Goal: Task Accomplishment & Management: Manage account settings

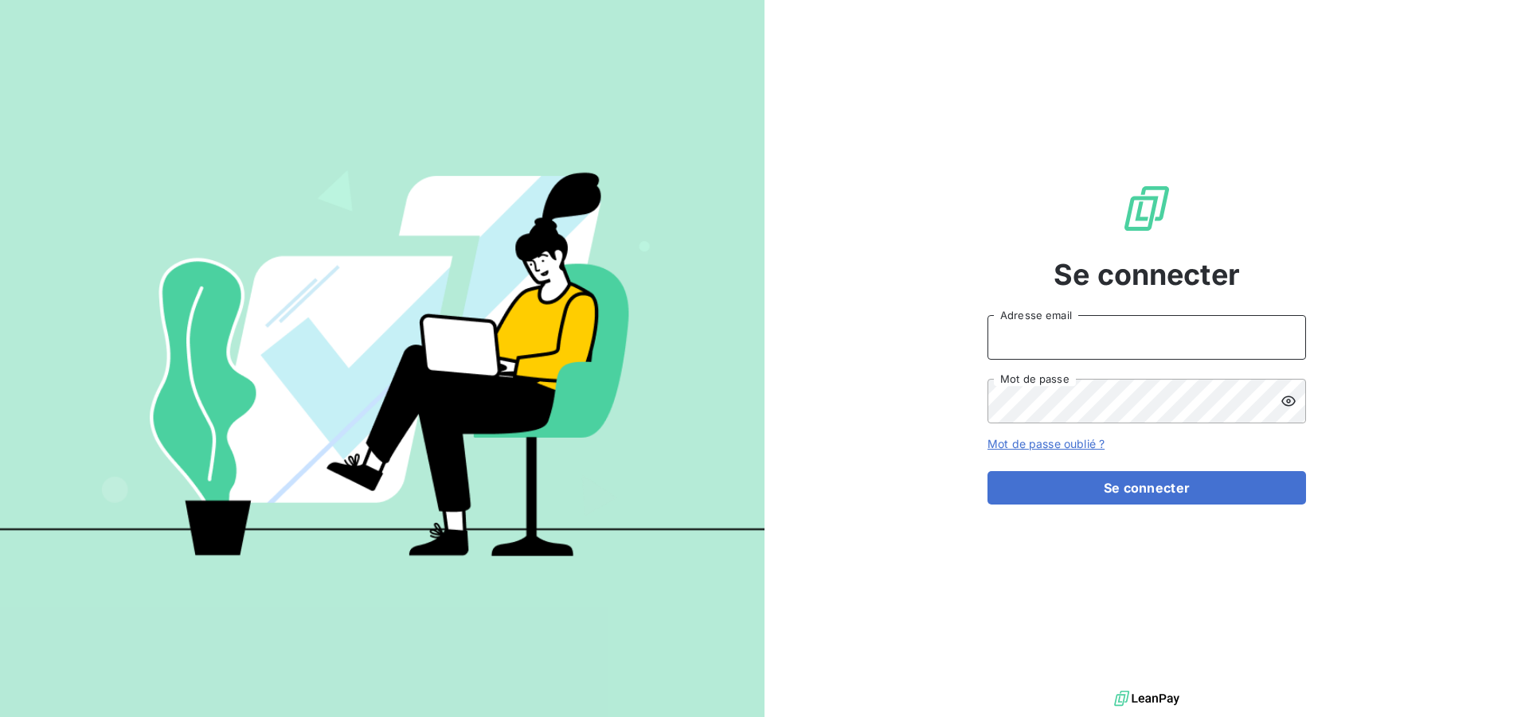
click at [1105, 354] on input "Adresse email" at bounding box center [1146, 337] width 319 height 45
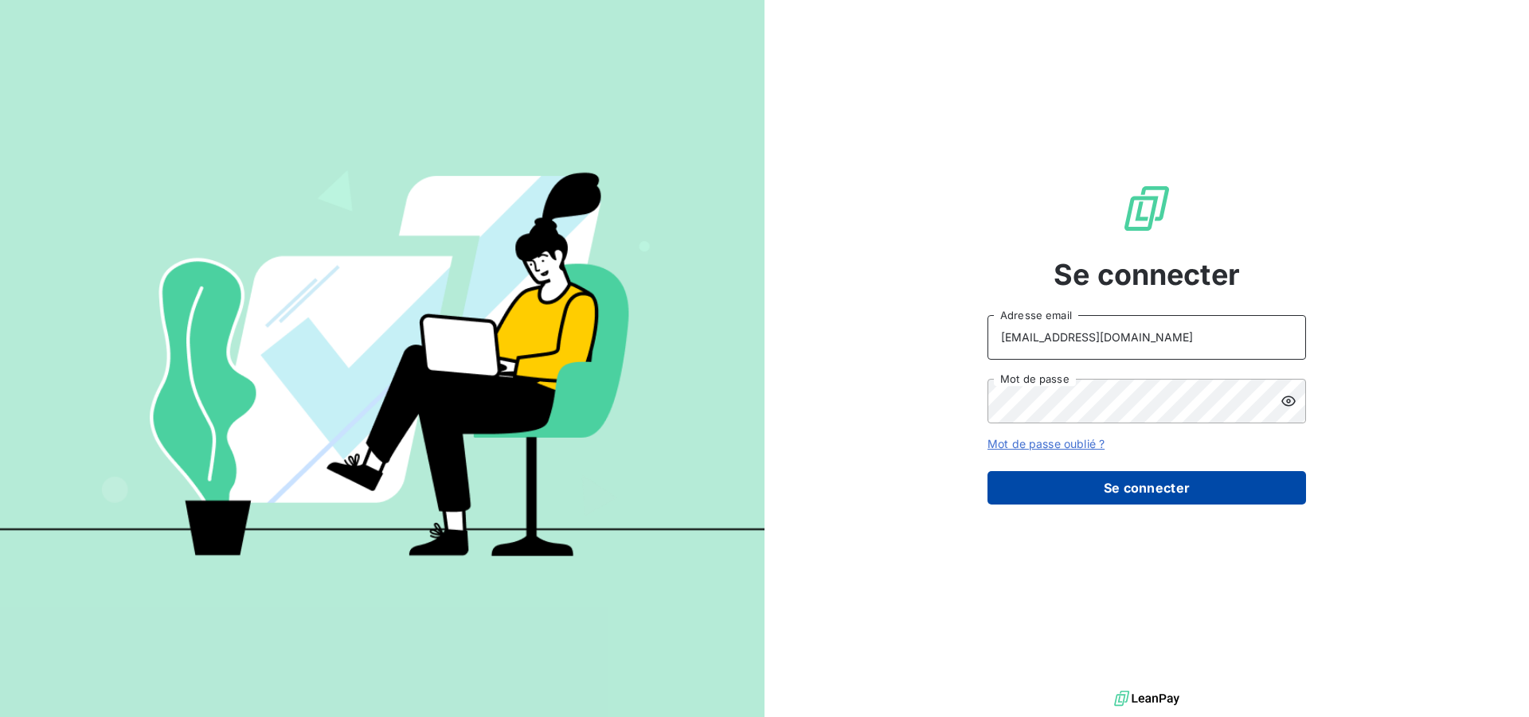
type input "[EMAIL_ADDRESS][DOMAIN_NAME]"
click at [1128, 483] on button "Se connecter" at bounding box center [1146, 487] width 319 height 33
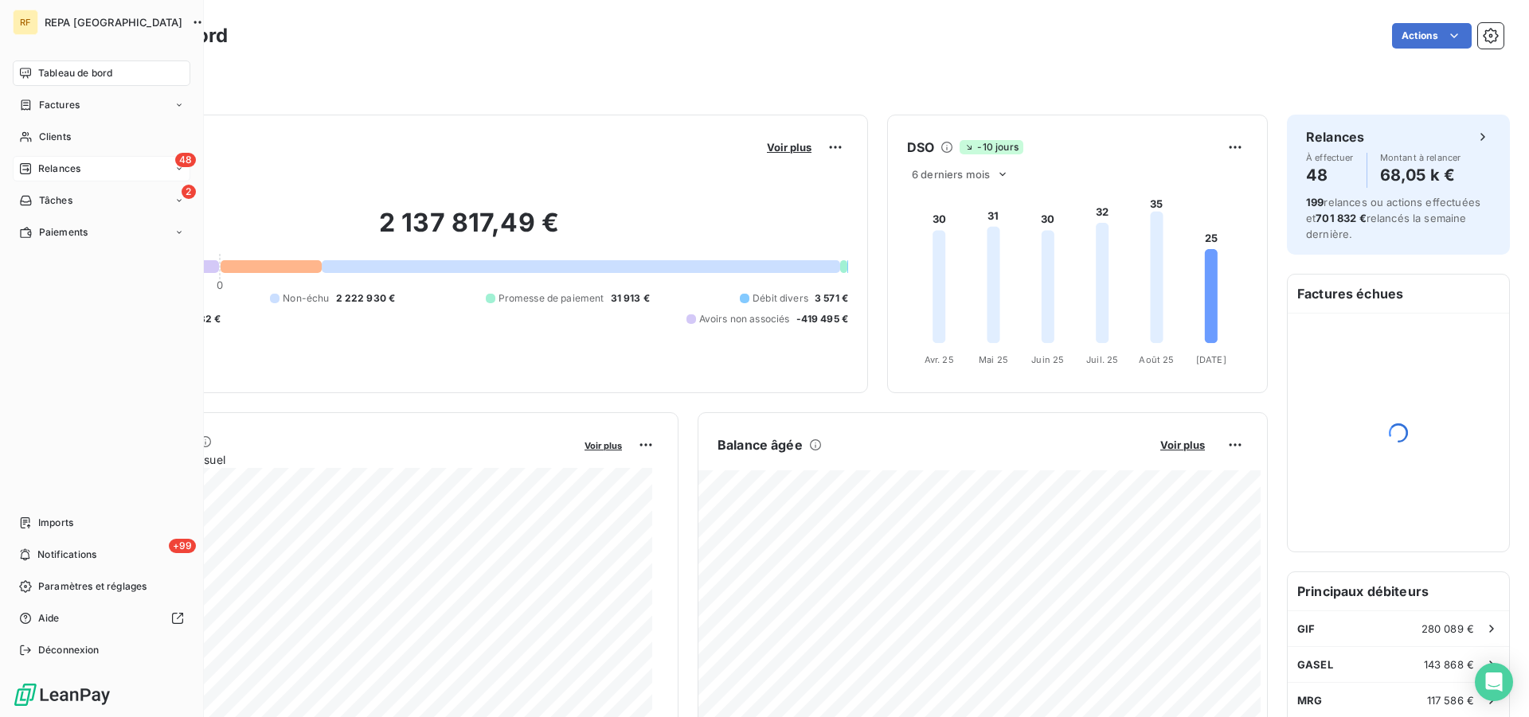
click at [43, 165] on span "Relances" at bounding box center [59, 169] width 42 height 14
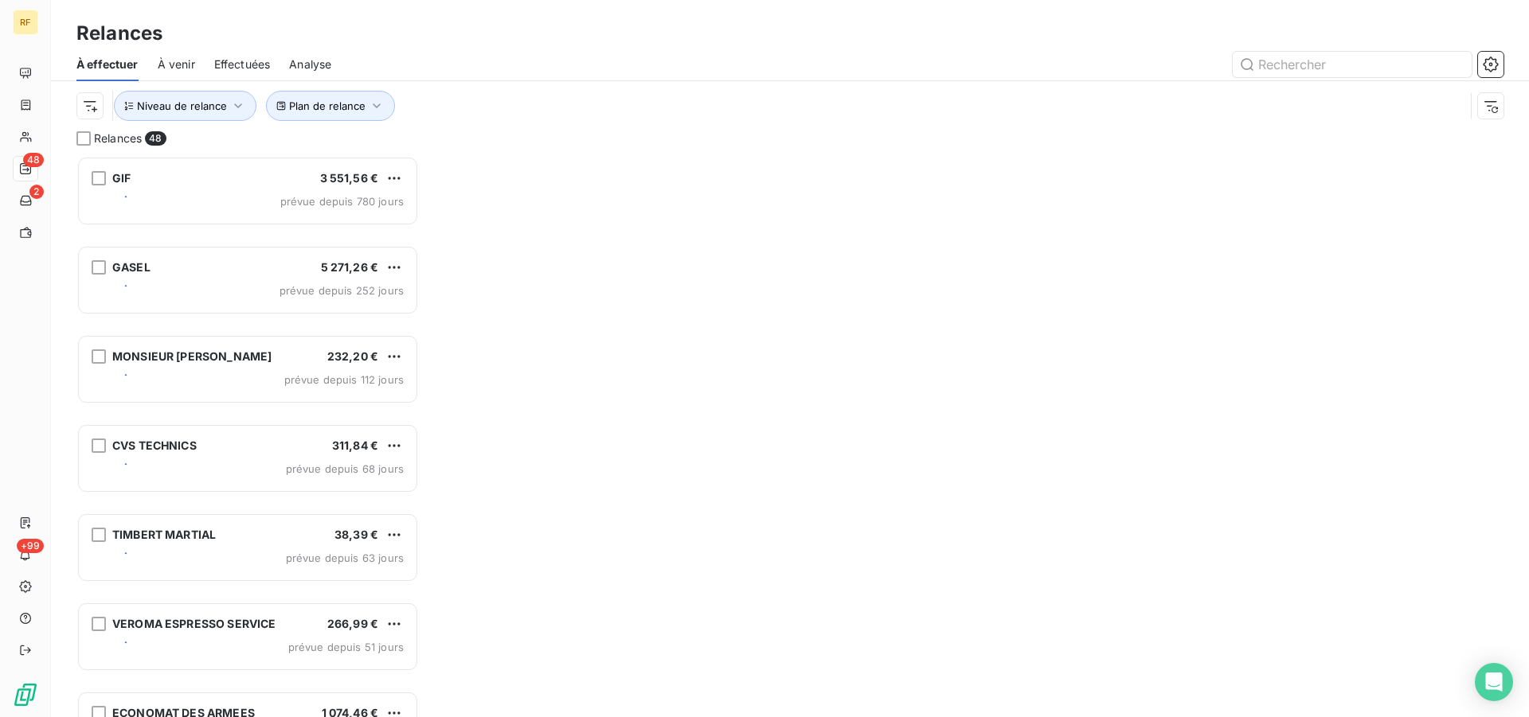
scroll to position [548, 329]
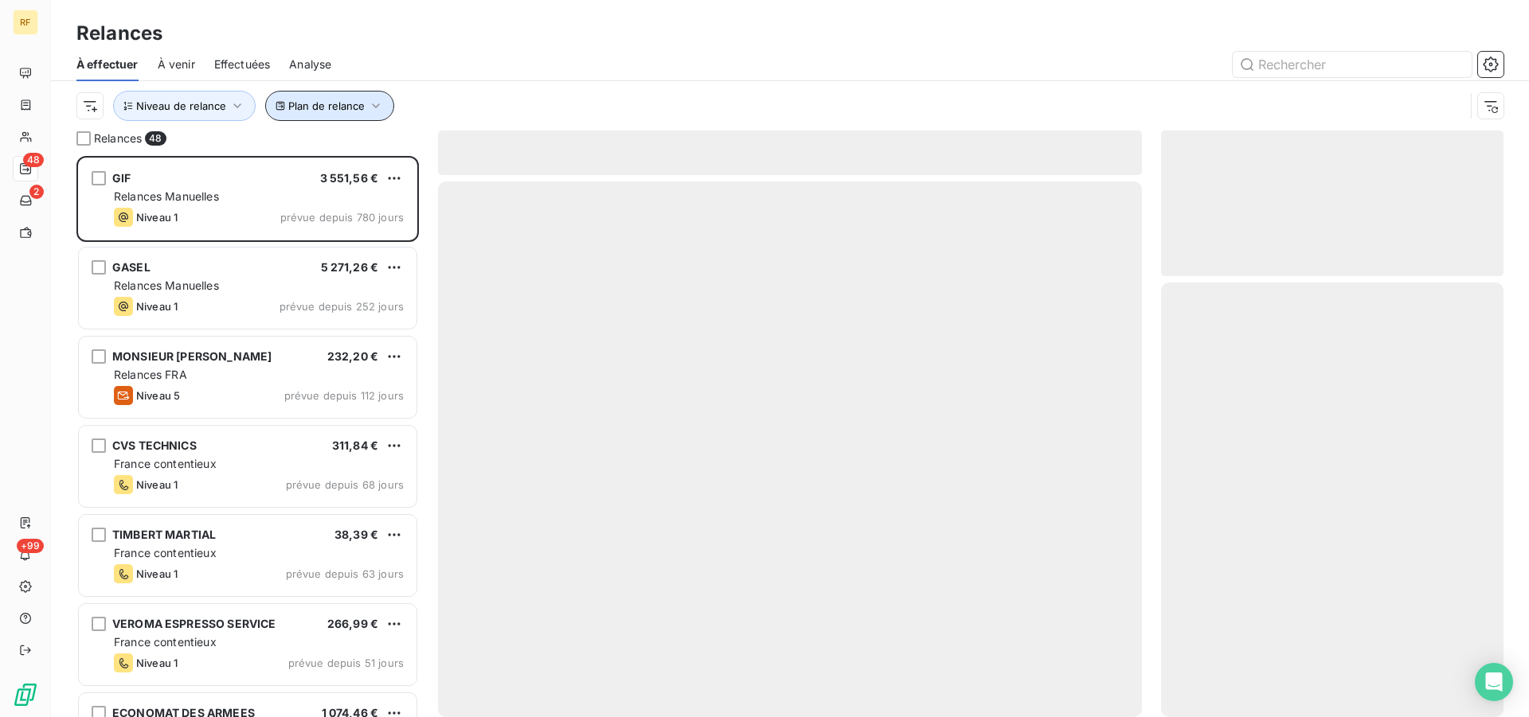
click at [322, 101] on span "Plan de relance" at bounding box center [326, 106] width 76 height 13
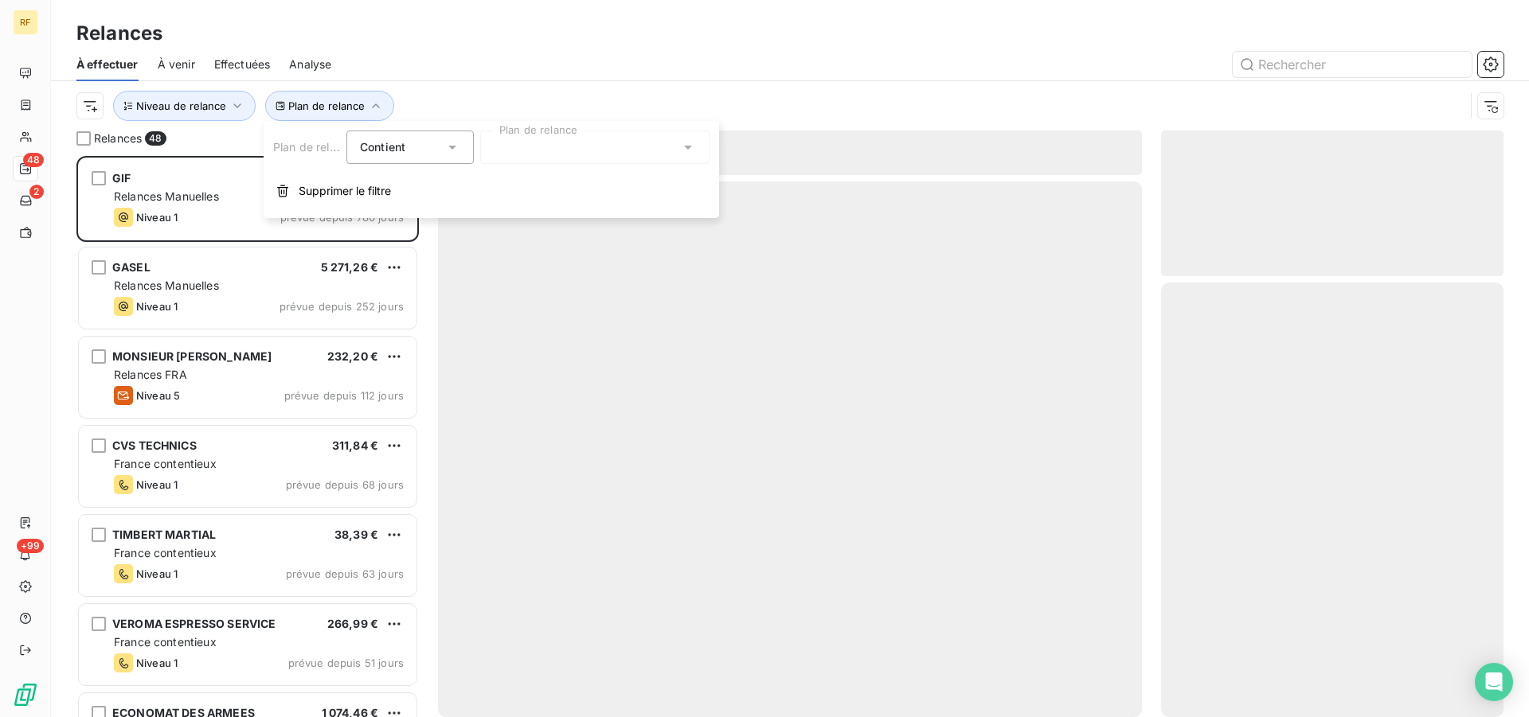
click at [569, 146] on div at bounding box center [594, 147] width 229 height 33
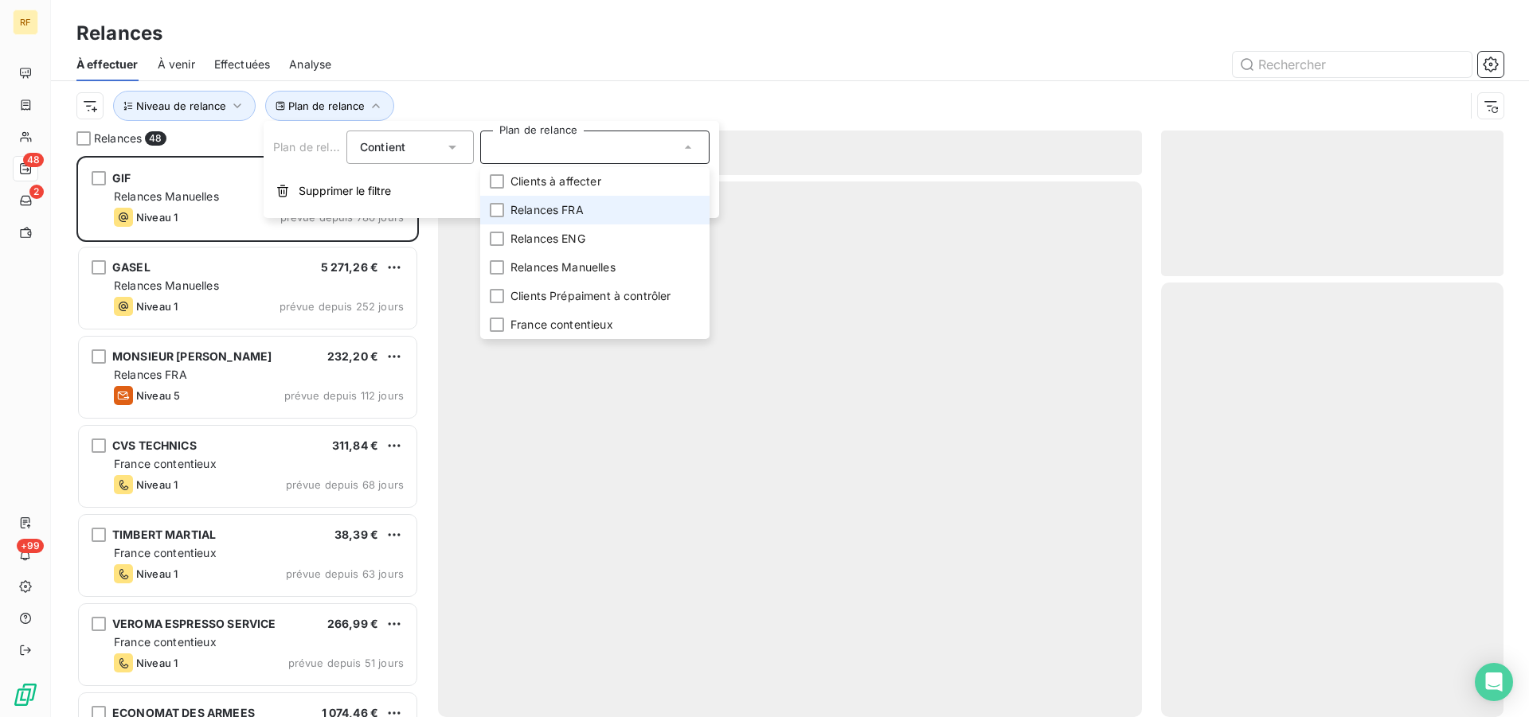
drag, startPoint x: 522, startPoint y: 205, endPoint x: 522, endPoint y: 217, distance: 11.9
click at [523, 211] on span "Relances FRA" at bounding box center [546, 210] width 73 height 16
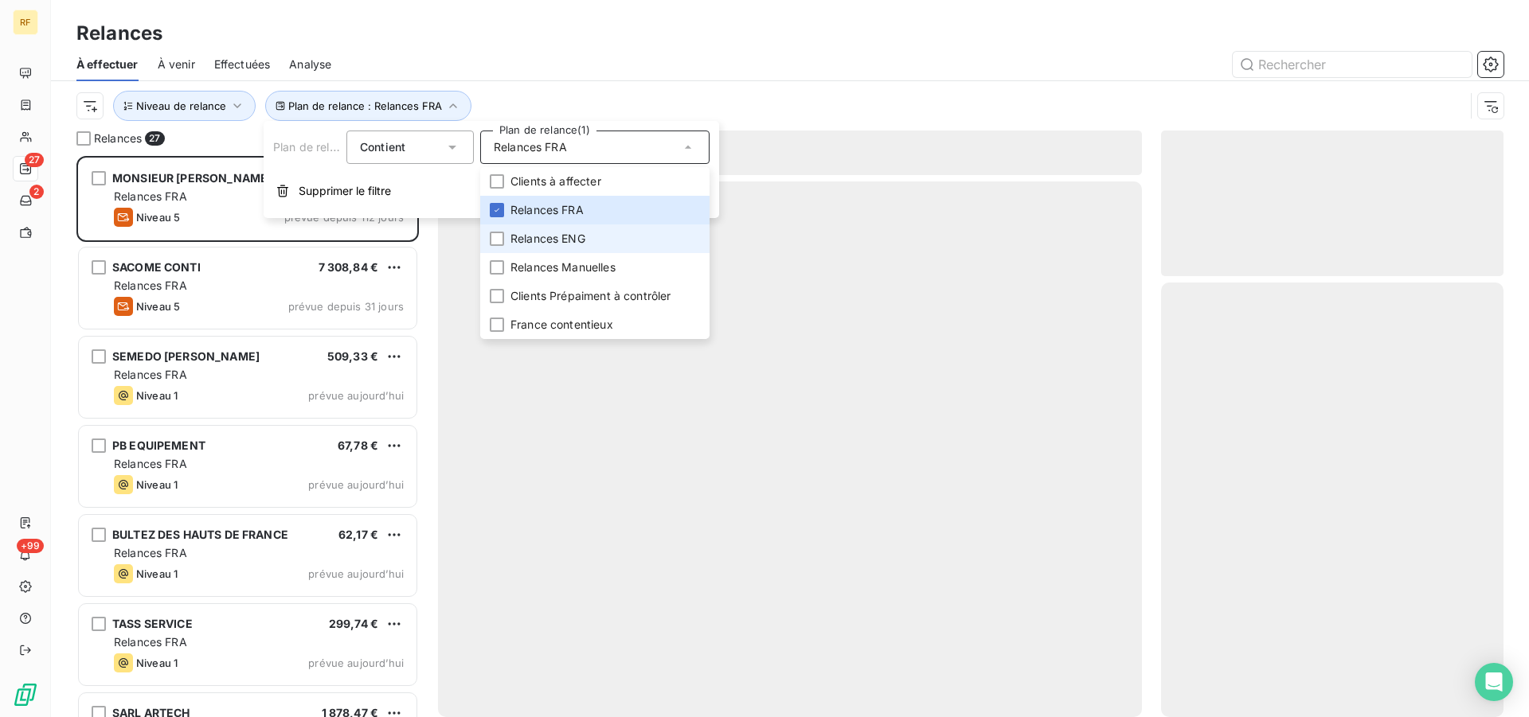
click at [519, 235] on span "Relances ENG" at bounding box center [547, 239] width 75 height 16
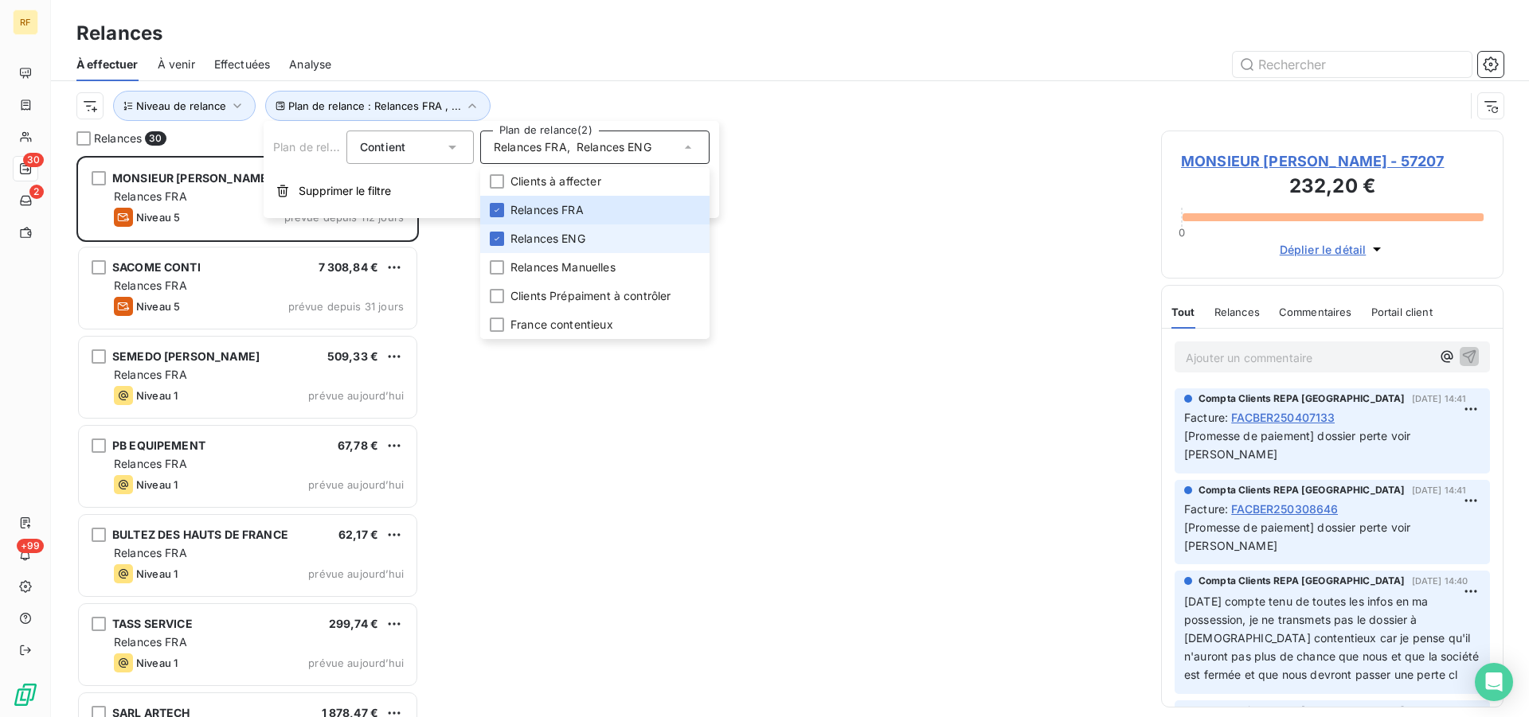
scroll to position [548, 329]
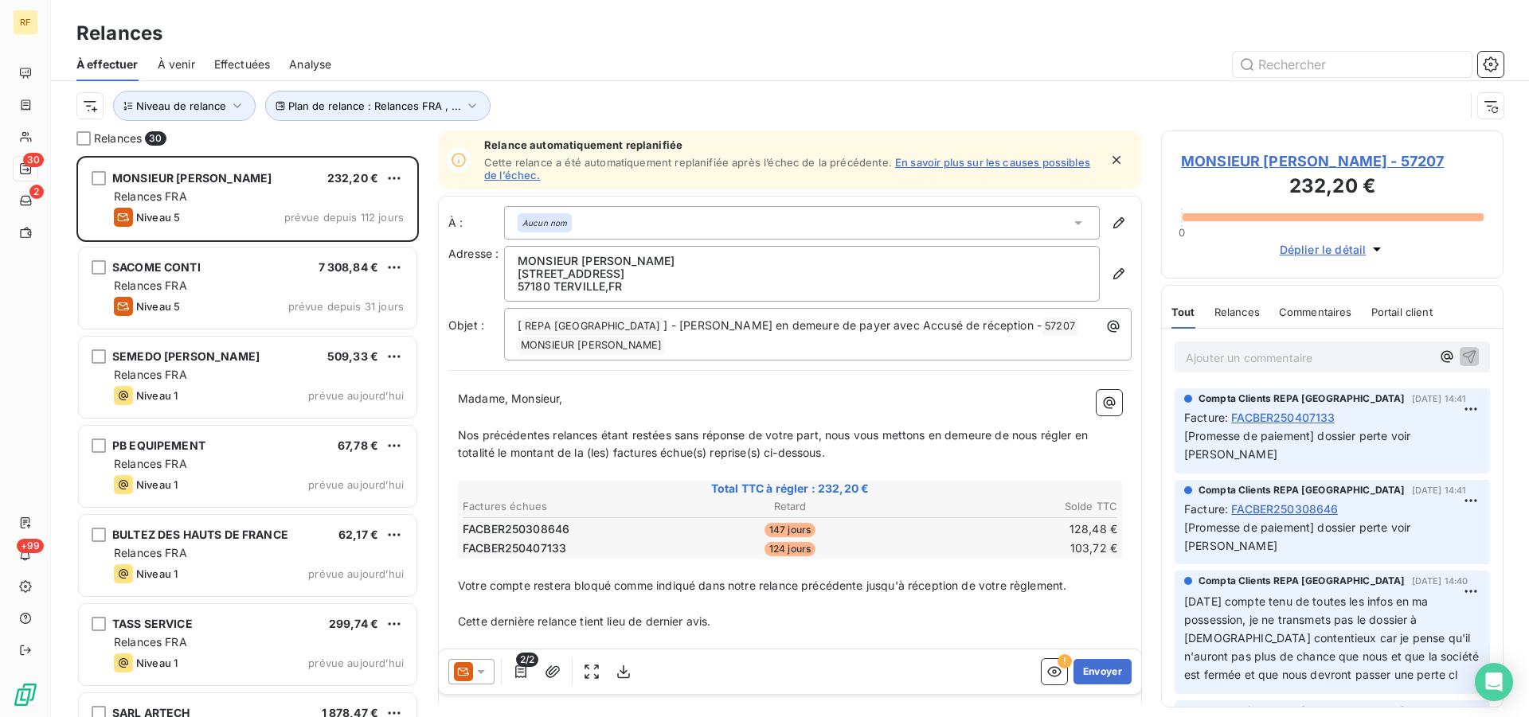
click at [689, 82] on div "Plan de relance : Relances FRA , ... Niveau de relance" at bounding box center [789, 105] width 1427 height 49
click at [201, 104] on span "Niveau de relance" at bounding box center [181, 106] width 90 height 13
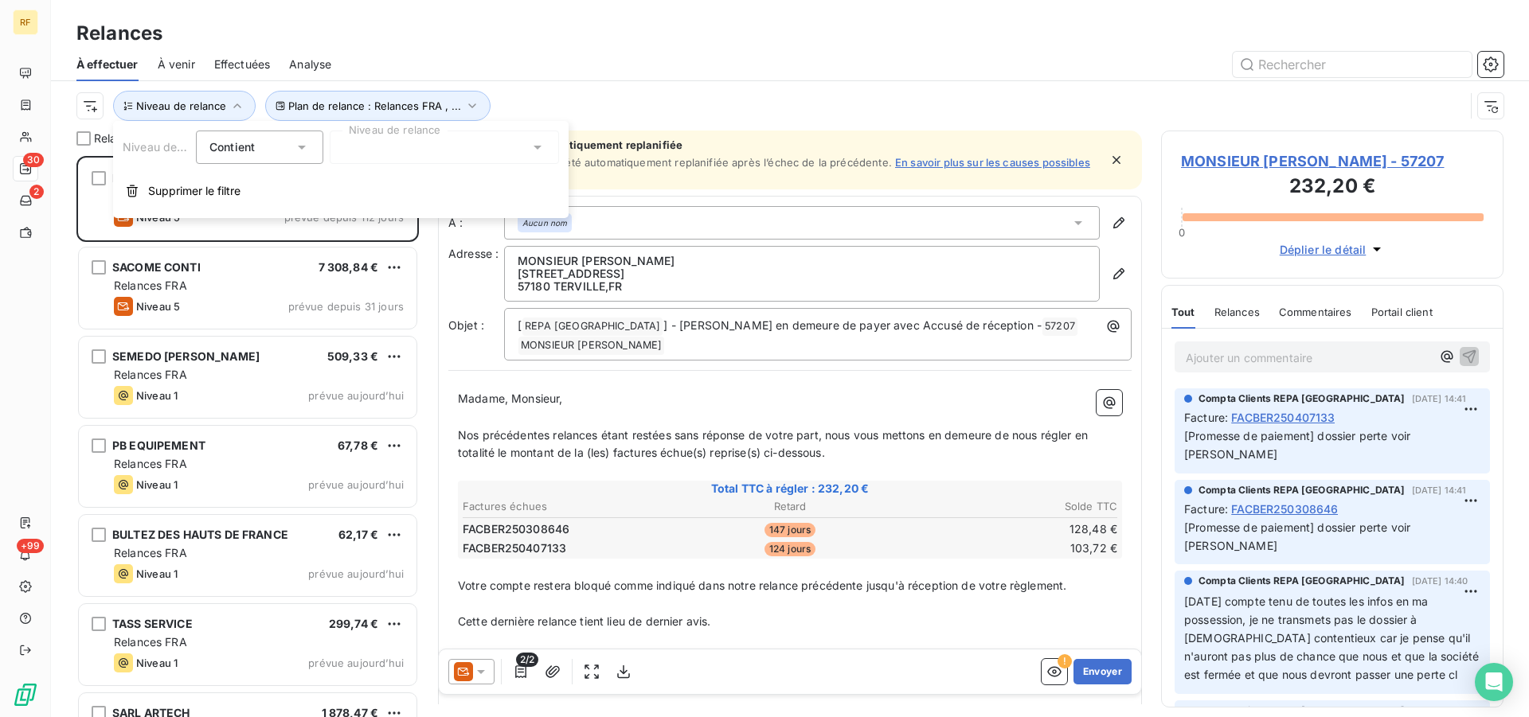
click at [415, 158] on div at bounding box center [444, 147] width 229 height 33
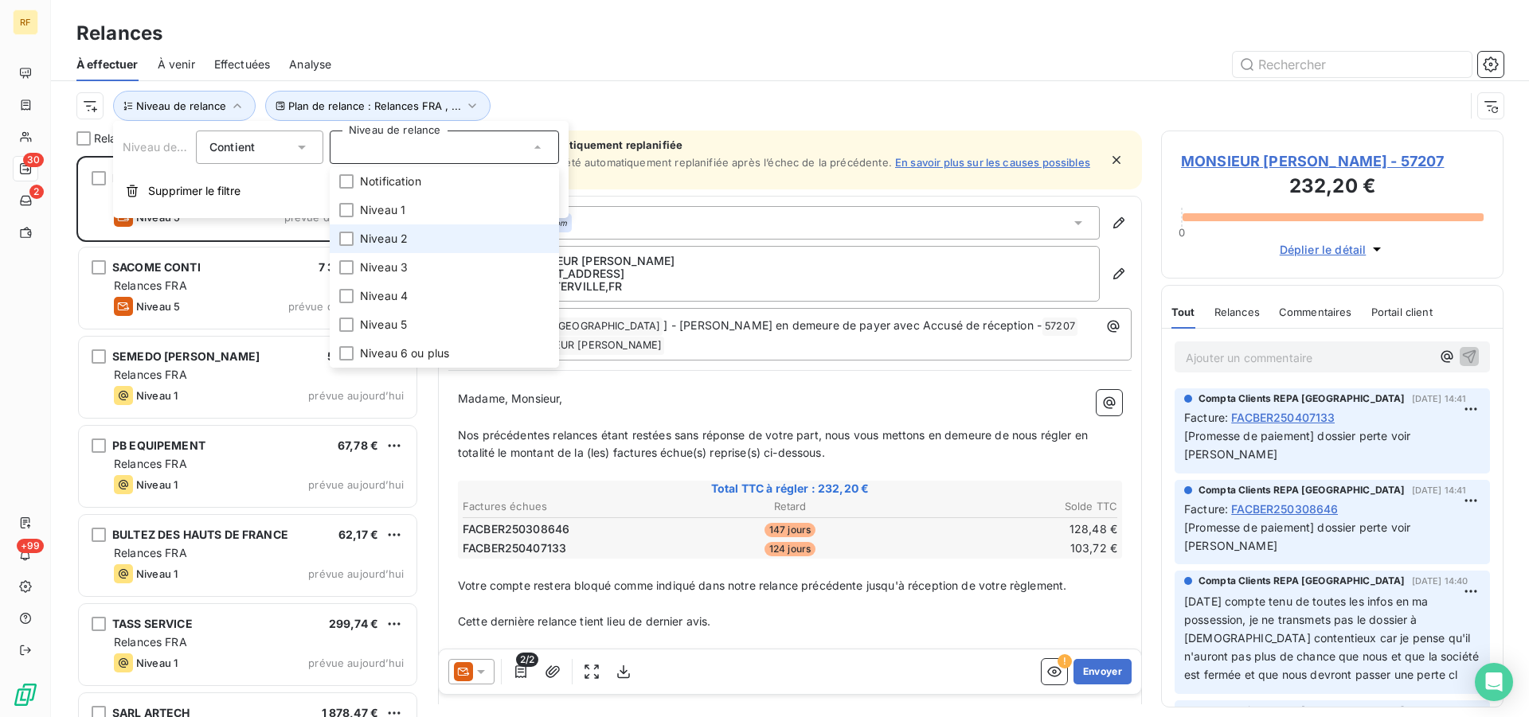
click at [395, 237] on span "Niveau 2" at bounding box center [384, 239] width 48 height 16
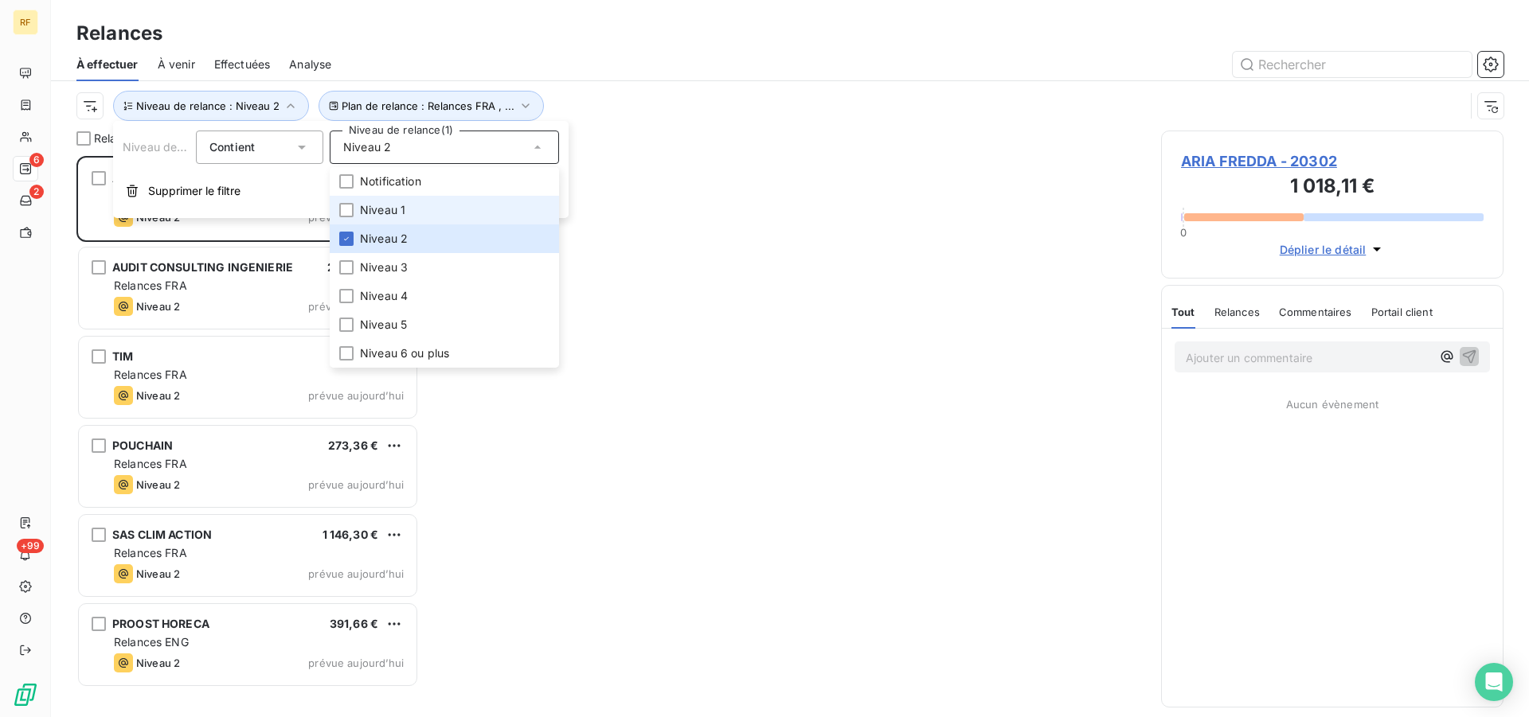
scroll to position [548, 329]
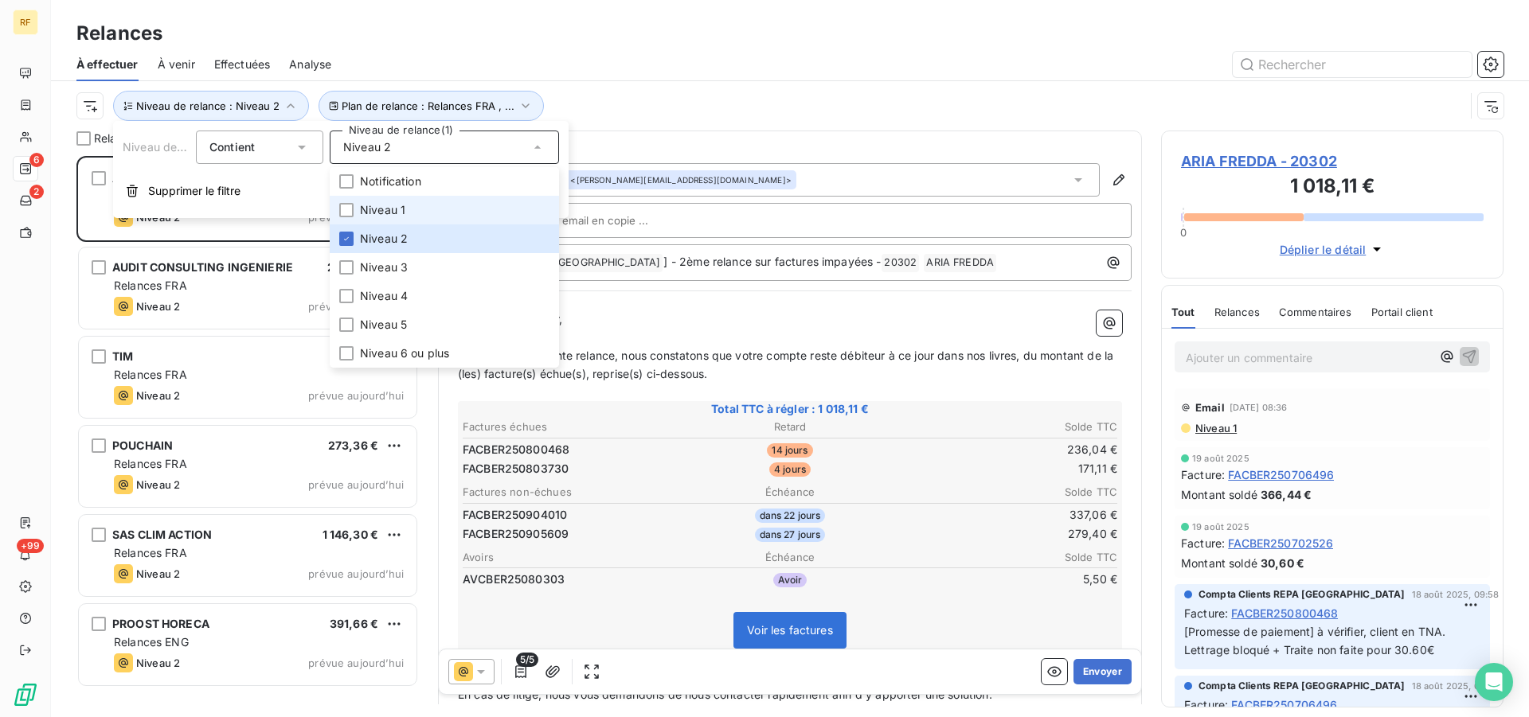
click at [399, 209] on span "Niveau 1" at bounding box center [382, 210] width 45 height 16
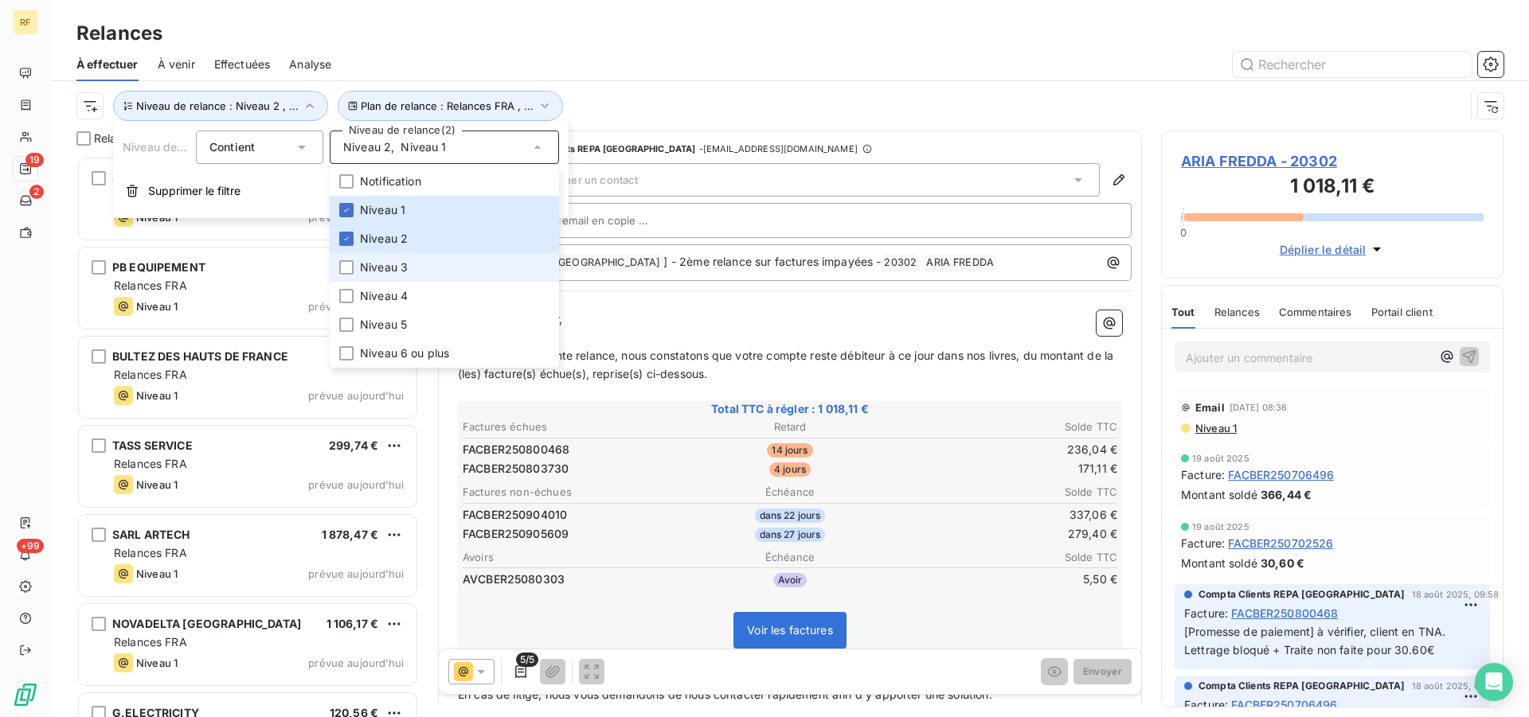
click at [400, 272] on span "Niveau 3" at bounding box center [384, 268] width 48 height 16
click at [643, 56] on div at bounding box center [926, 64] width 1153 height 25
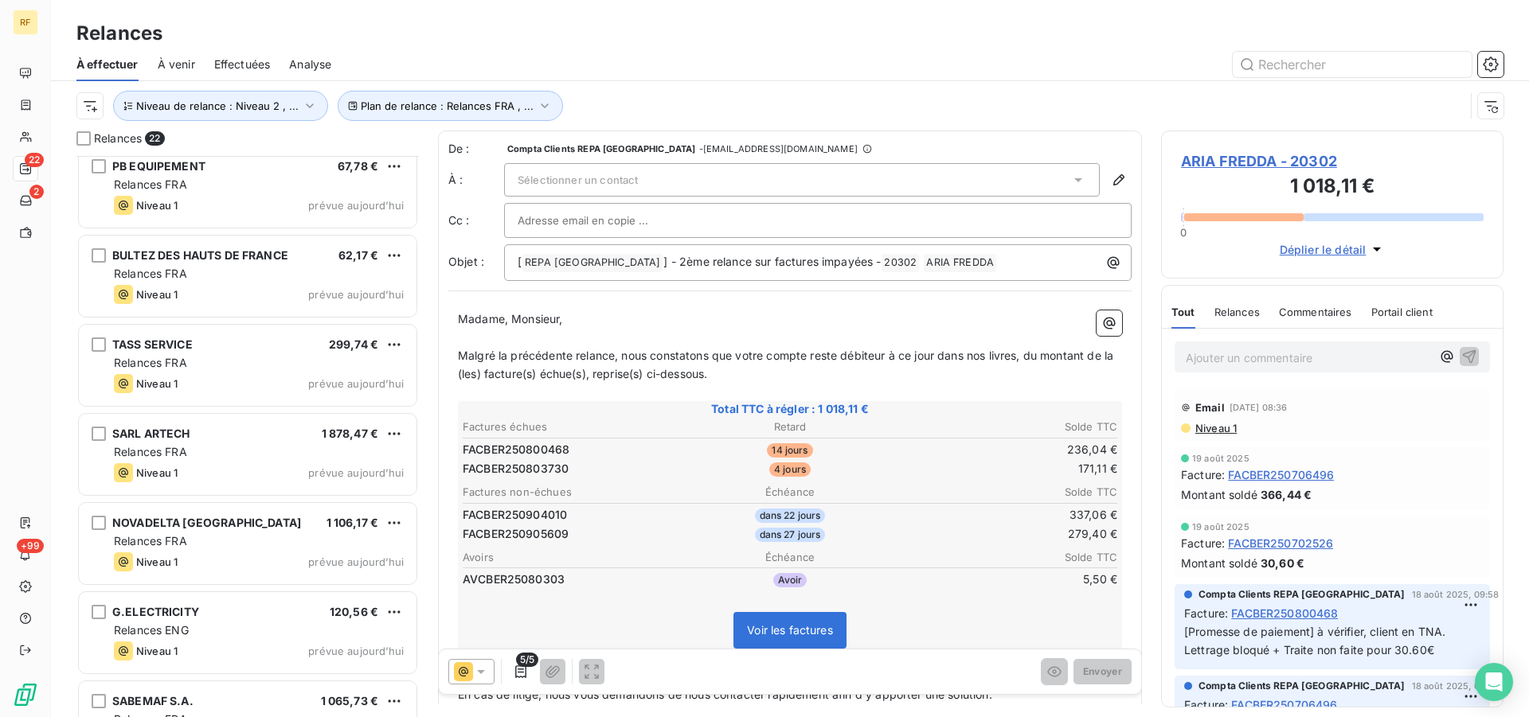
scroll to position [0, 0]
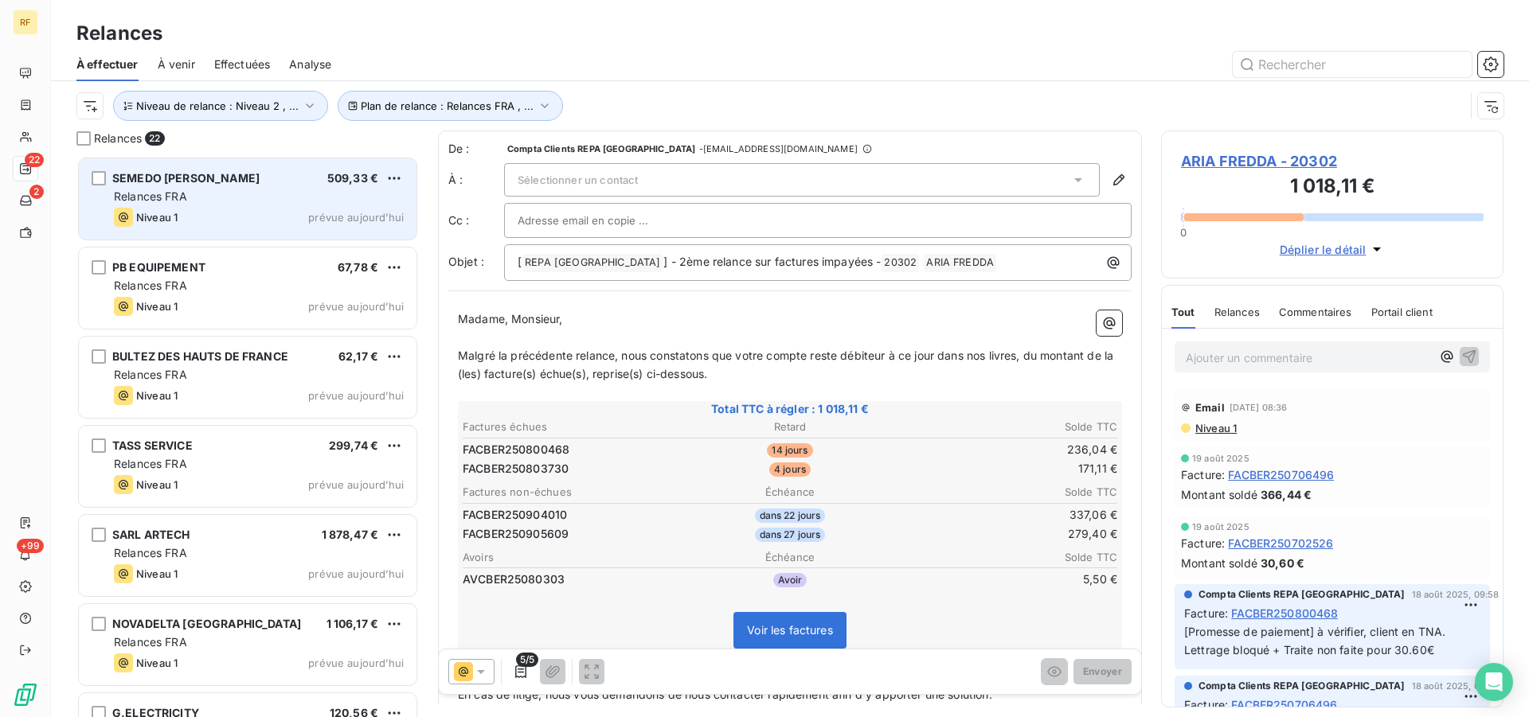
click at [218, 210] on div "Niveau 1 prévue aujourd’hui" at bounding box center [259, 217] width 290 height 19
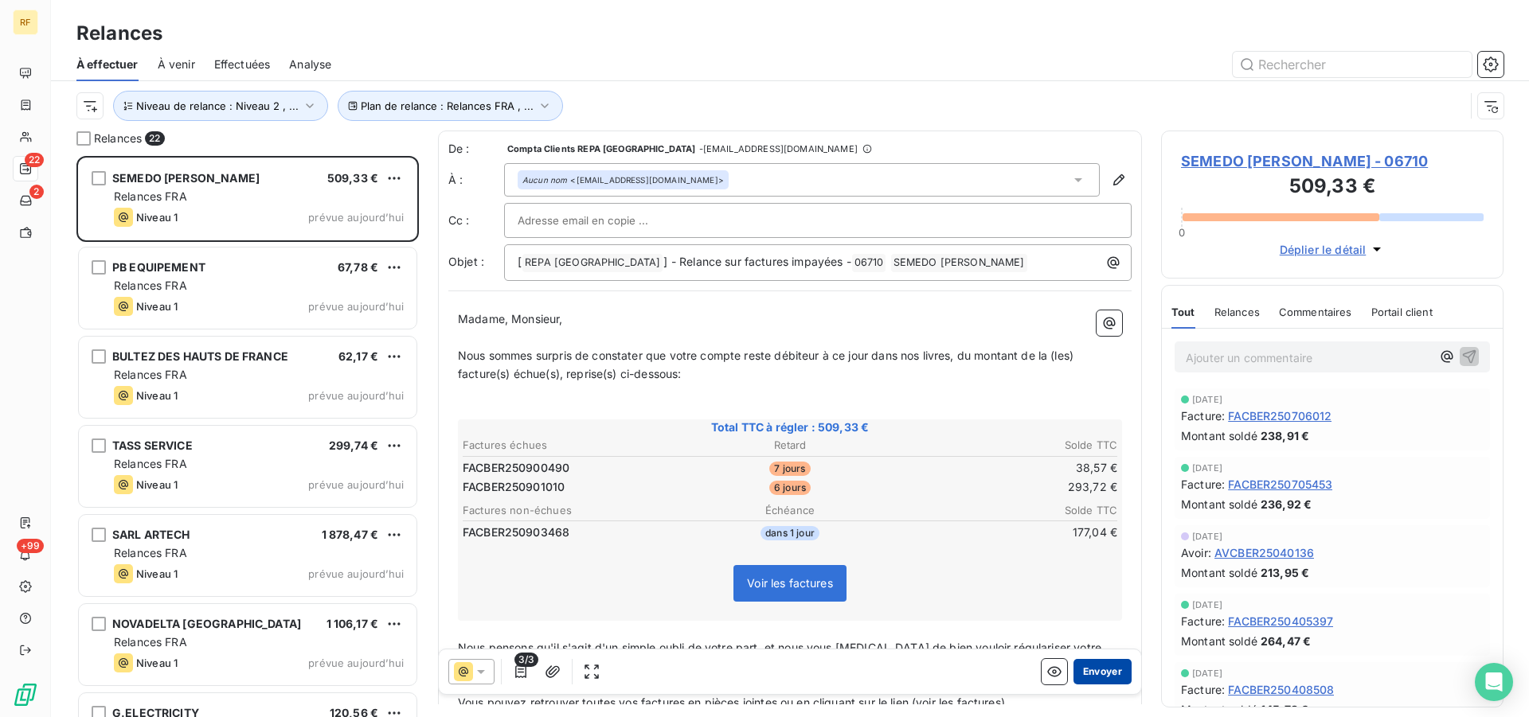
click at [1080, 671] on button "Envoyer" at bounding box center [1102, 671] width 58 height 25
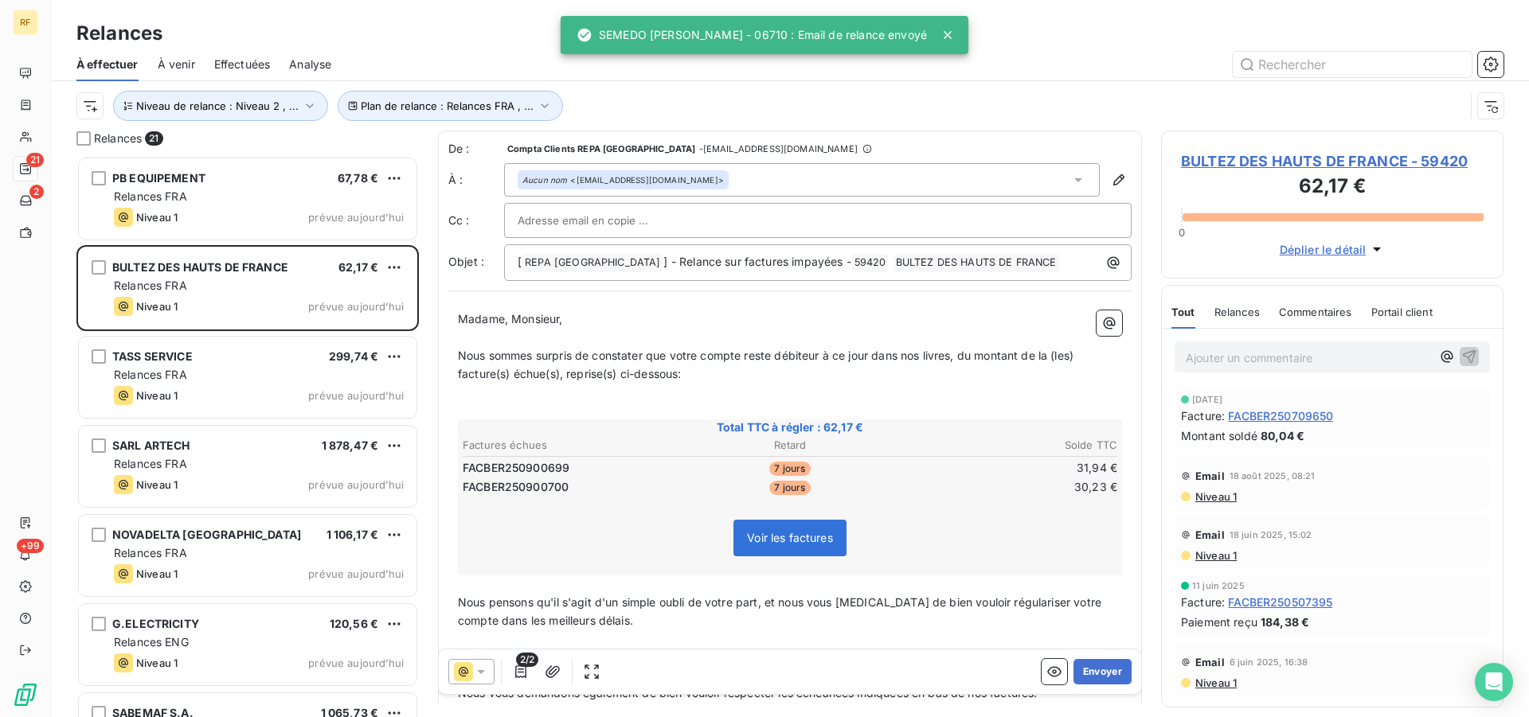
click at [1080, 671] on button "Envoyer" at bounding box center [1102, 671] width 58 height 25
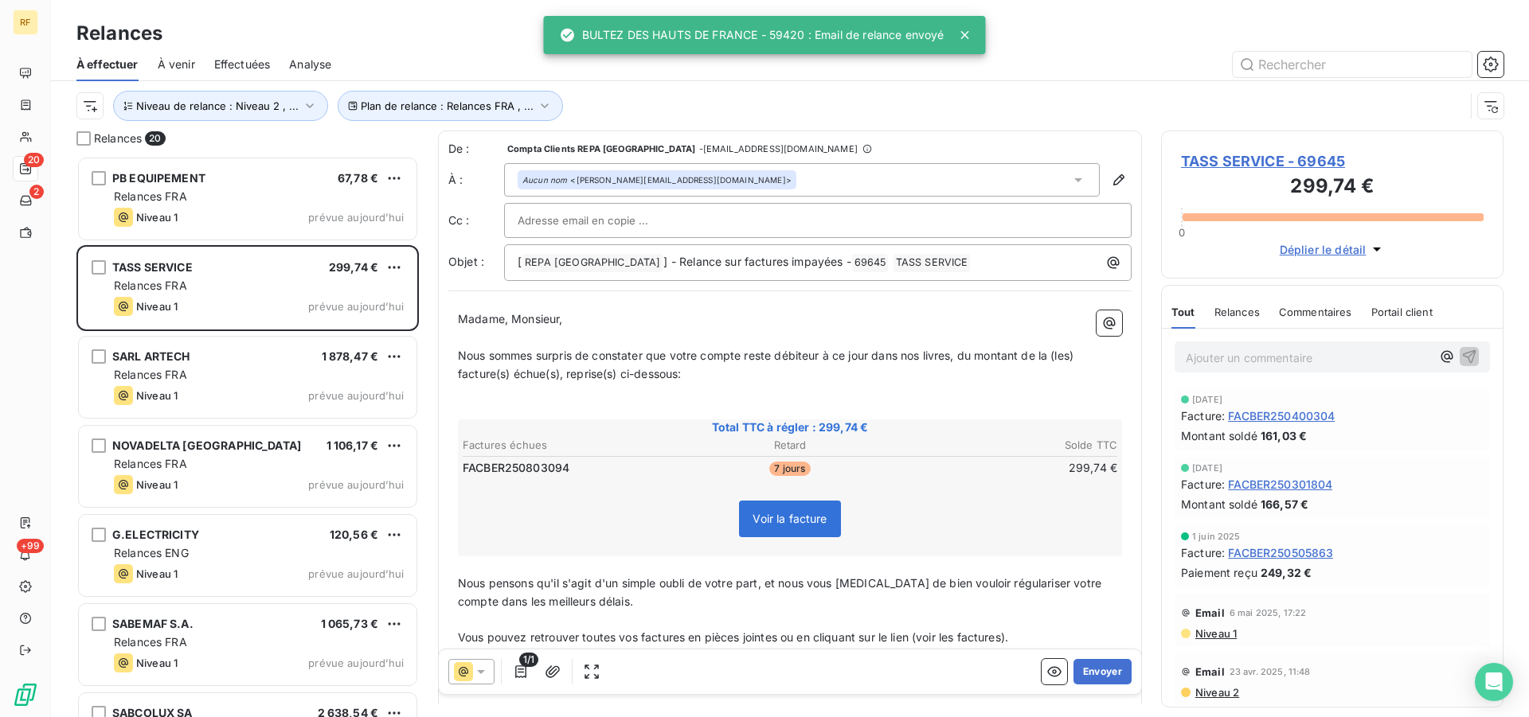
click at [1080, 671] on button "Envoyer" at bounding box center [1102, 671] width 58 height 25
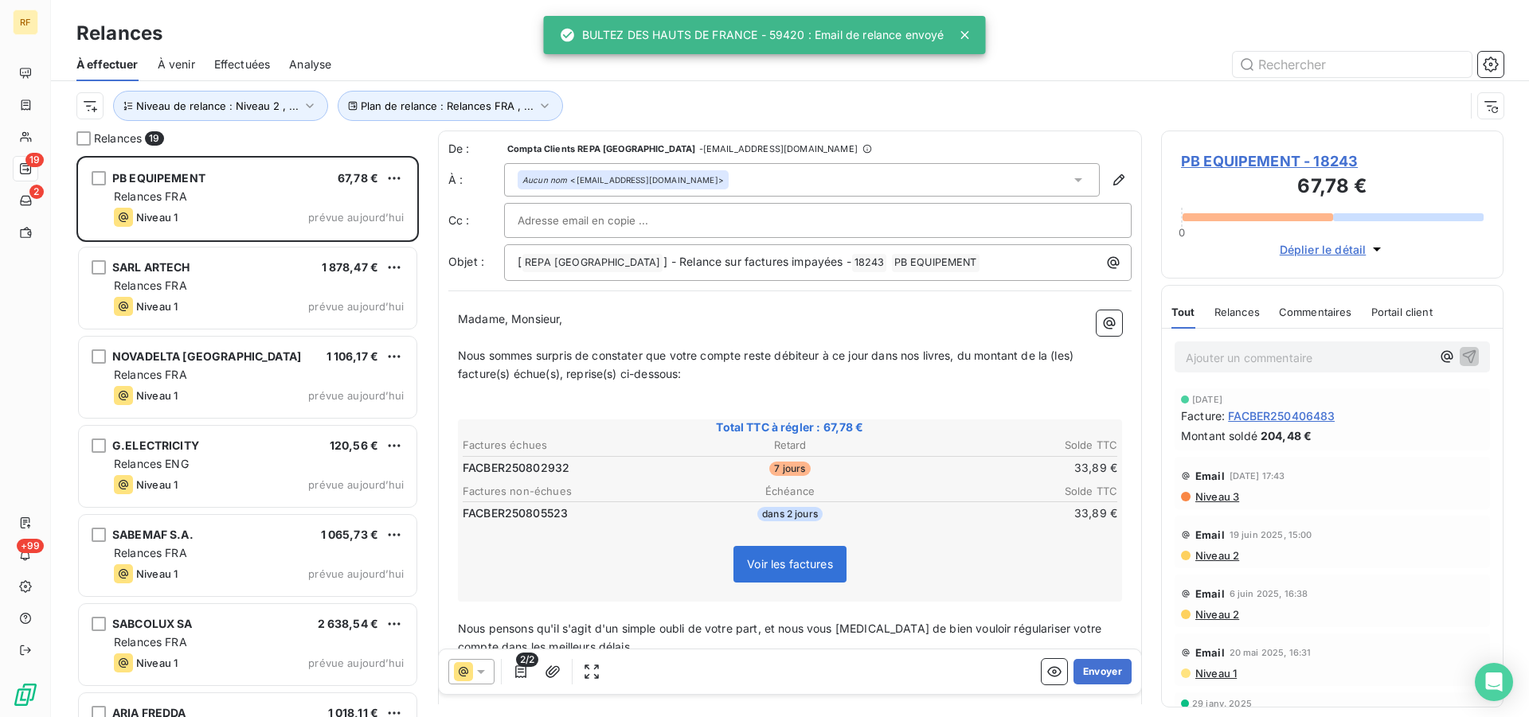
click at [1080, 671] on button "Envoyer" at bounding box center [1102, 671] width 58 height 25
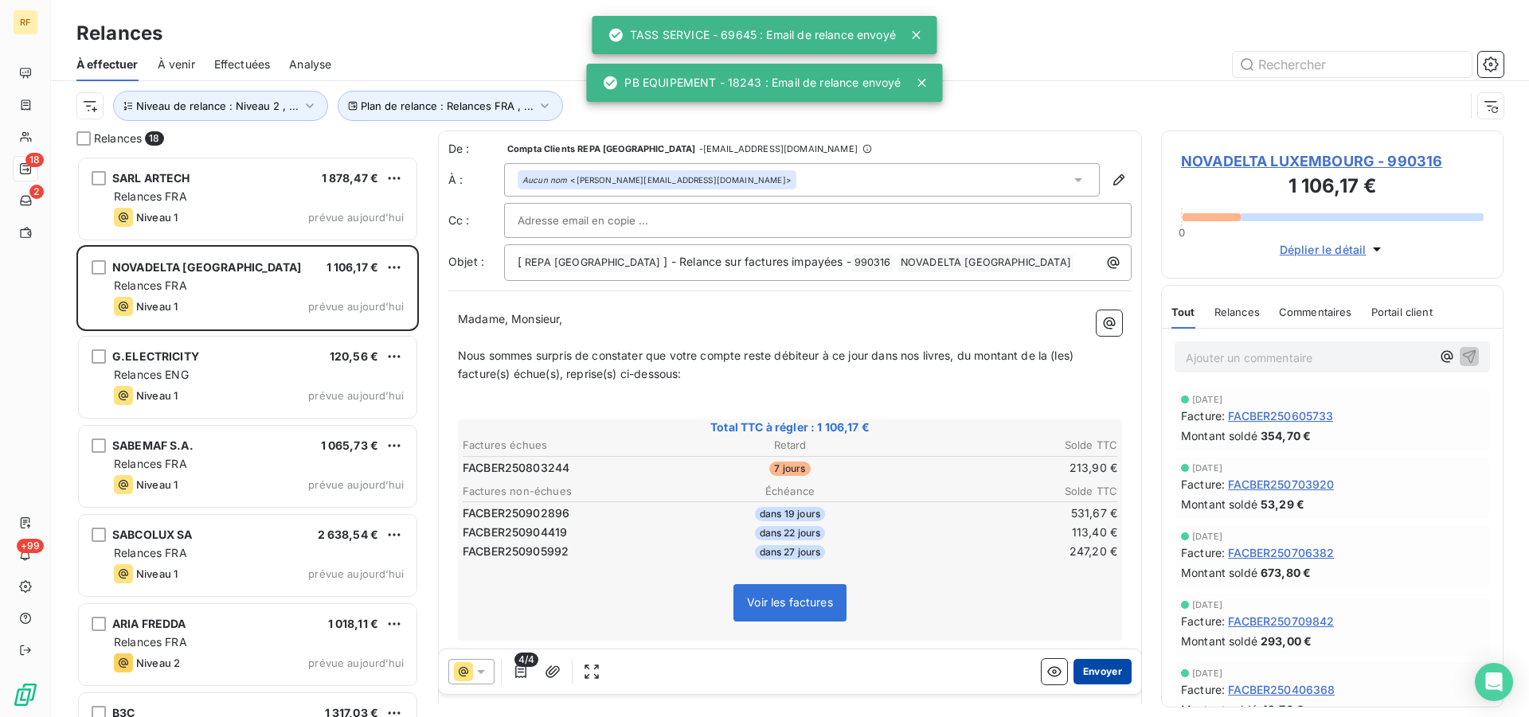
click at [1106, 671] on button "Envoyer" at bounding box center [1102, 671] width 58 height 25
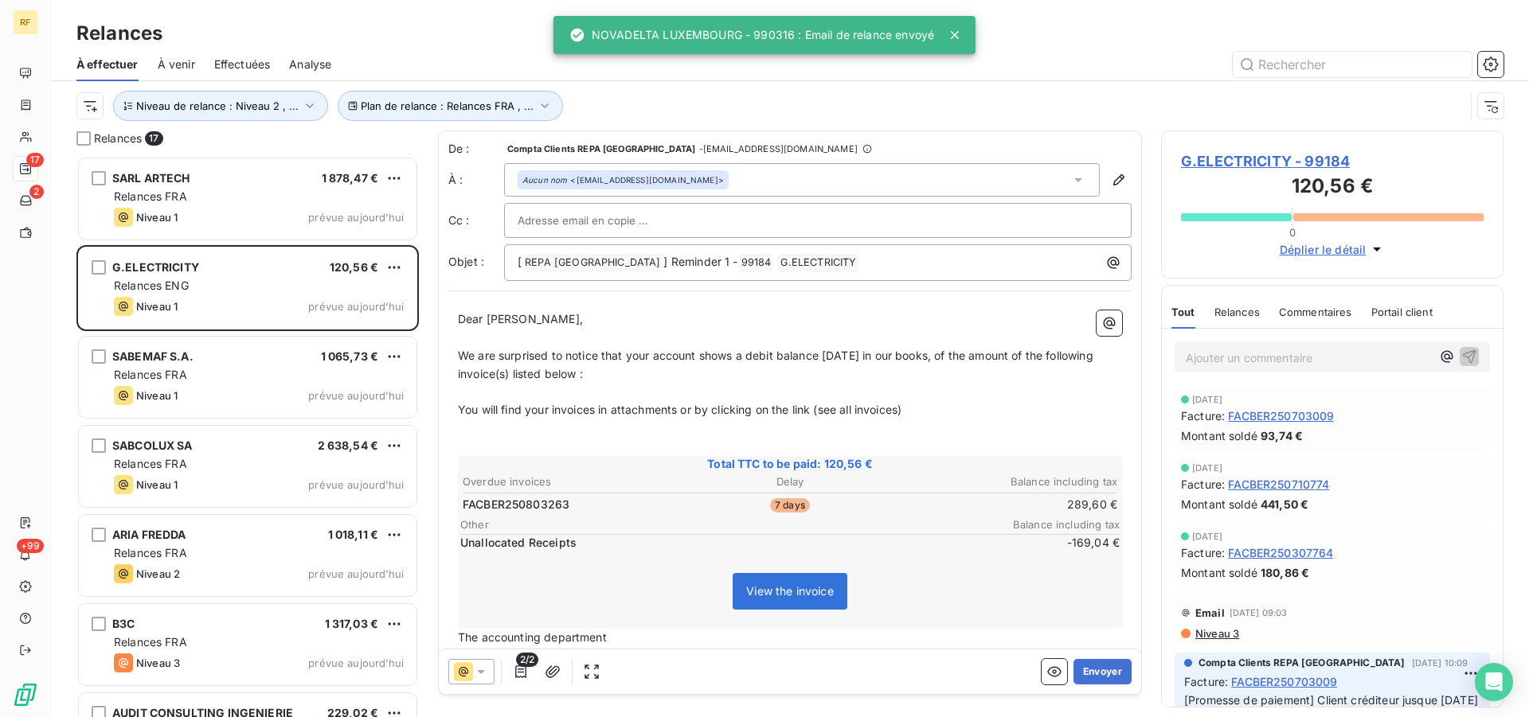
scroll to position [548, 329]
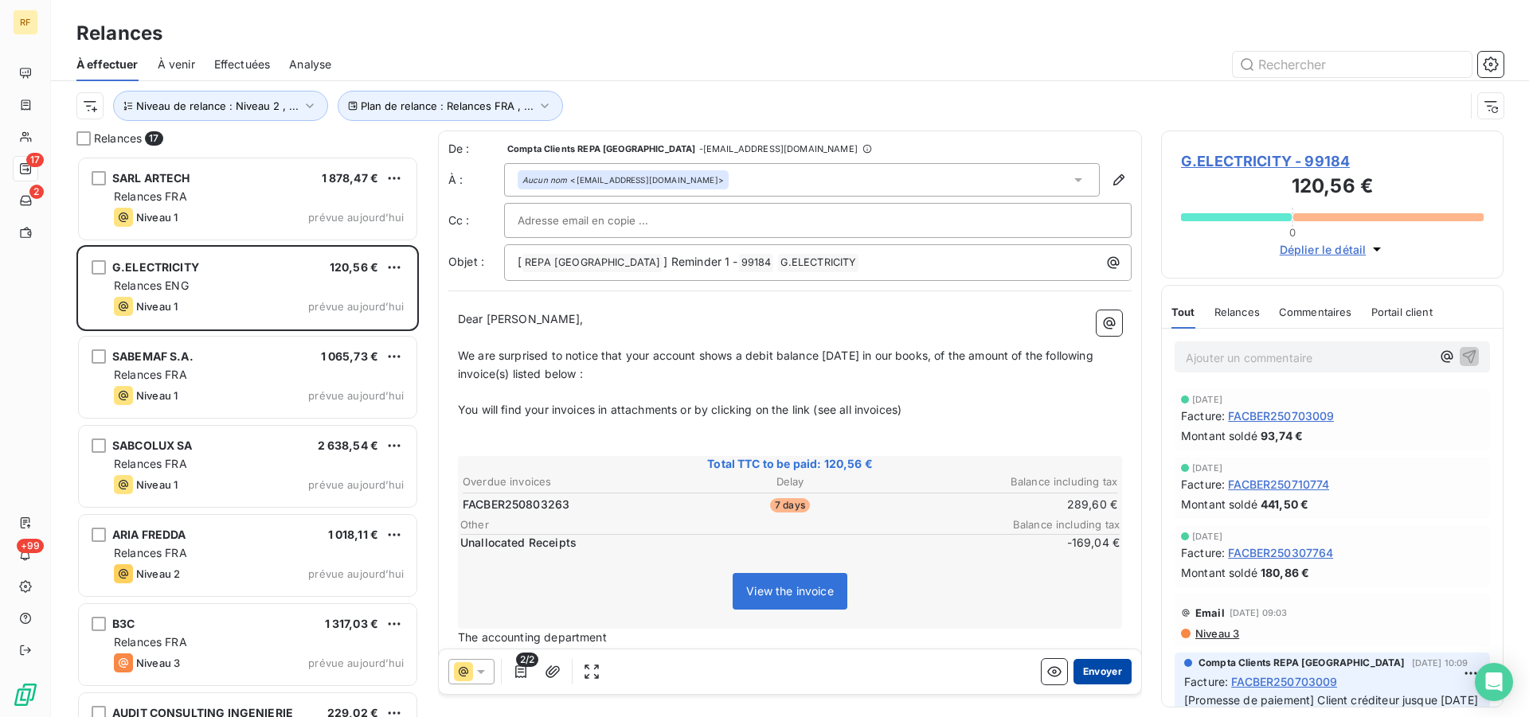
click at [1103, 667] on button "Envoyer" at bounding box center [1102, 671] width 58 height 25
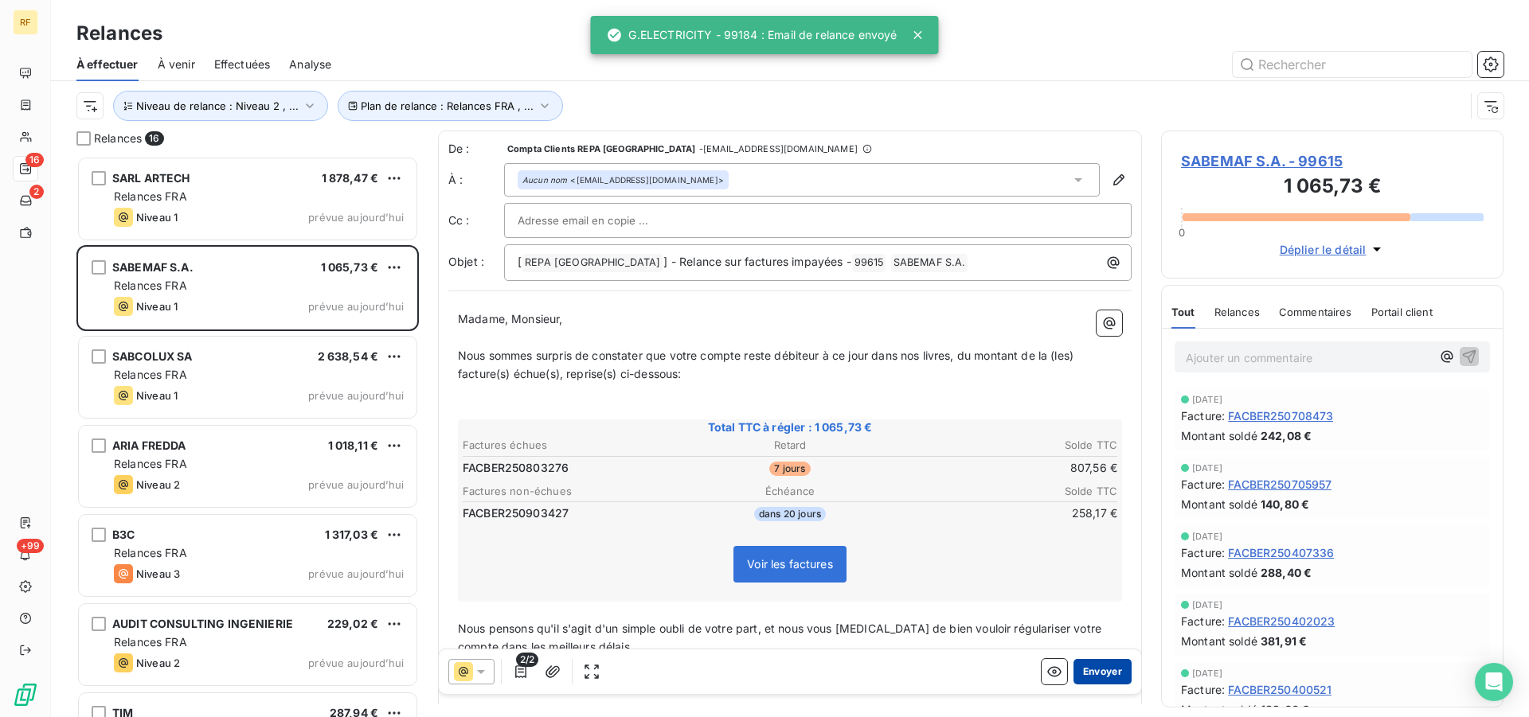
click at [1098, 669] on button "Envoyer" at bounding box center [1102, 671] width 58 height 25
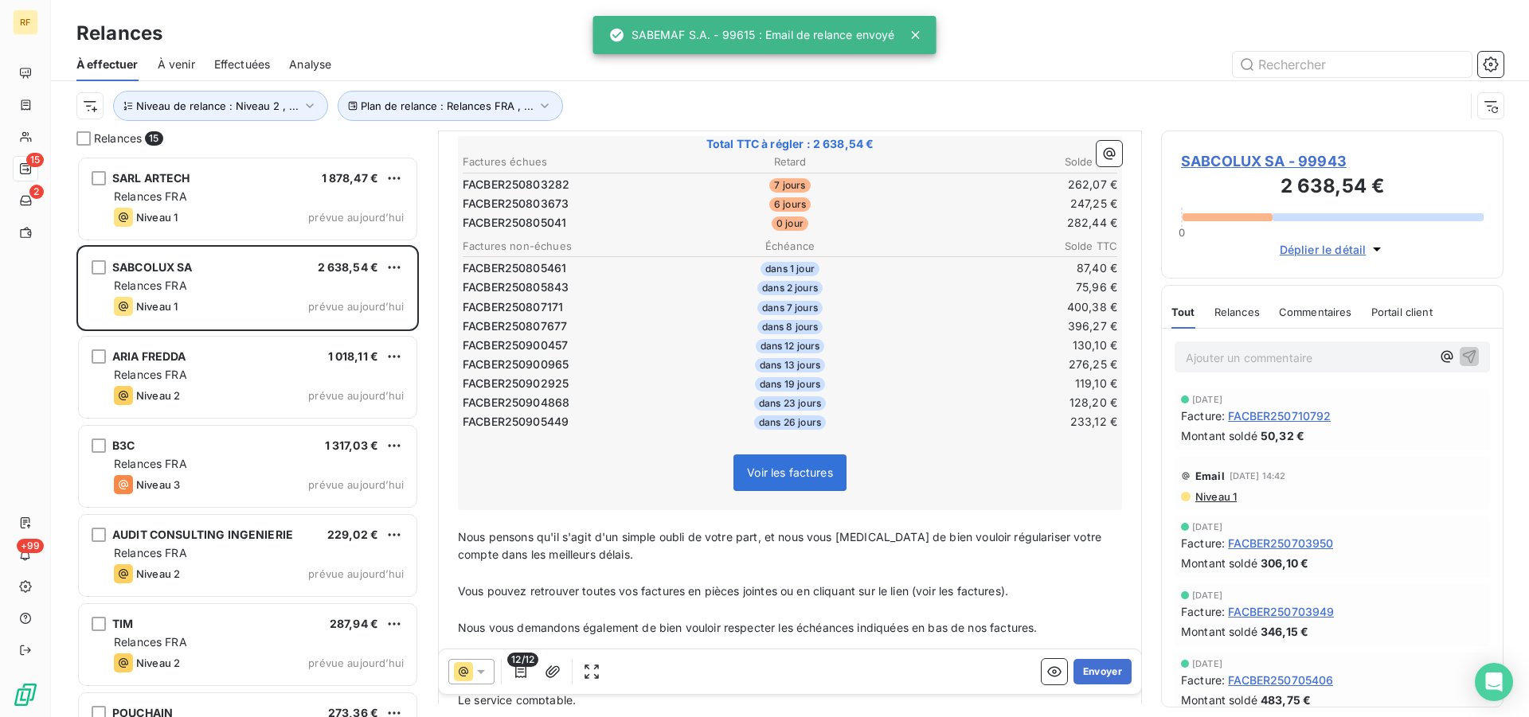
scroll to position [326, 0]
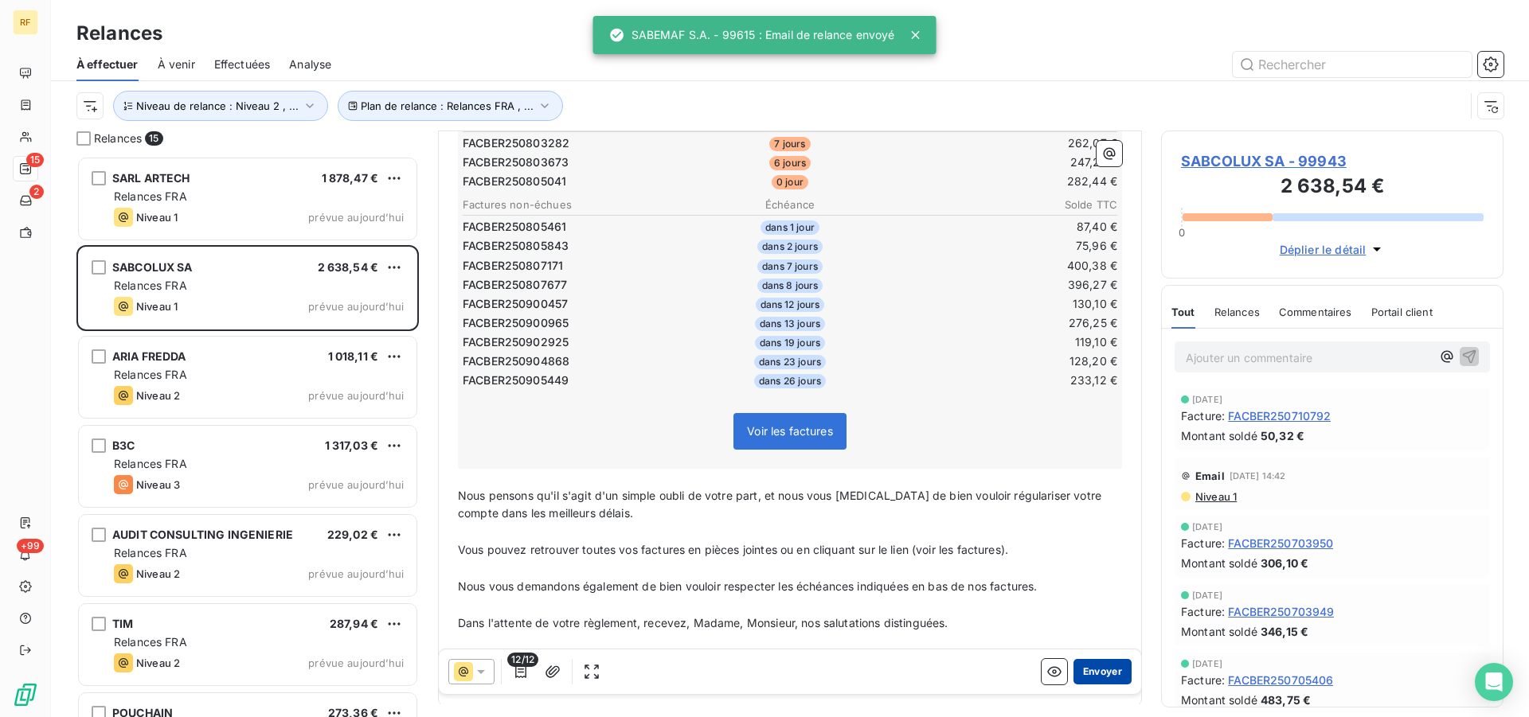
click at [1105, 665] on button "Envoyer" at bounding box center [1102, 671] width 58 height 25
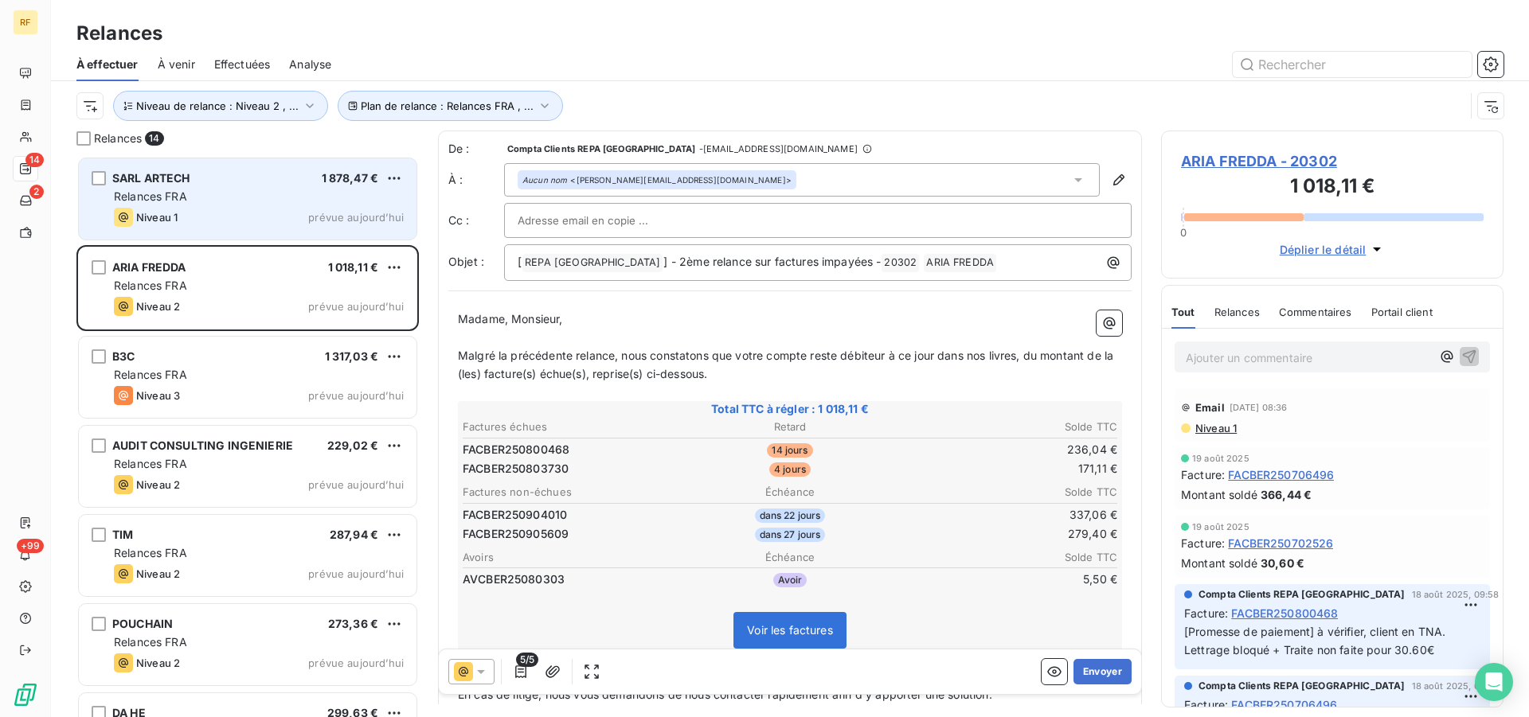
click at [224, 213] on div "Niveau 1 prévue aujourd’hui" at bounding box center [259, 217] width 290 height 19
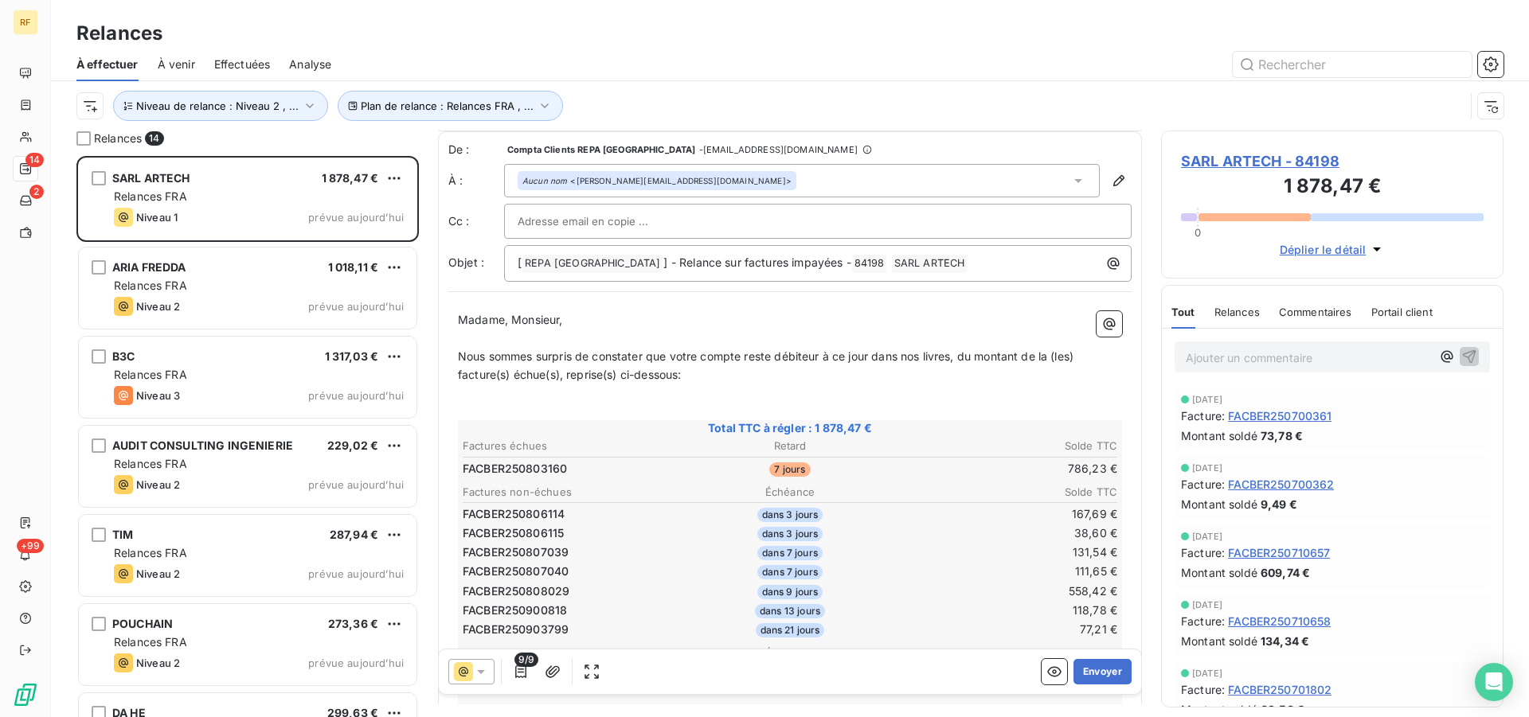
scroll to position [363, 0]
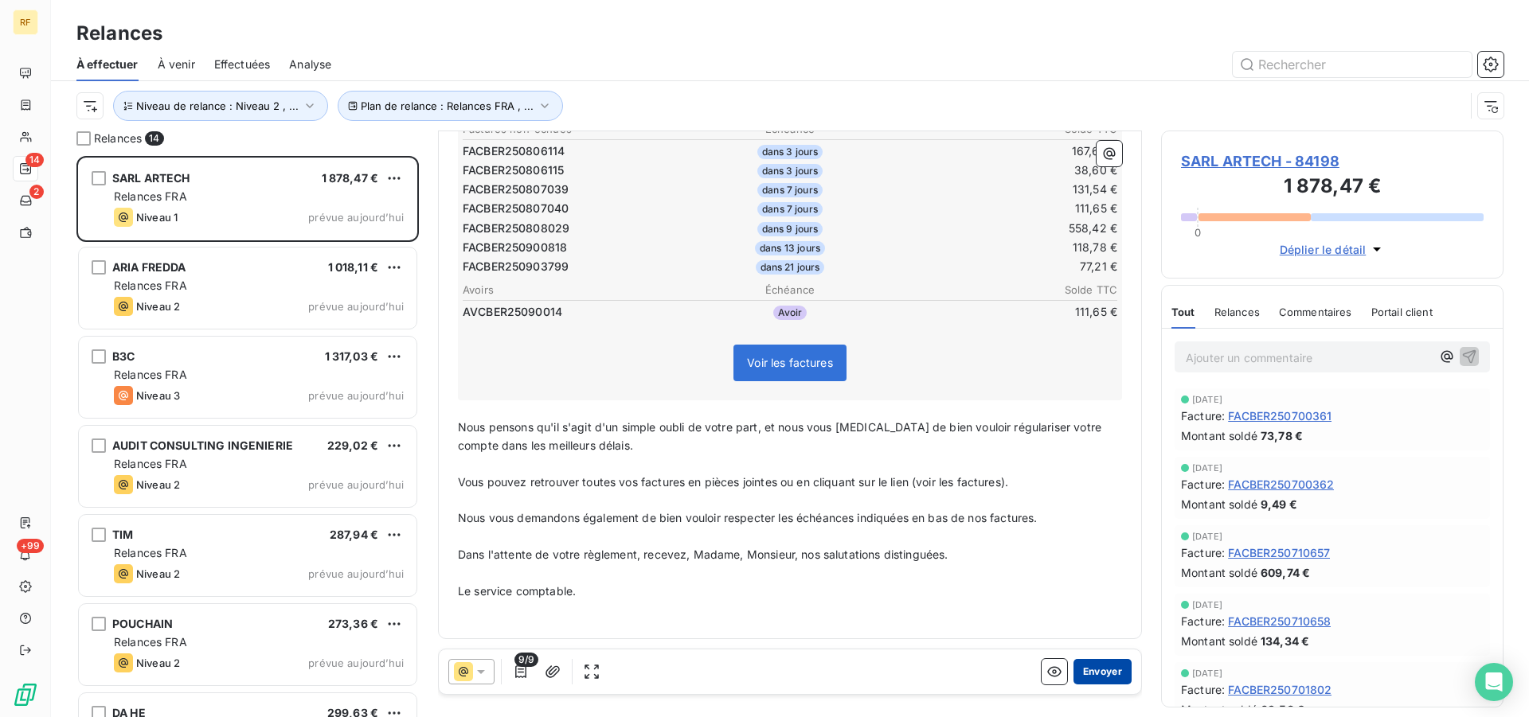
click at [1091, 672] on button "Envoyer" at bounding box center [1102, 671] width 58 height 25
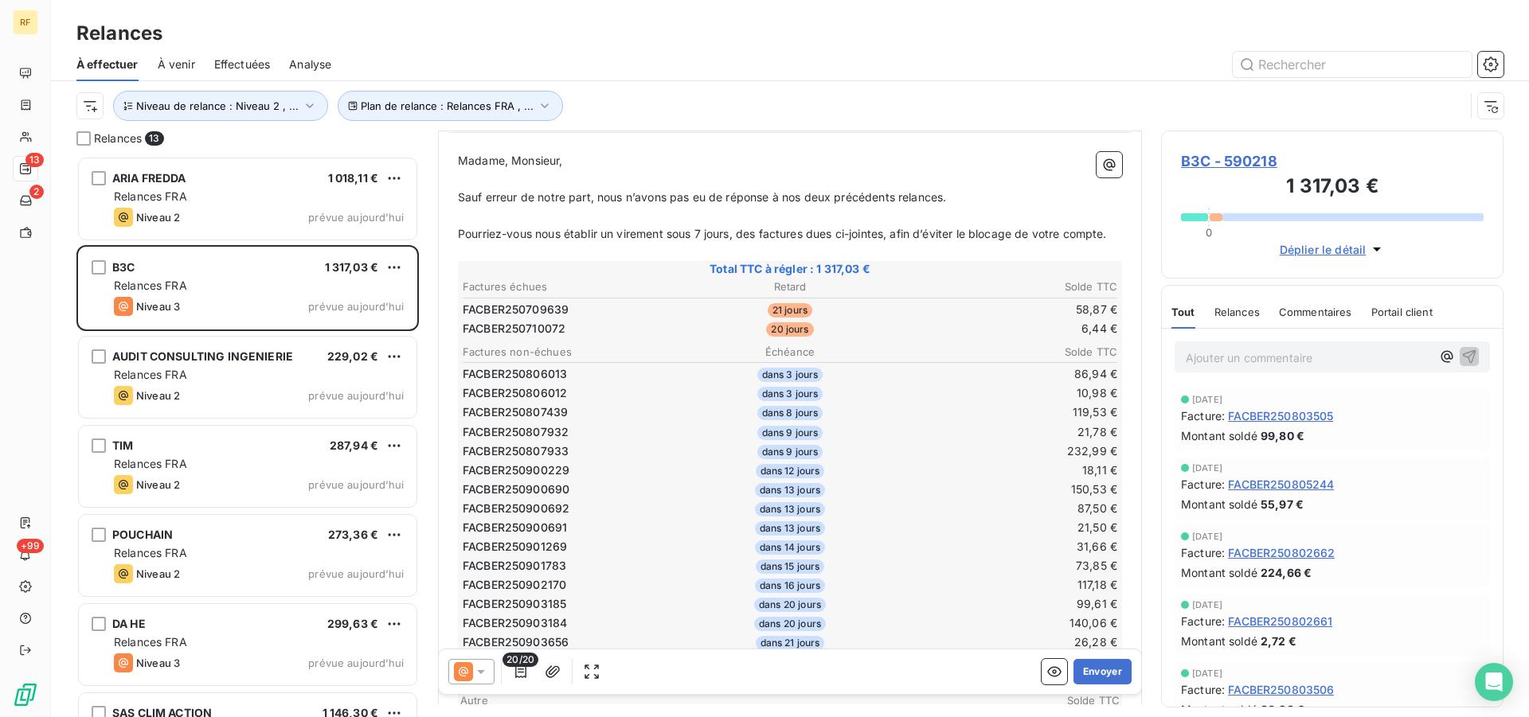
scroll to position [163, 0]
click at [1255, 158] on span "B3C - 590218" at bounding box center [1332, 162] width 303 height 22
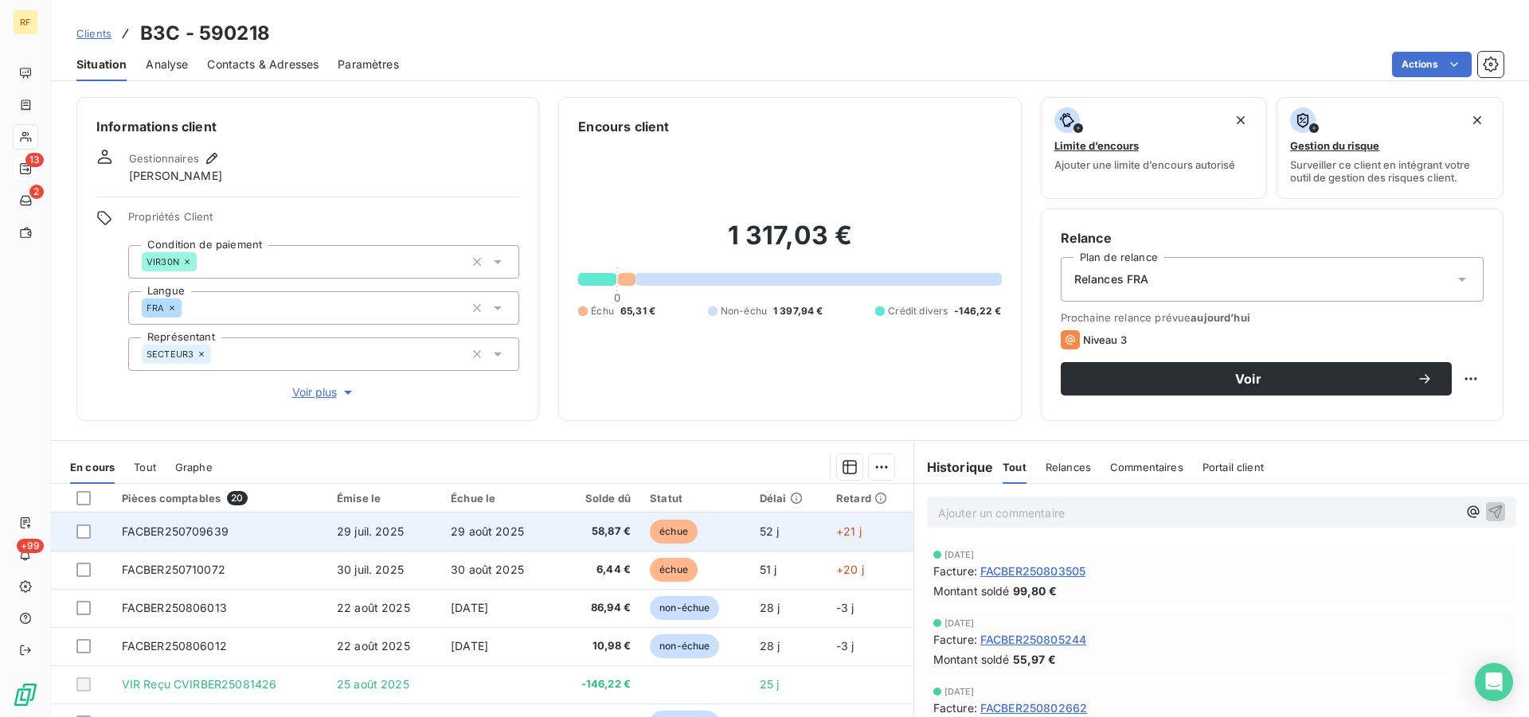
click at [84, 534] on div at bounding box center [83, 532] width 14 height 14
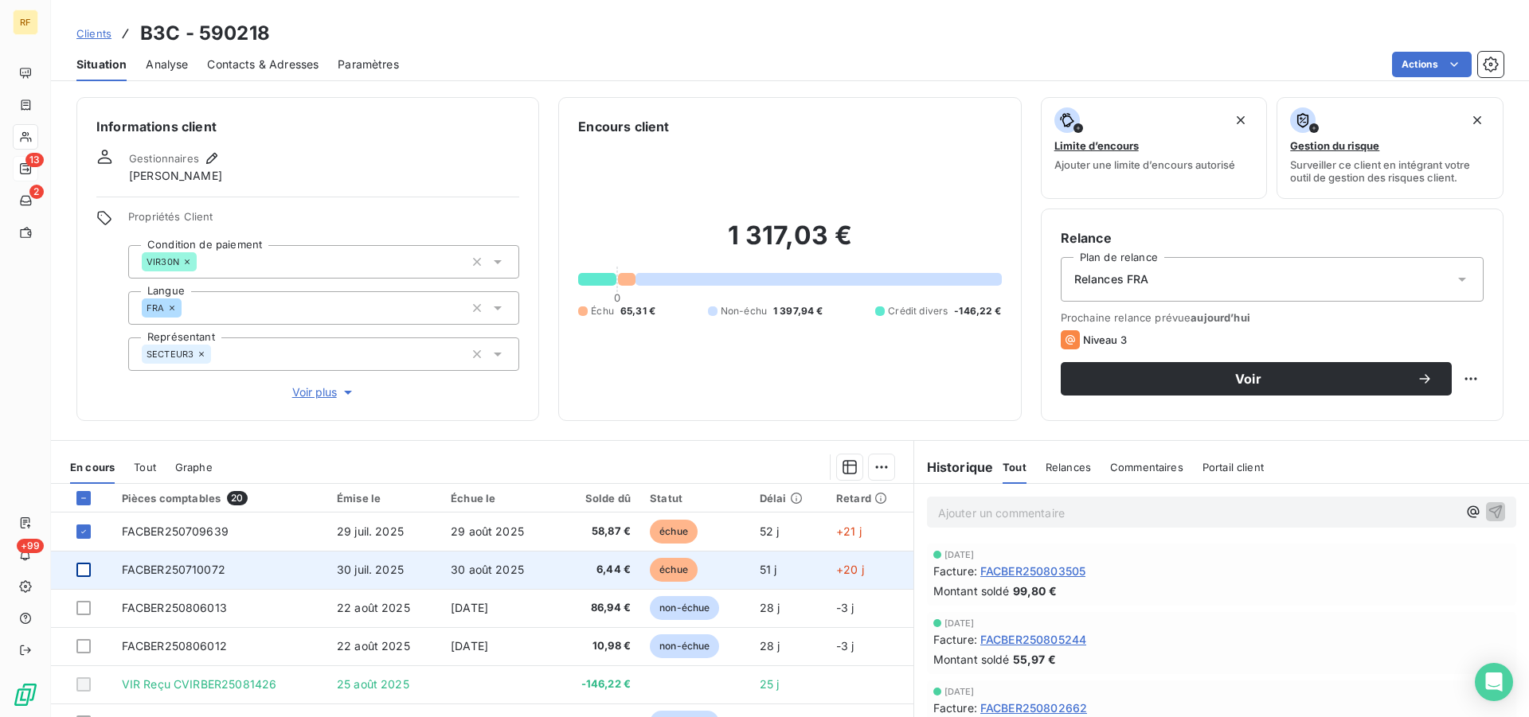
click at [87, 565] on div at bounding box center [83, 570] width 14 height 14
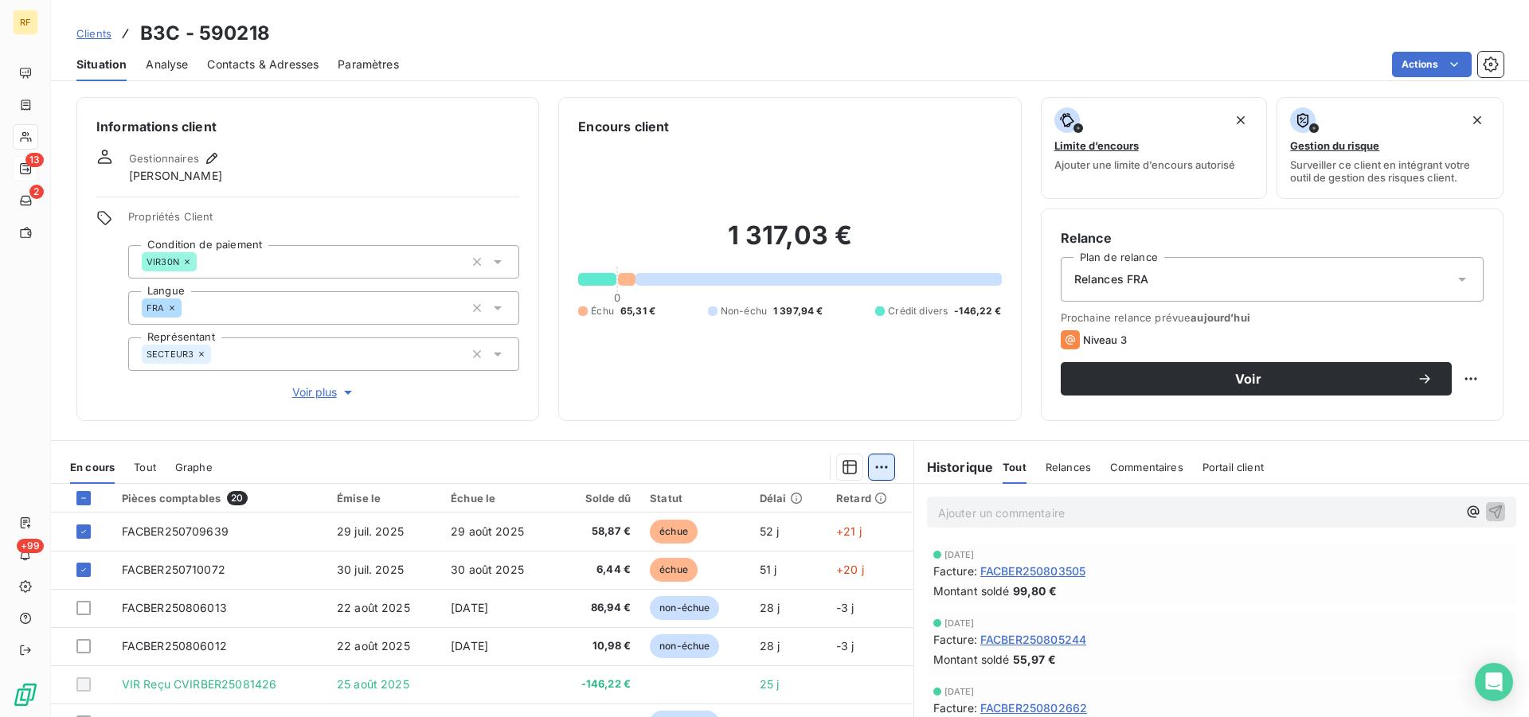
click at [872, 466] on html "RF 13 2 +99 Clients B3C - 590218 Situation Analyse Contacts & Adresses Paramètr…" at bounding box center [764, 358] width 1529 height 717
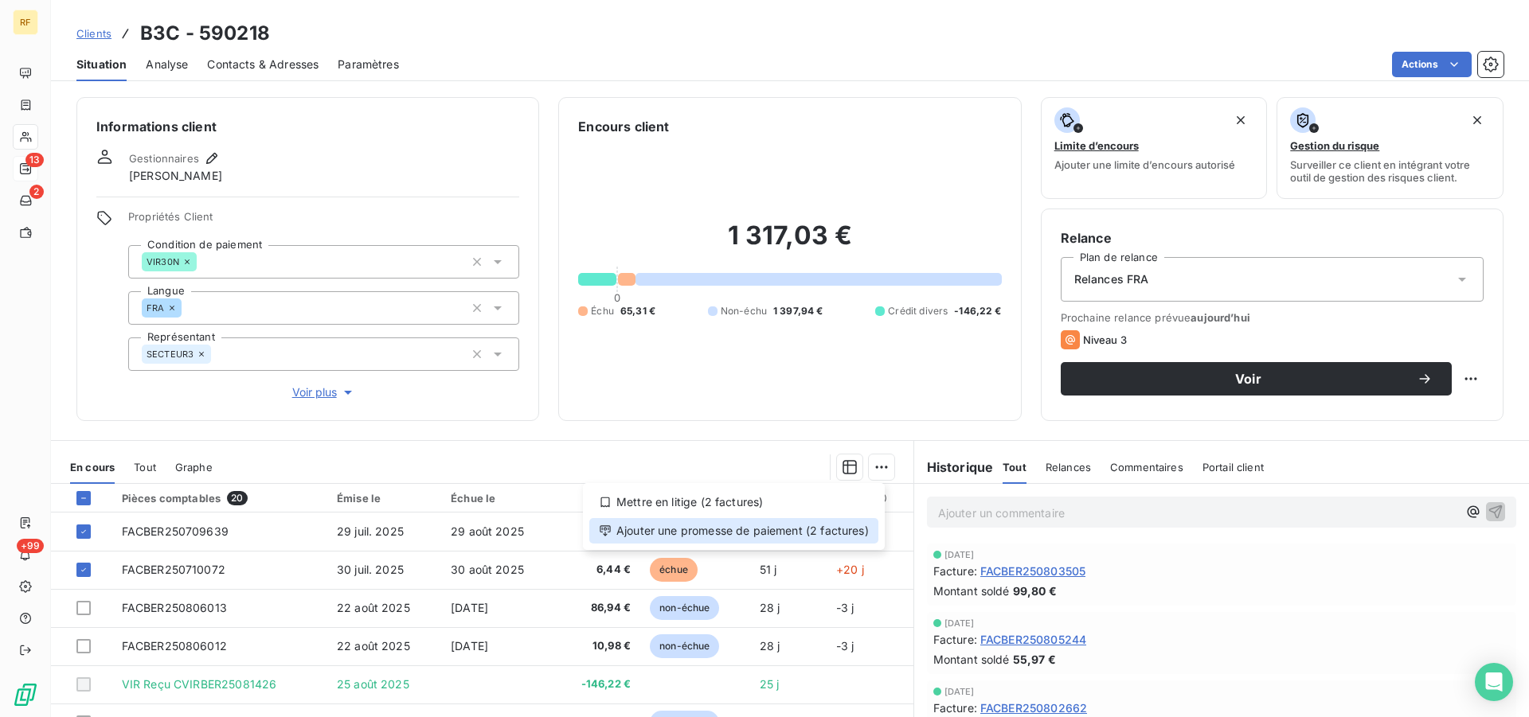
click at [771, 528] on div "Ajouter une promesse de paiement (2 factures)" at bounding box center [733, 530] width 289 height 25
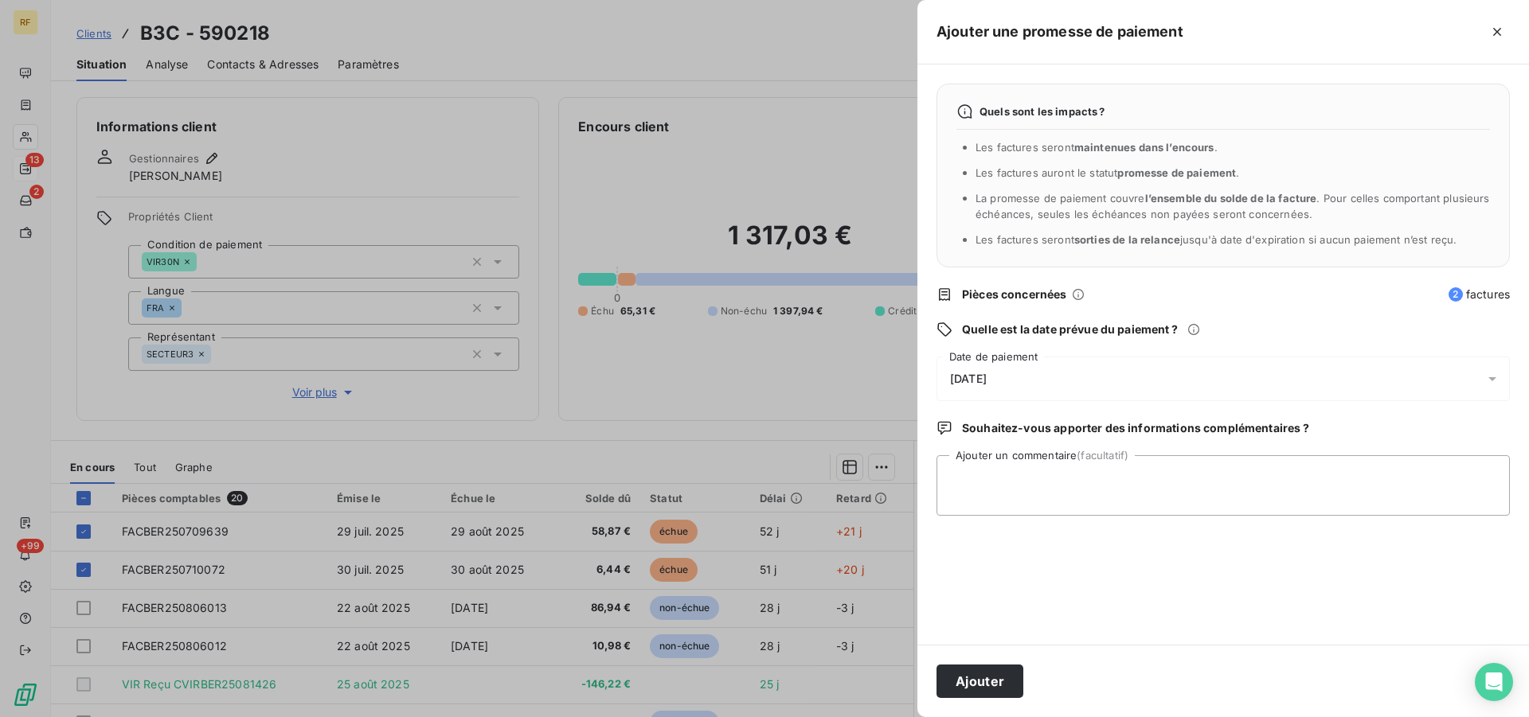
click at [987, 380] on span "[DATE]" at bounding box center [968, 379] width 37 height 13
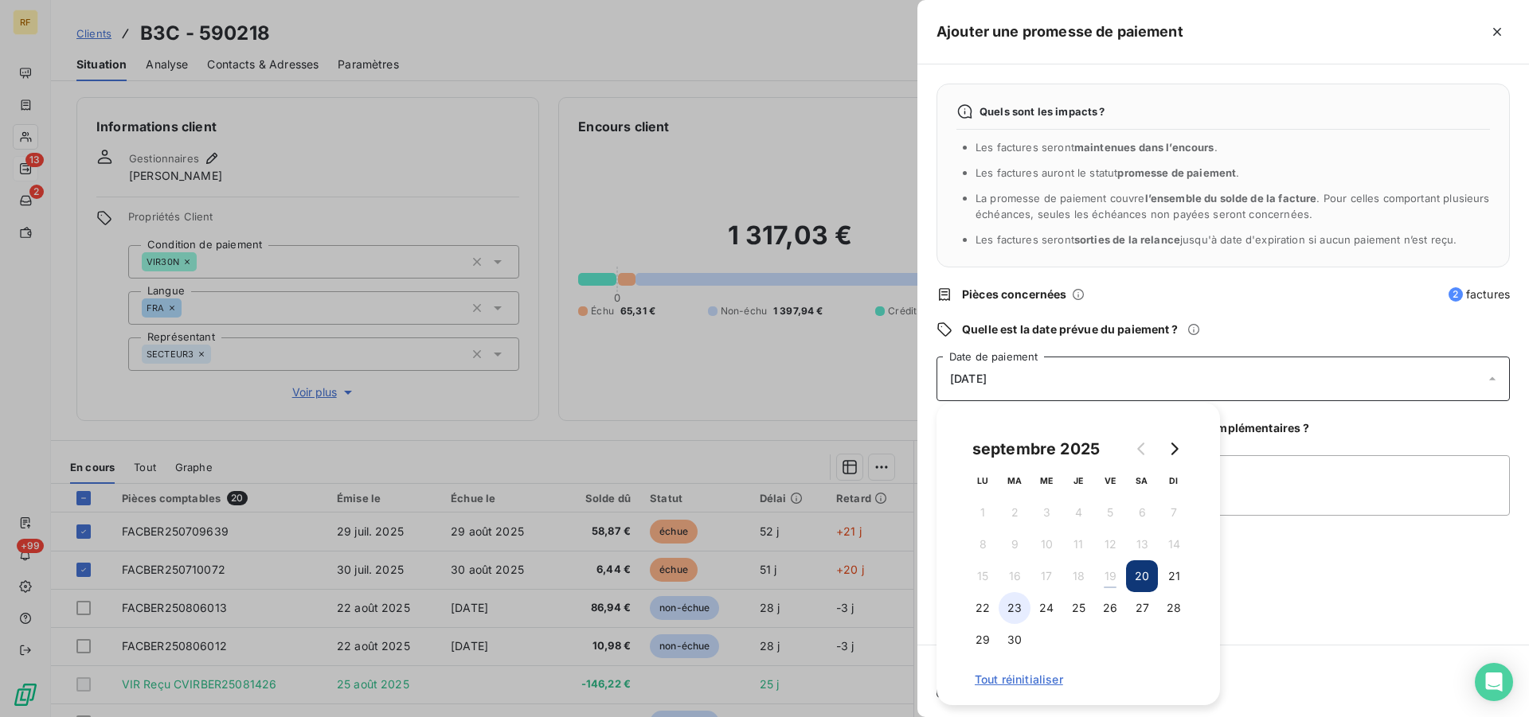
click at [1011, 606] on button "23" at bounding box center [1015, 608] width 32 height 32
click at [1307, 491] on textarea "Ajouter un commentaire (facultatif)" at bounding box center [1222, 486] width 573 height 61
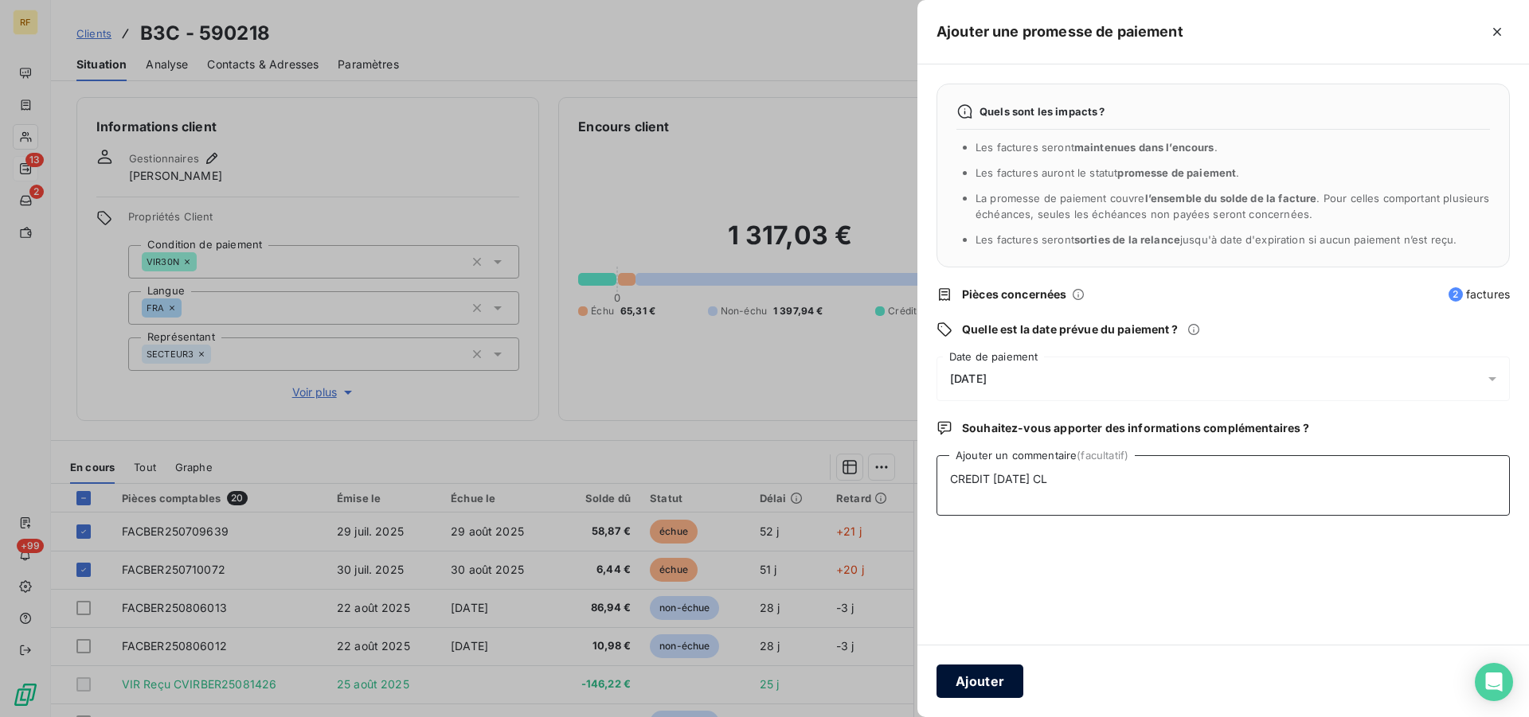
type textarea "CREDIT [DATE] CL"
click at [986, 693] on button "Ajouter" at bounding box center [979, 681] width 87 height 33
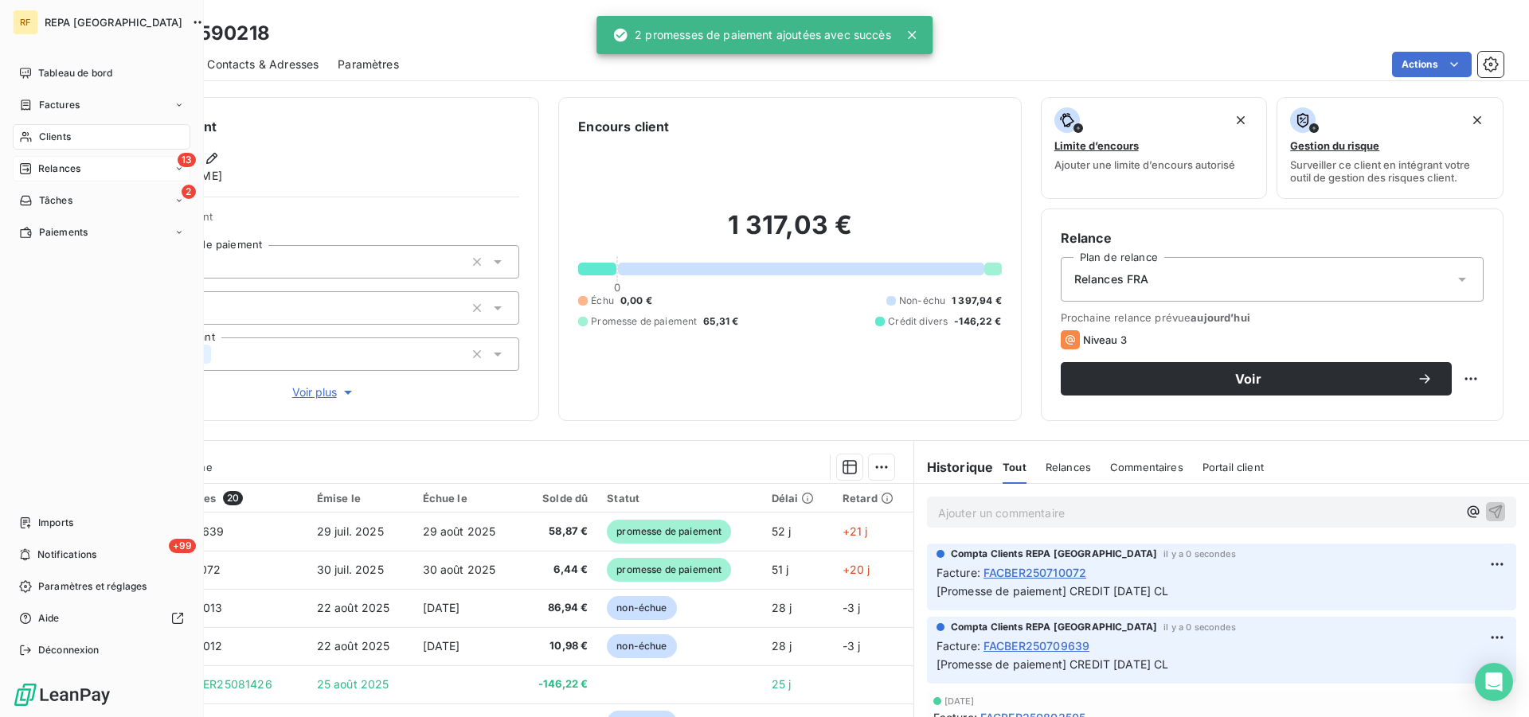
click at [58, 170] on span "Relances" at bounding box center [59, 169] width 42 height 14
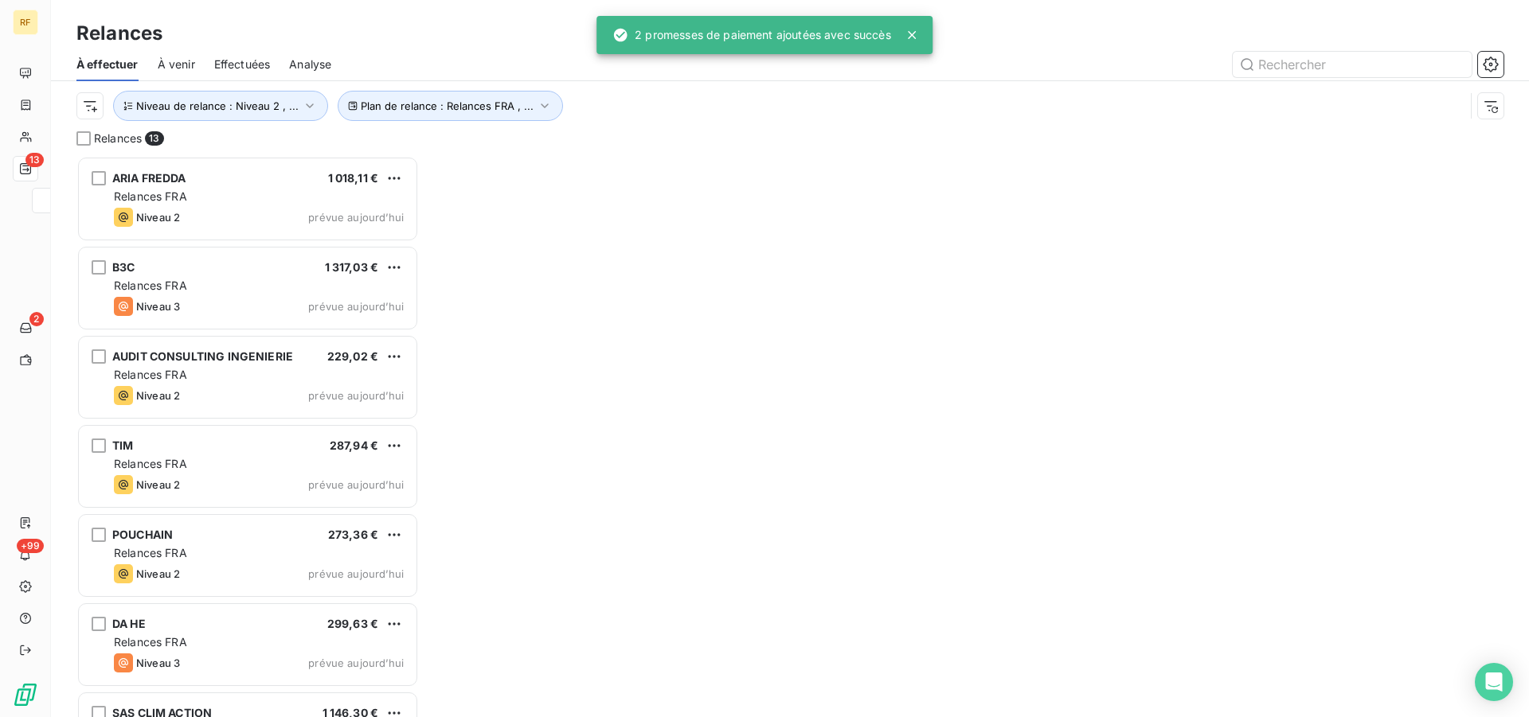
scroll to position [548, 329]
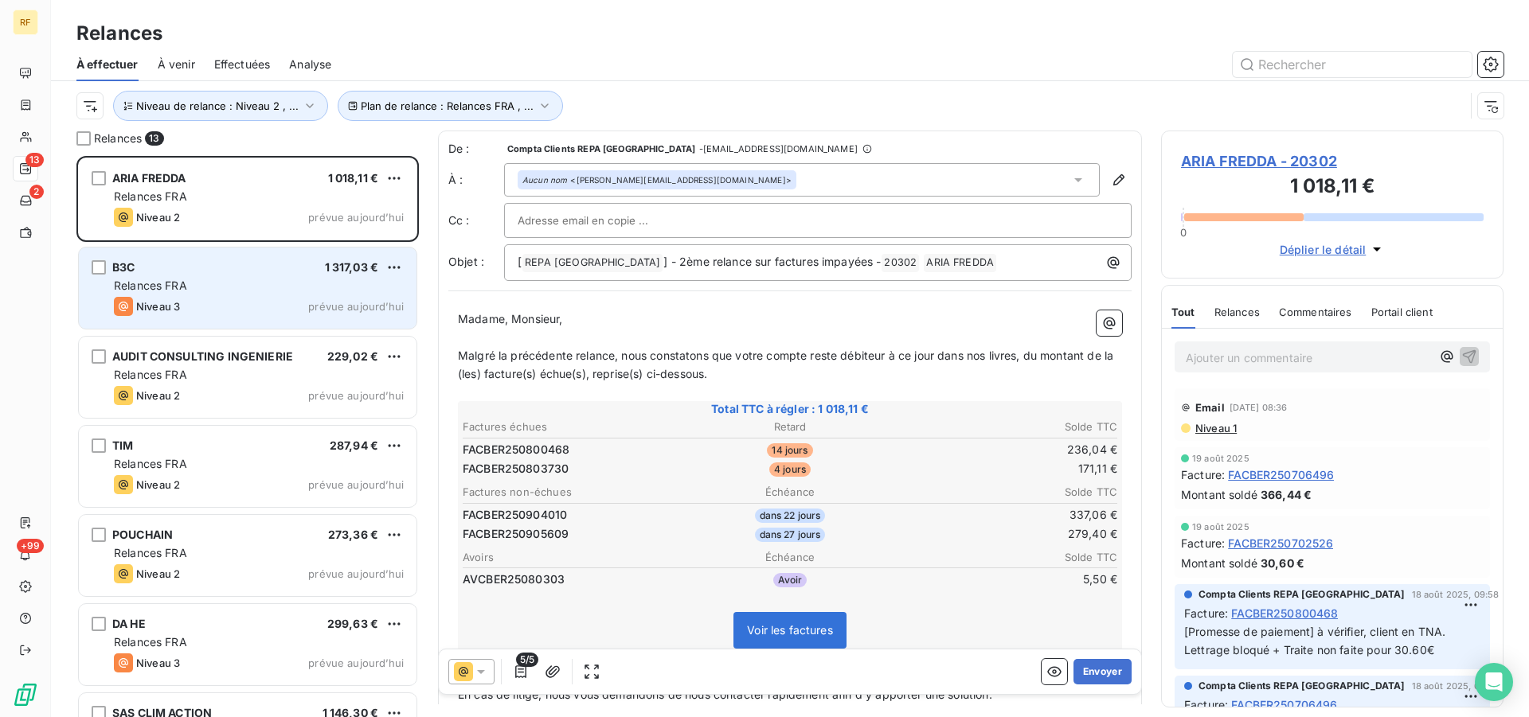
click at [269, 275] on div "B3C 1 317,03 € Relances FRA Niveau 3 prévue [DATE]" at bounding box center [248, 288] width 338 height 81
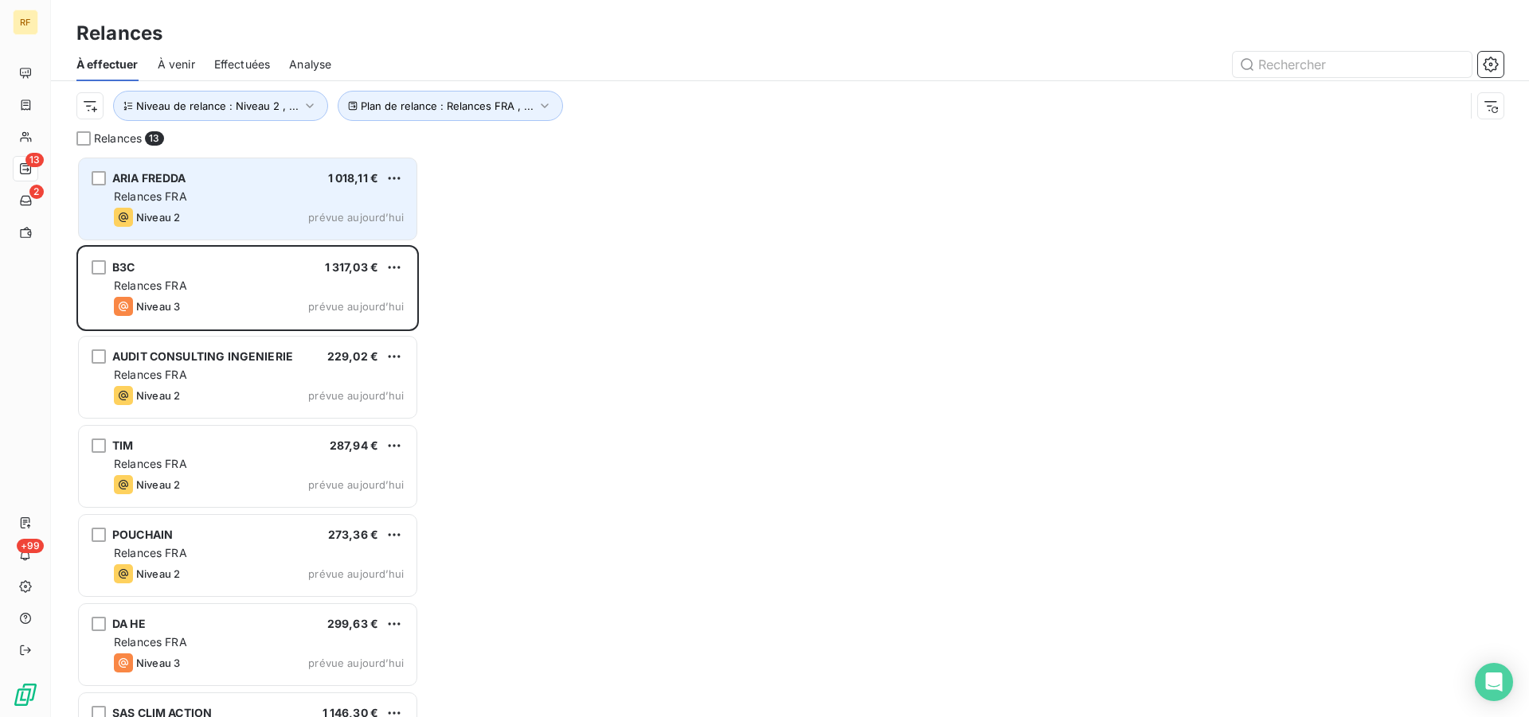
click at [269, 217] on div "Niveau 2 prévue aujourd’hui" at bounding box center [259, 217] width 290 height 19
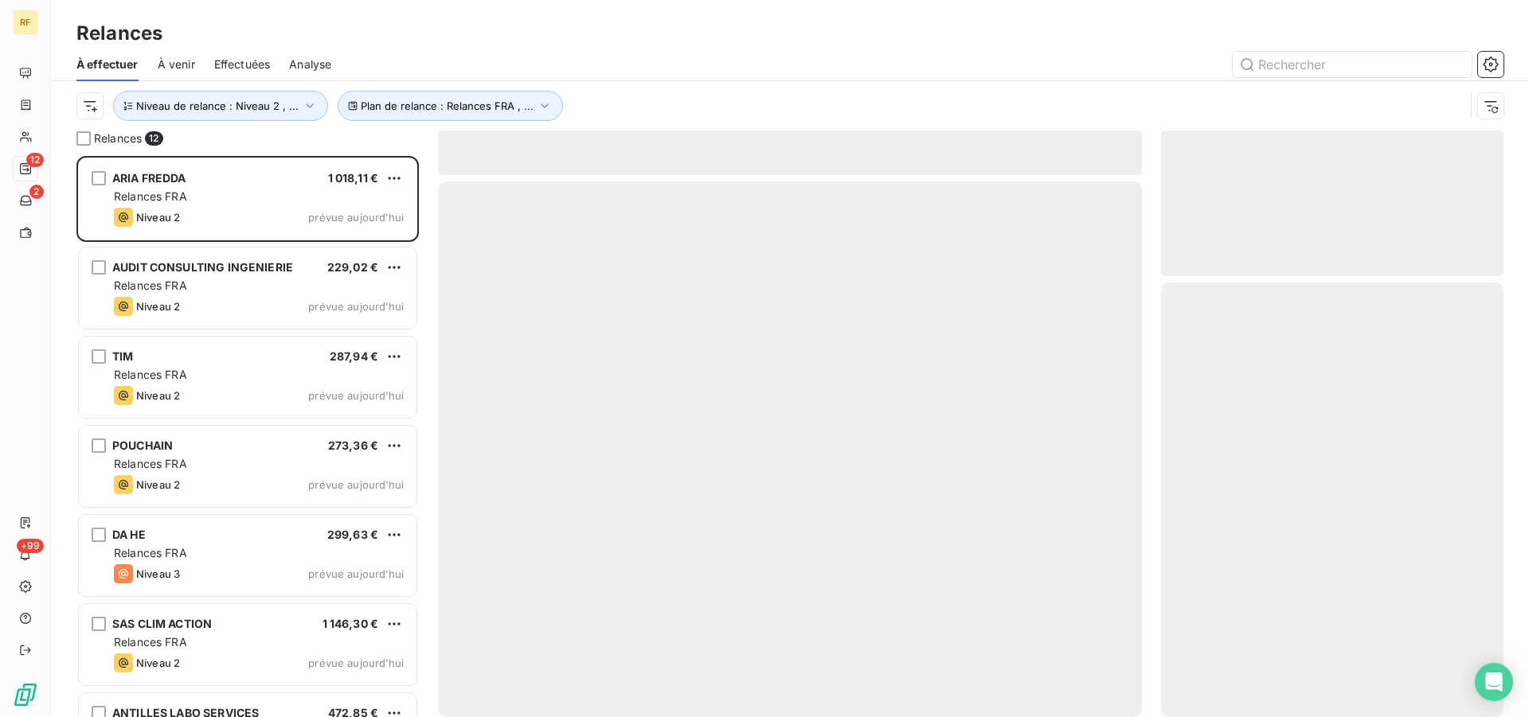
scroll to position [548, 329]
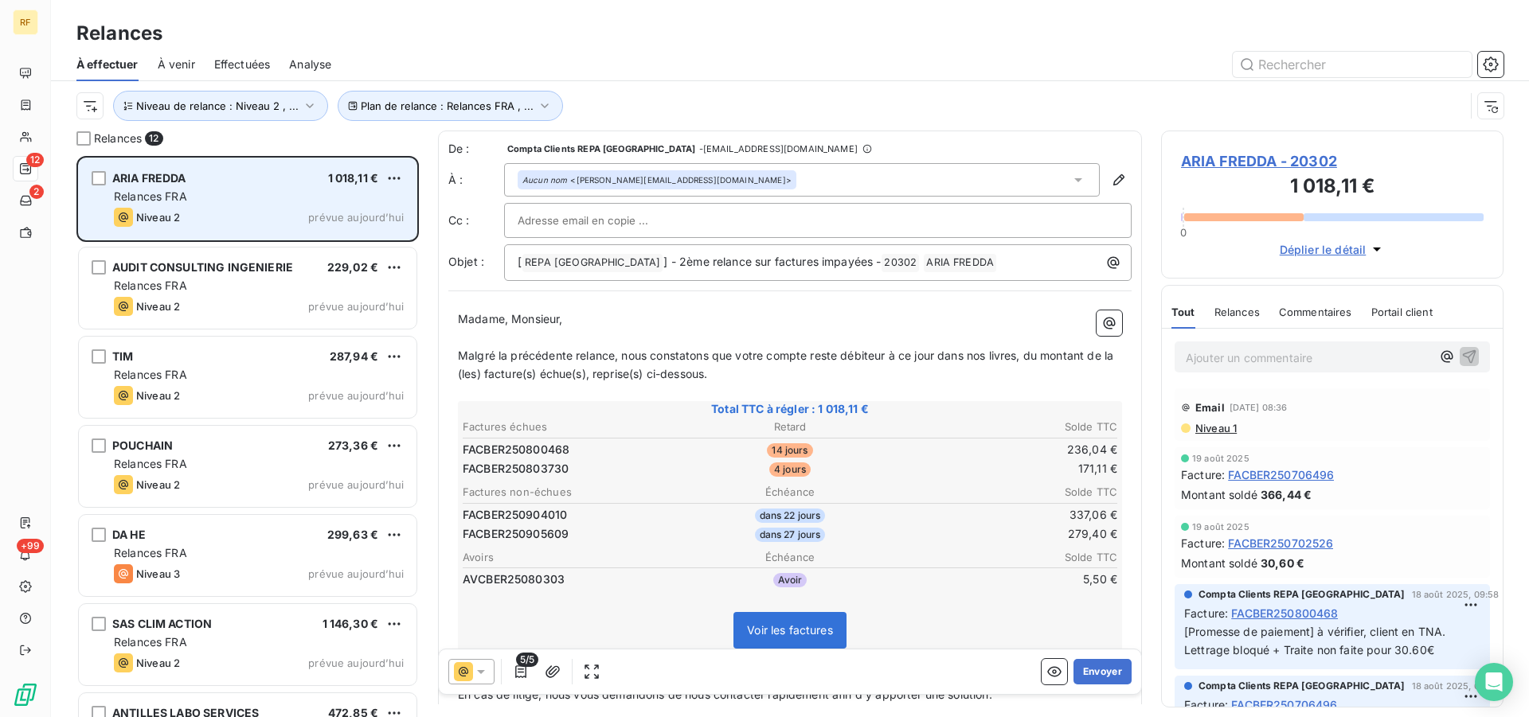
click at [254, 206] on div "ARIA FREDDA 1 018,11 € Relances FRA Niveau 2 prévue aujourd’hui" at bounding box center [248, 198] width 338 height 81
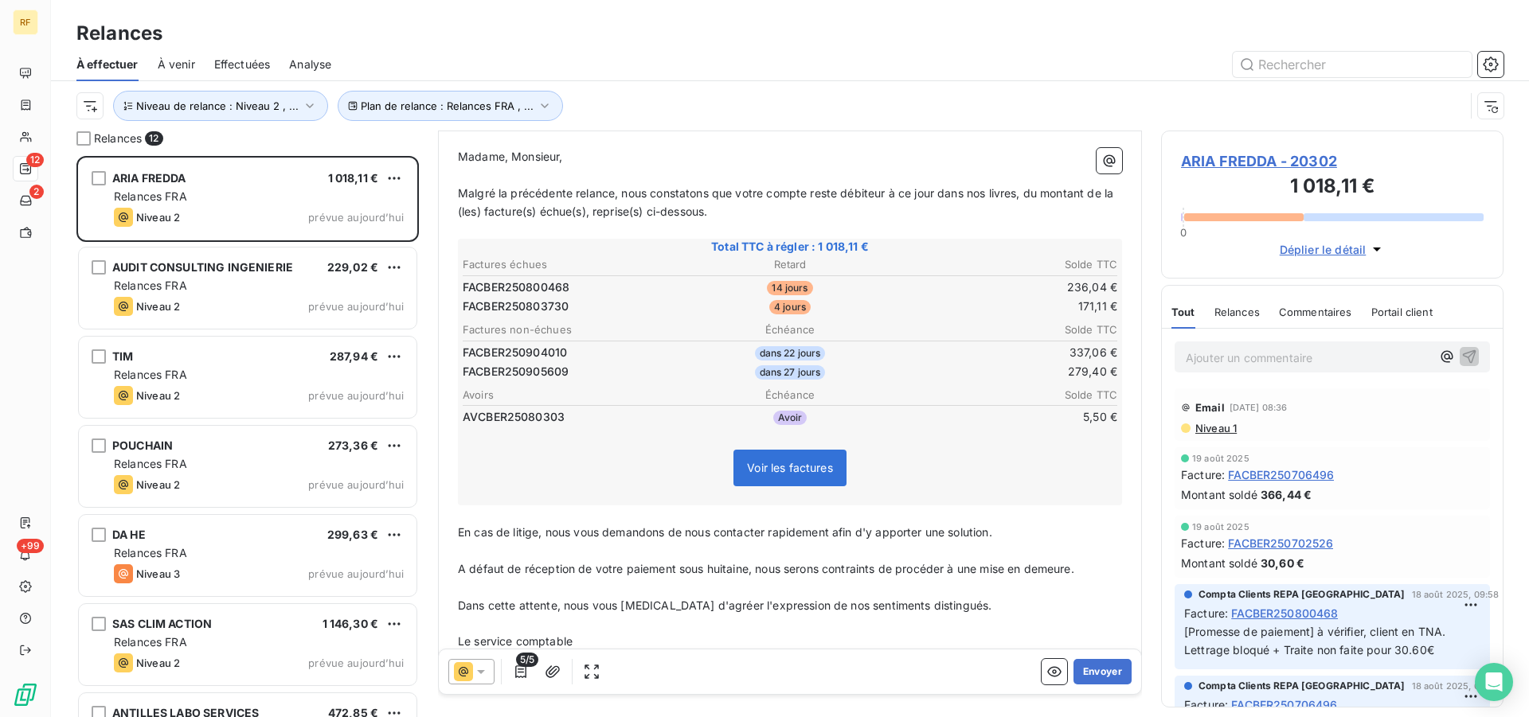
scroll to position [195, 0]
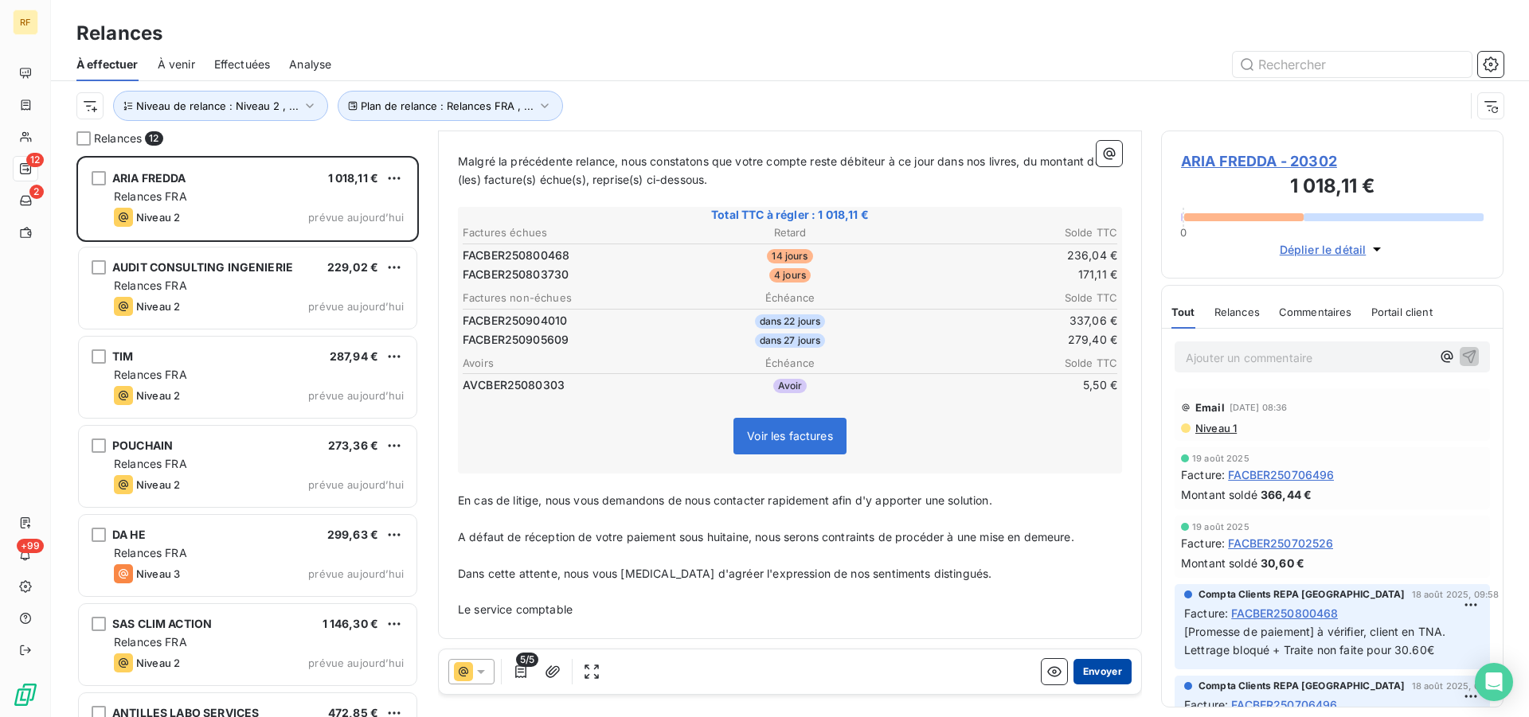
click at [1105, 666] on button "Envoyer" at bounding box center [1102, 671] width 58 height 25
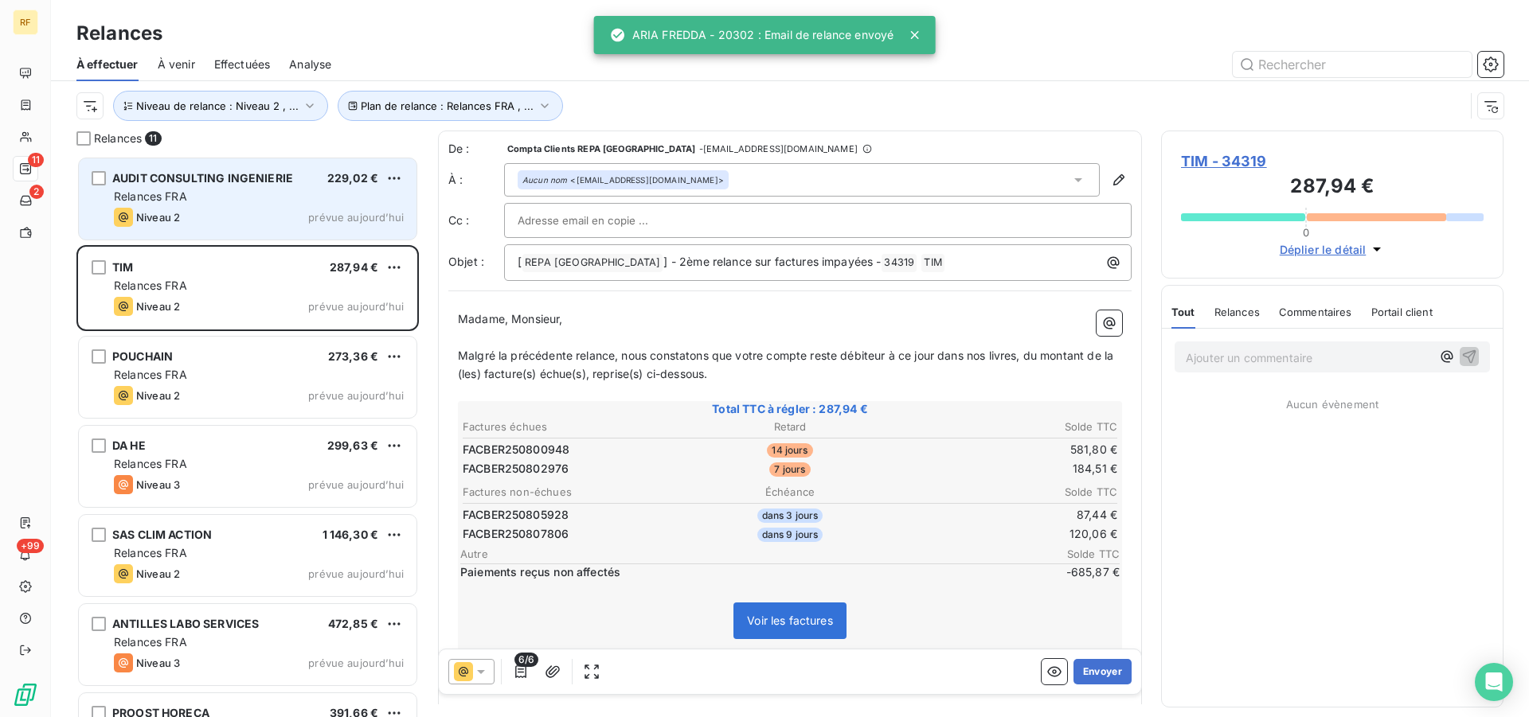
click at [233, 214] on div "Niveau 2 prévue aujourd’hui" at bounding box center [259, 217] width 290 height 19
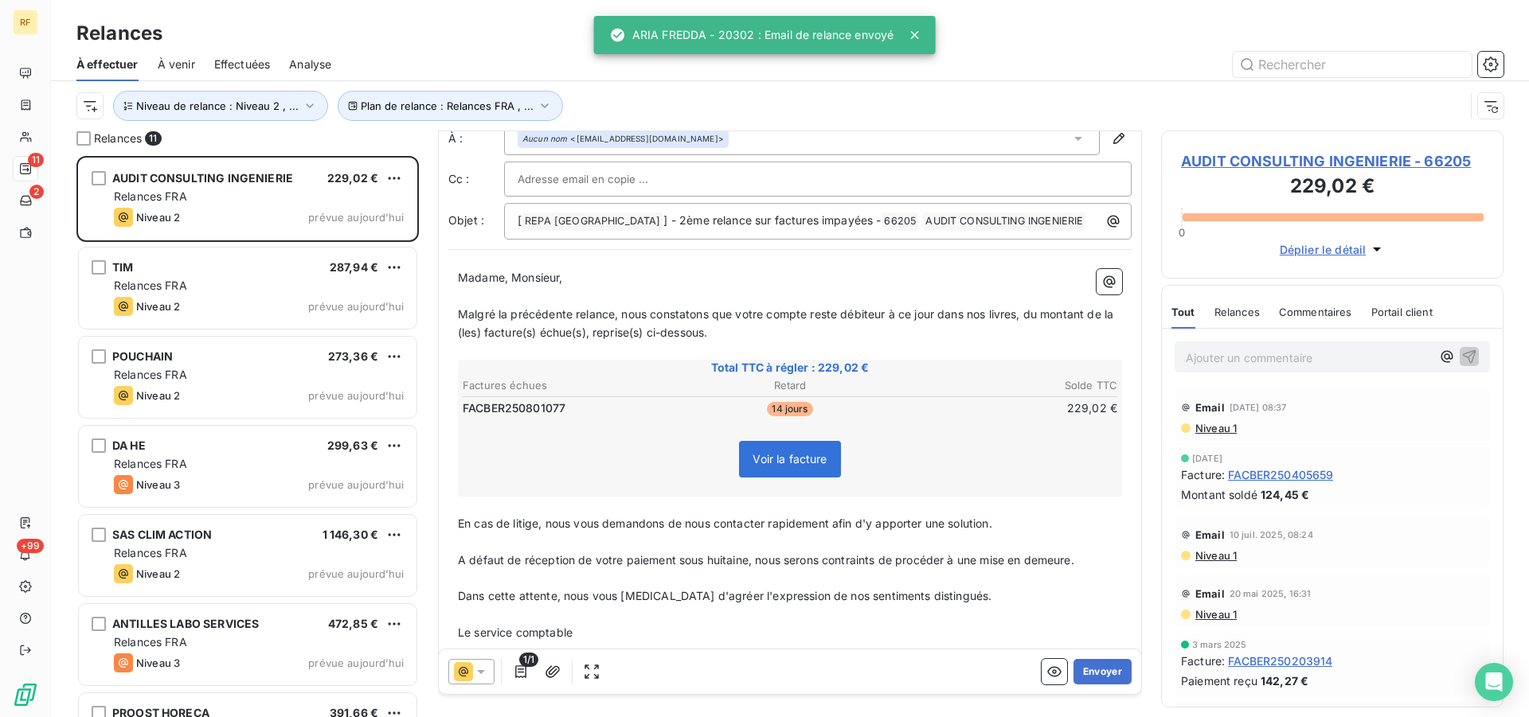
scroll to position [65, 0]
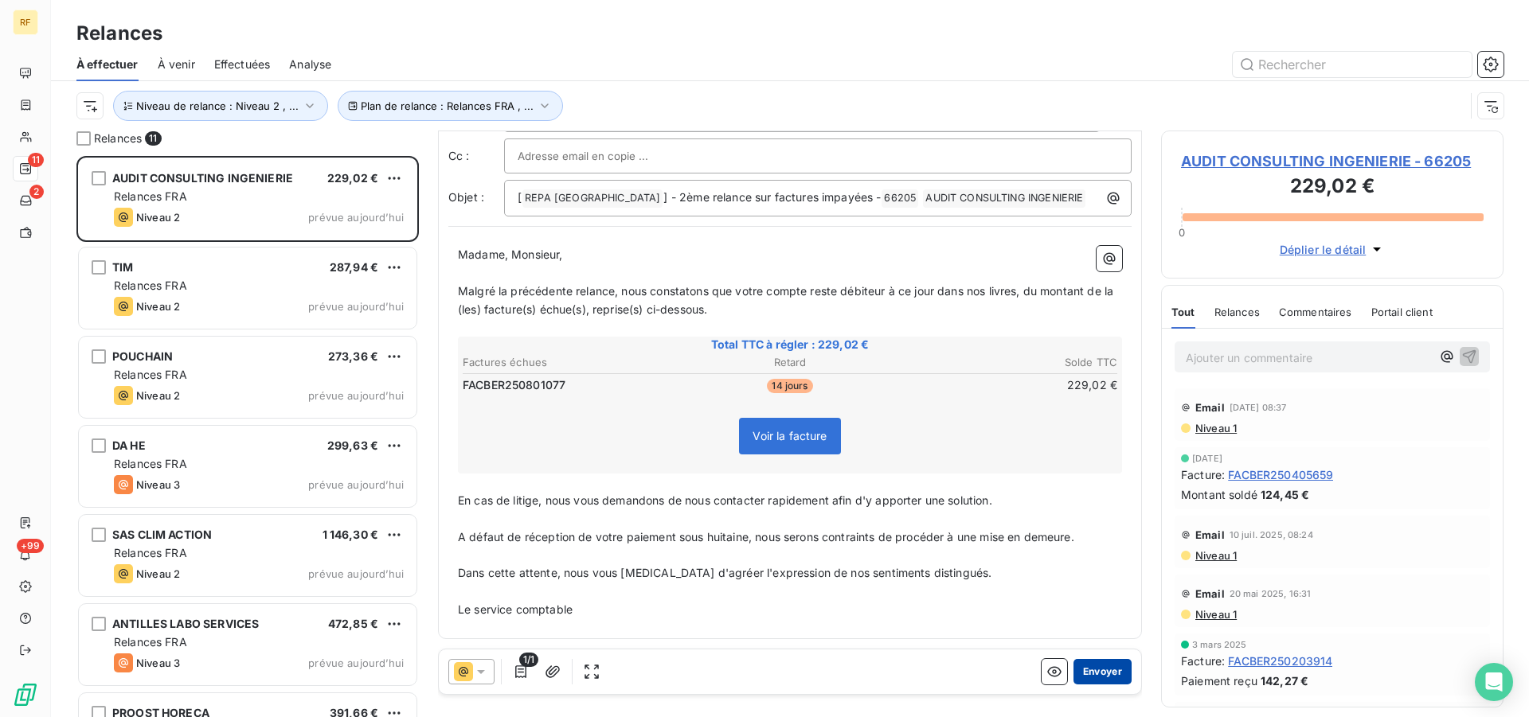
click at [1083, 659] on button "Envoyer" at bounding box center [1102, 671] width 58 height 25
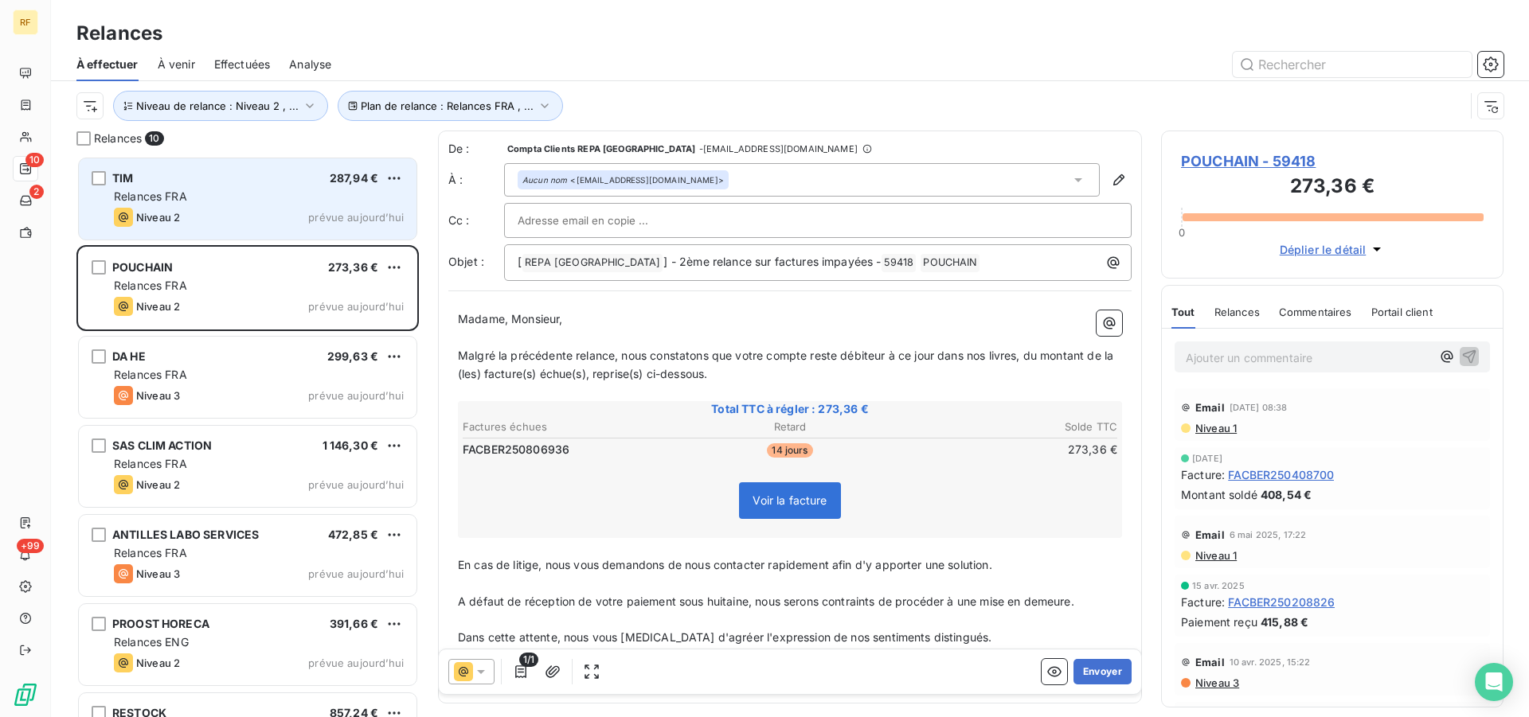
click at [201, 200] on div "Relances FRA" at bounding box center [259, 197] width 290 height 16
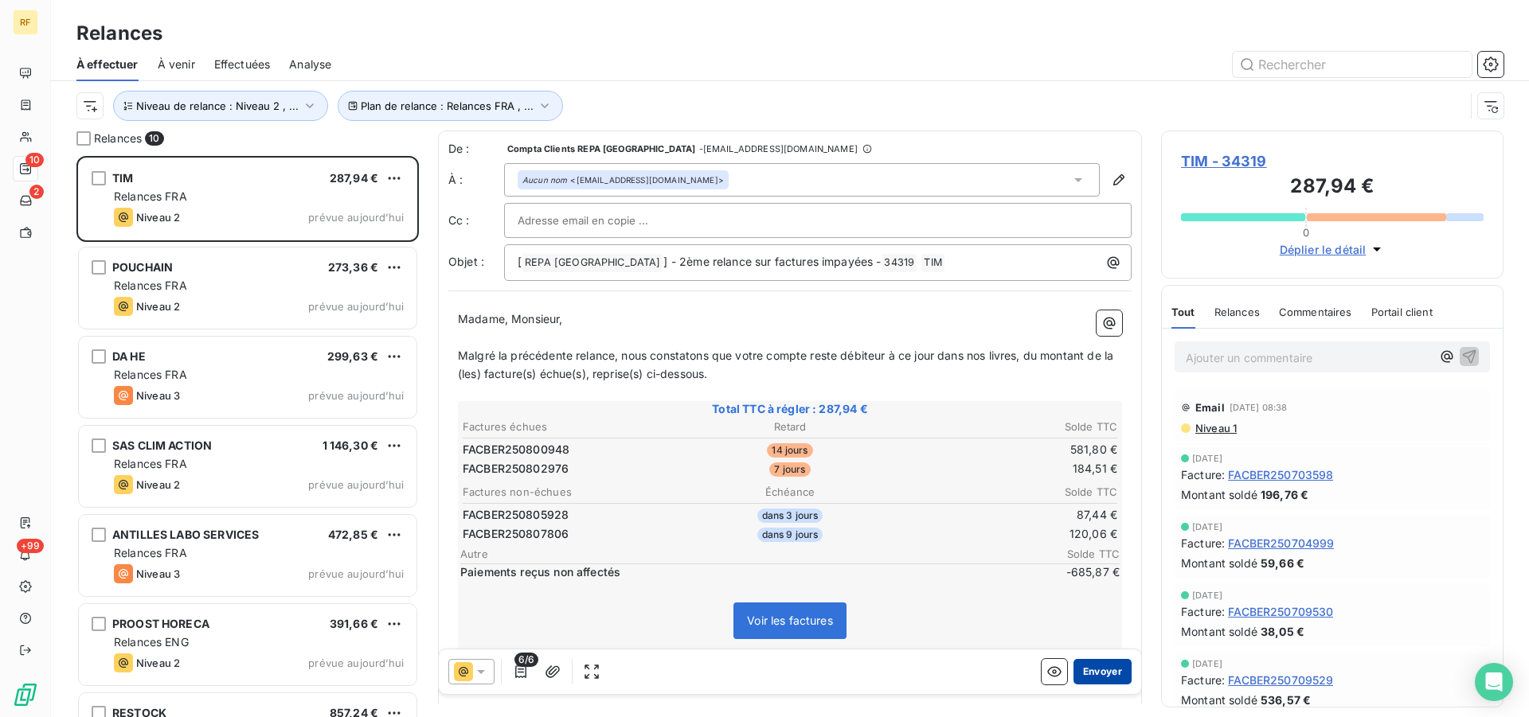
click at [1087, 668] on button "Envoyer" at bounding box center [1102, 671] width 58 height 25
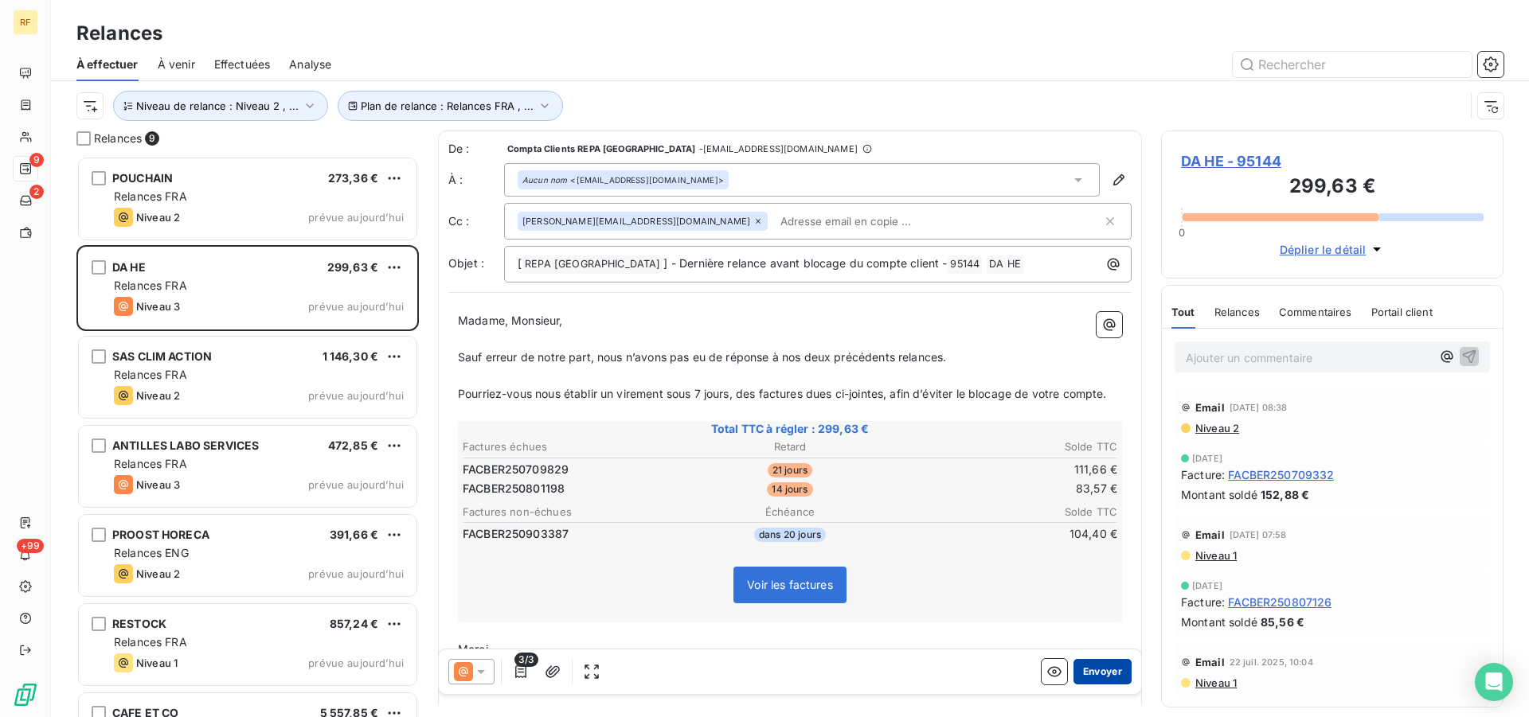
click at [1080, 667] on button "Envoyer" at bounding box center [1102, 671] width 58 height 25
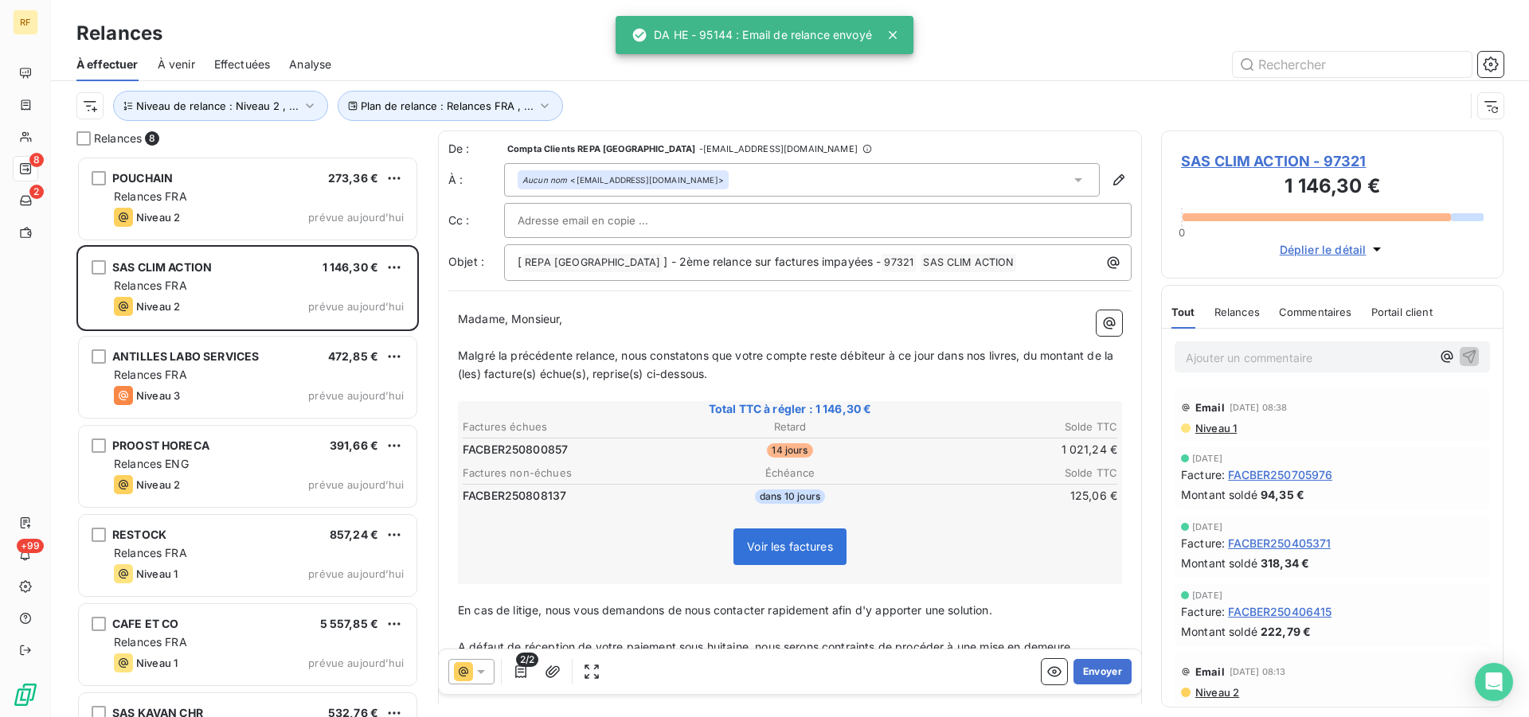
click at [1080, 667] on button "Envoyer" at bounding box center [1102, 671] width 58 height 25
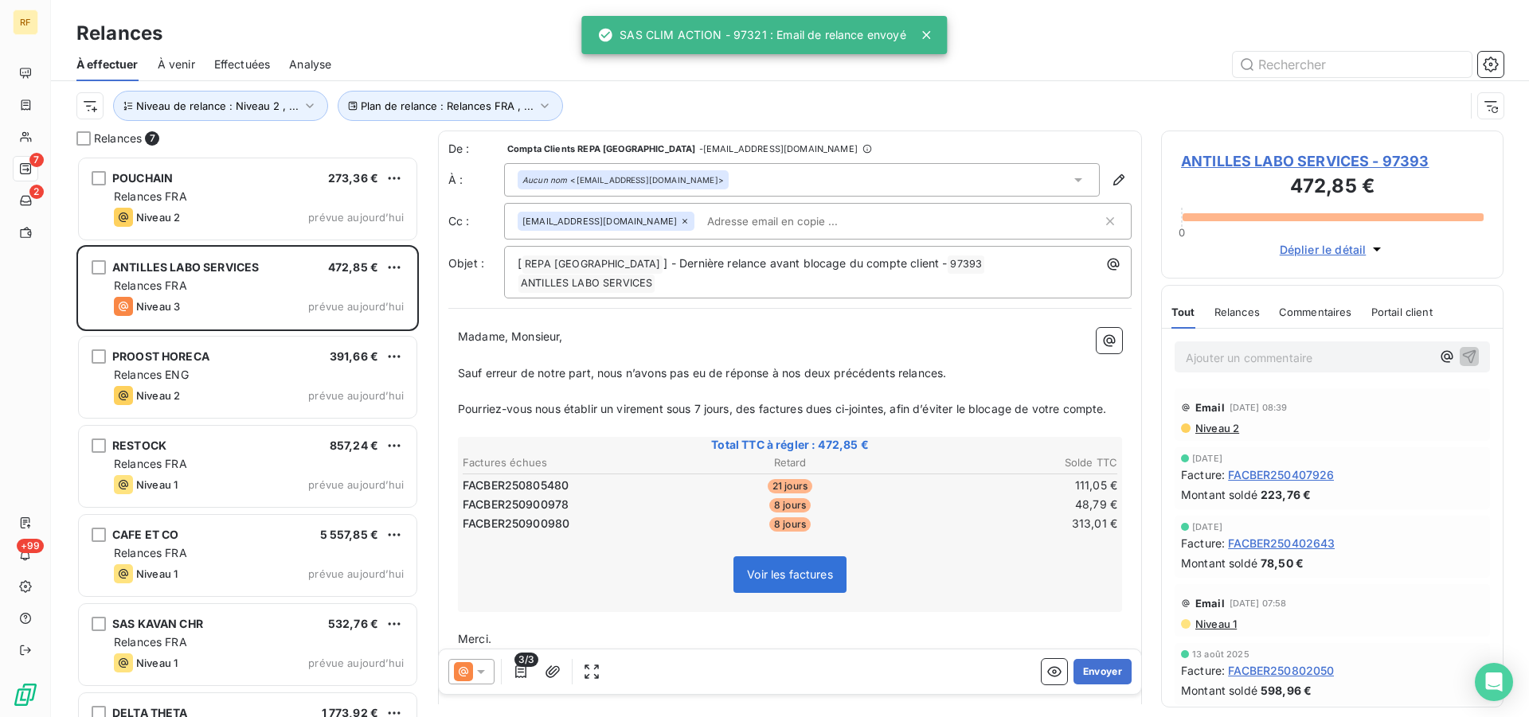
click at [1080, 667] on button "Envoyer" at bounding box center [1102, 671] width 58 height 25
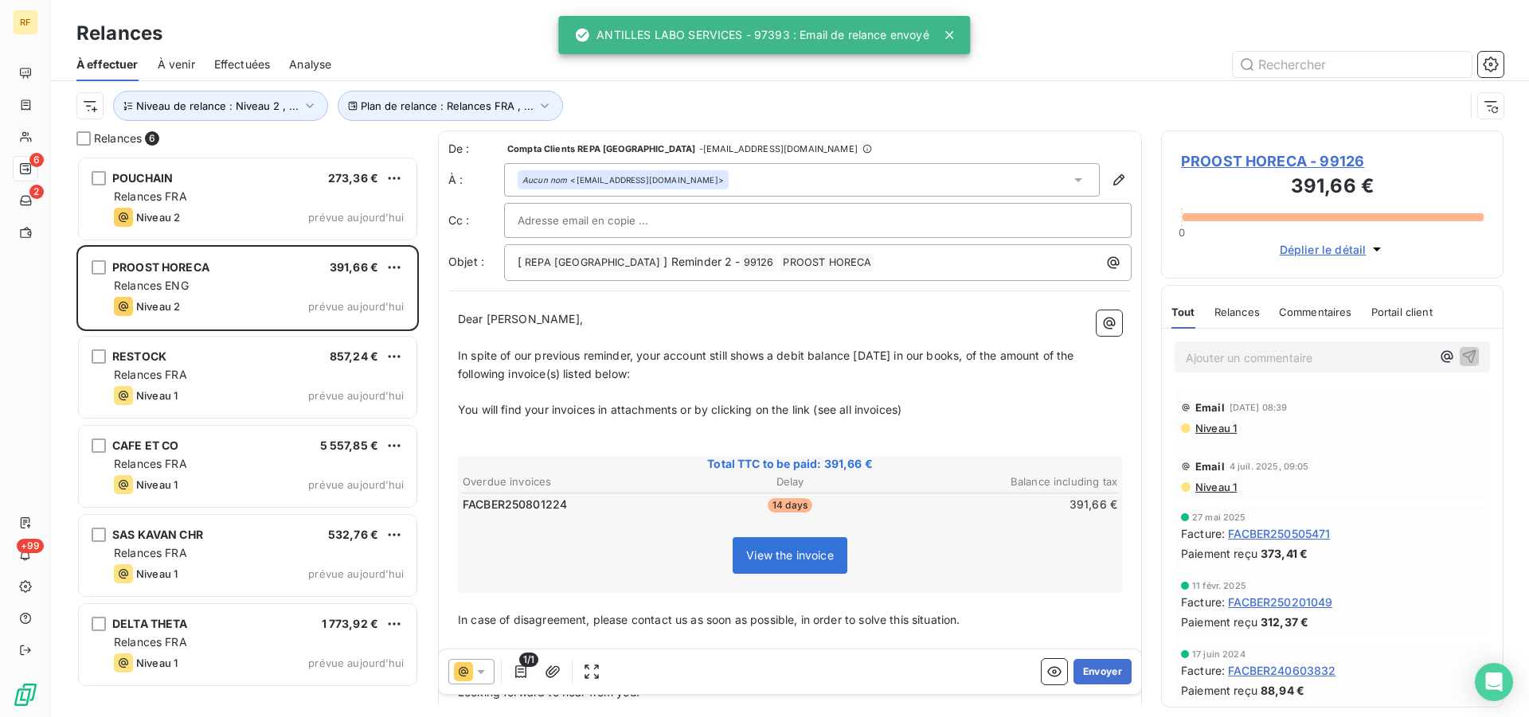
click at [1080, 667] on button "Envoyer" at bounding box center [1102, 671] width 58 height 25
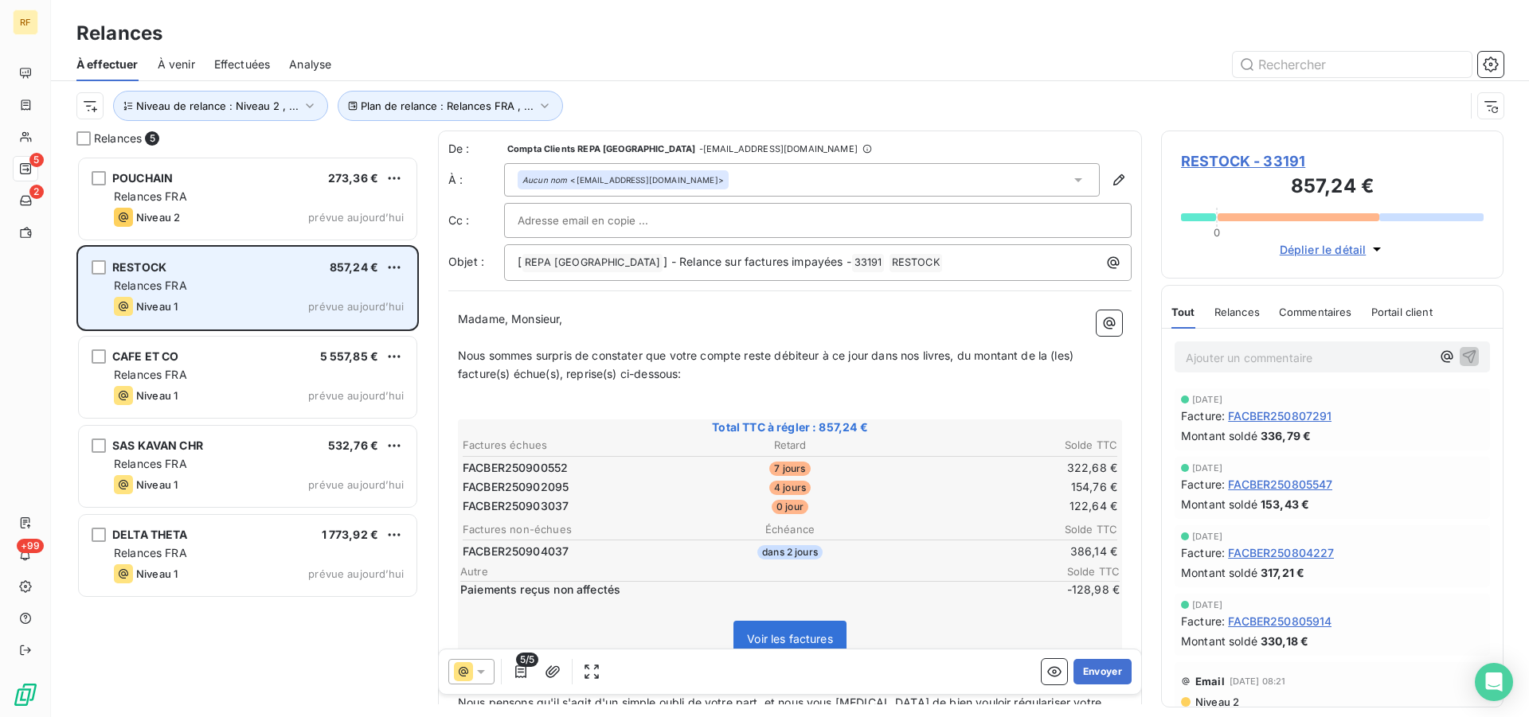
click at [190, 287] on div "Relances FRA" at bounding box center [259, 286] width 290 height 16
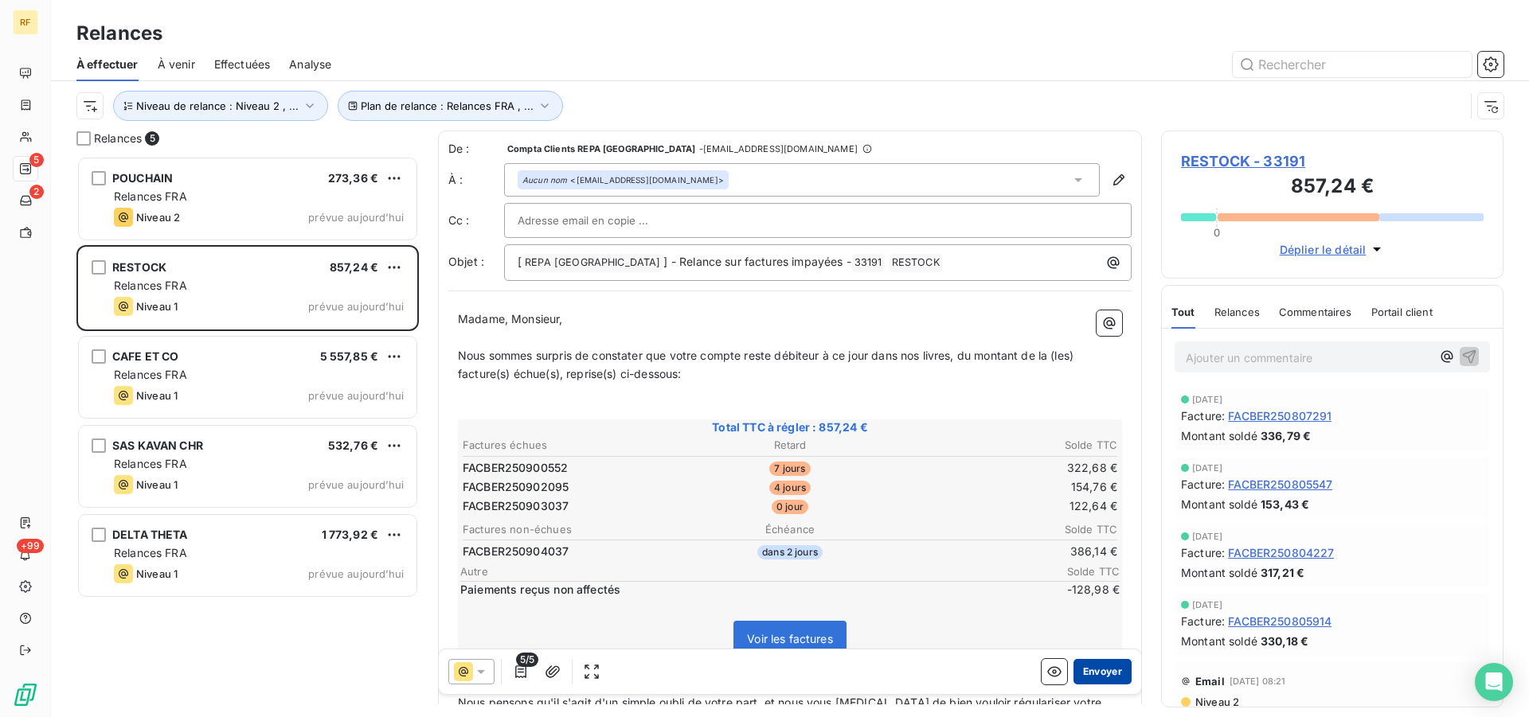
click at [1096, 663] on button "Envoyer" at bounding box center [1102, 671] width 58 height 25
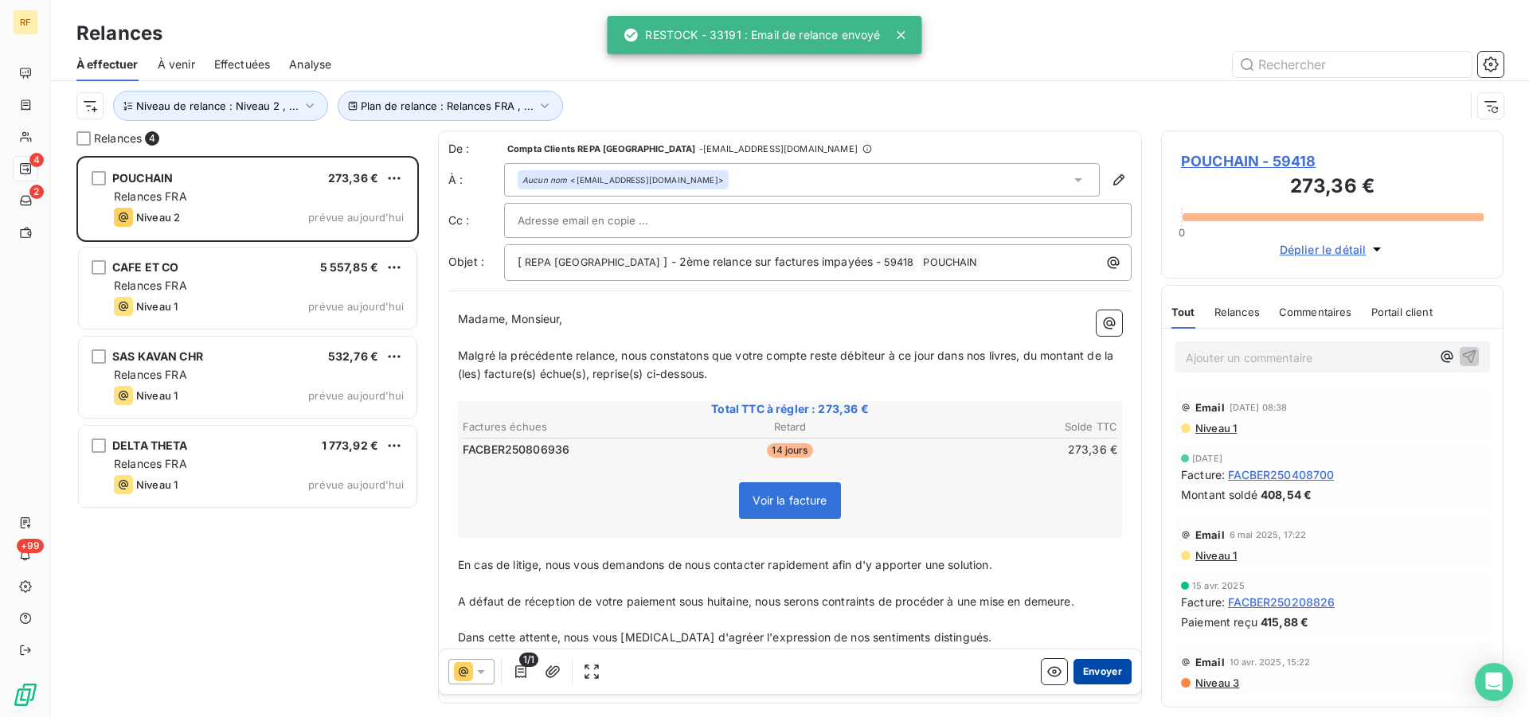
click at [1093, 671] on button "Envoyer" at bounding box center [1102, 671] width 58 height 25
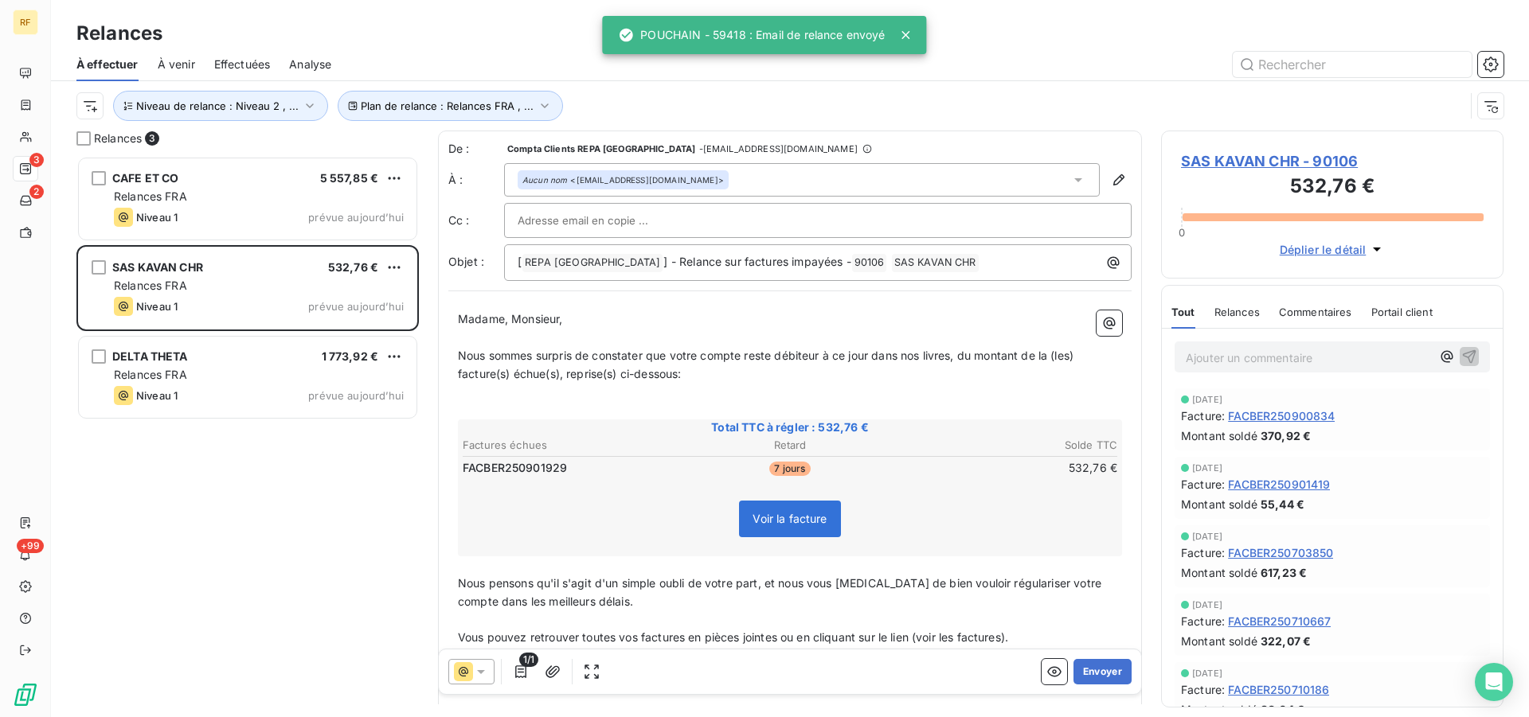
click at [1093, 671] on button "Envoyer" at bounding box center [1102, 671] width 58 height 25
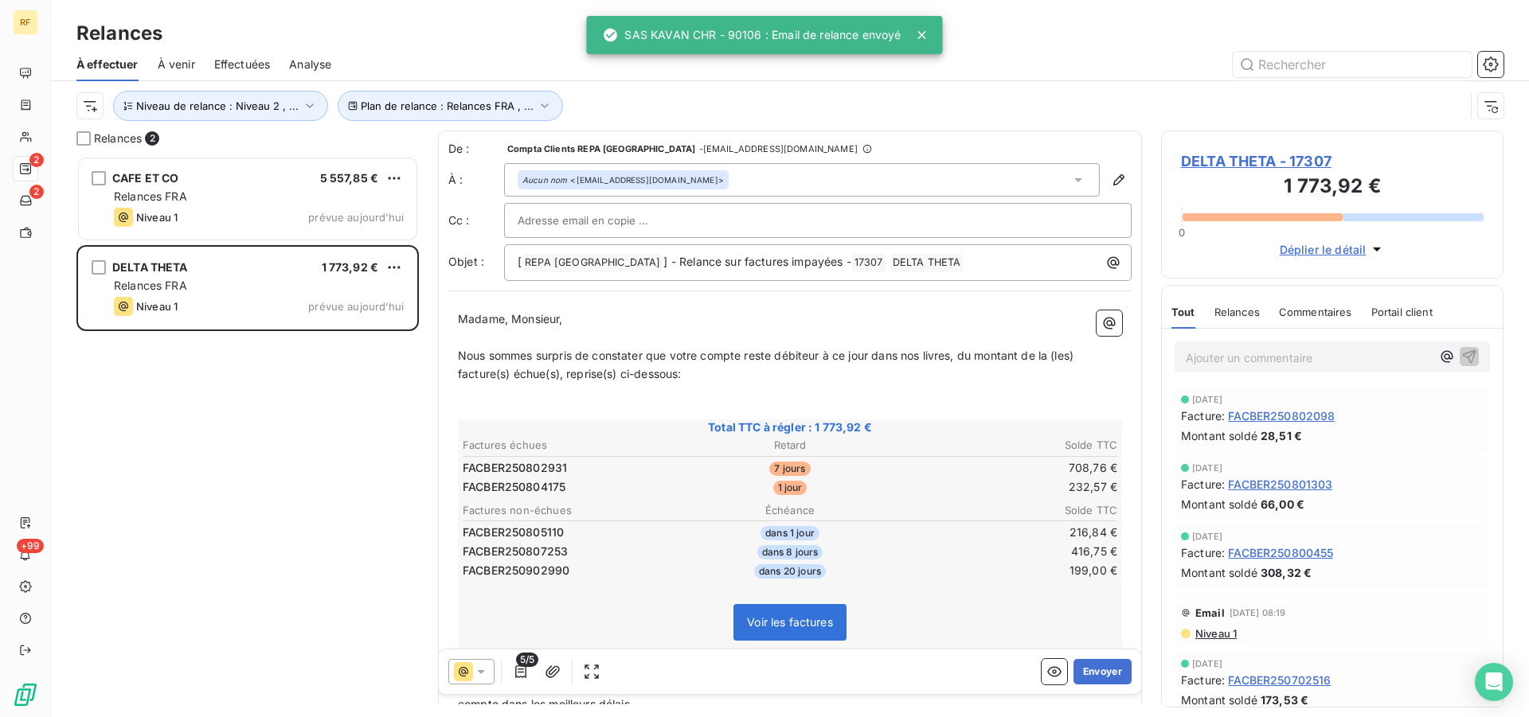
click at [1093, 671] on button "Envoyer" at bounding box center [1102, 671] width 58 height 25
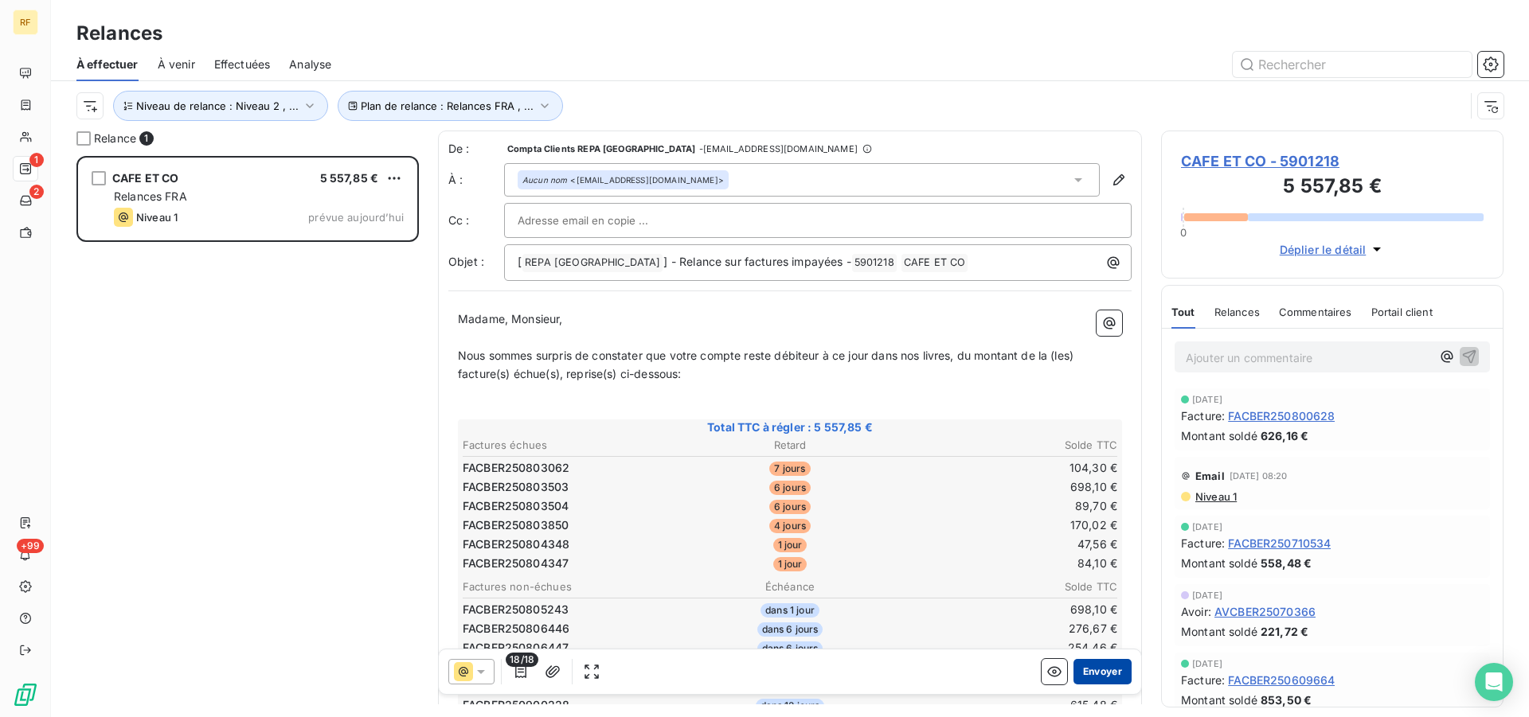
click at [1094, 668] on button "Envoyer" at bounding box center [1102, 671] width 58 height 25
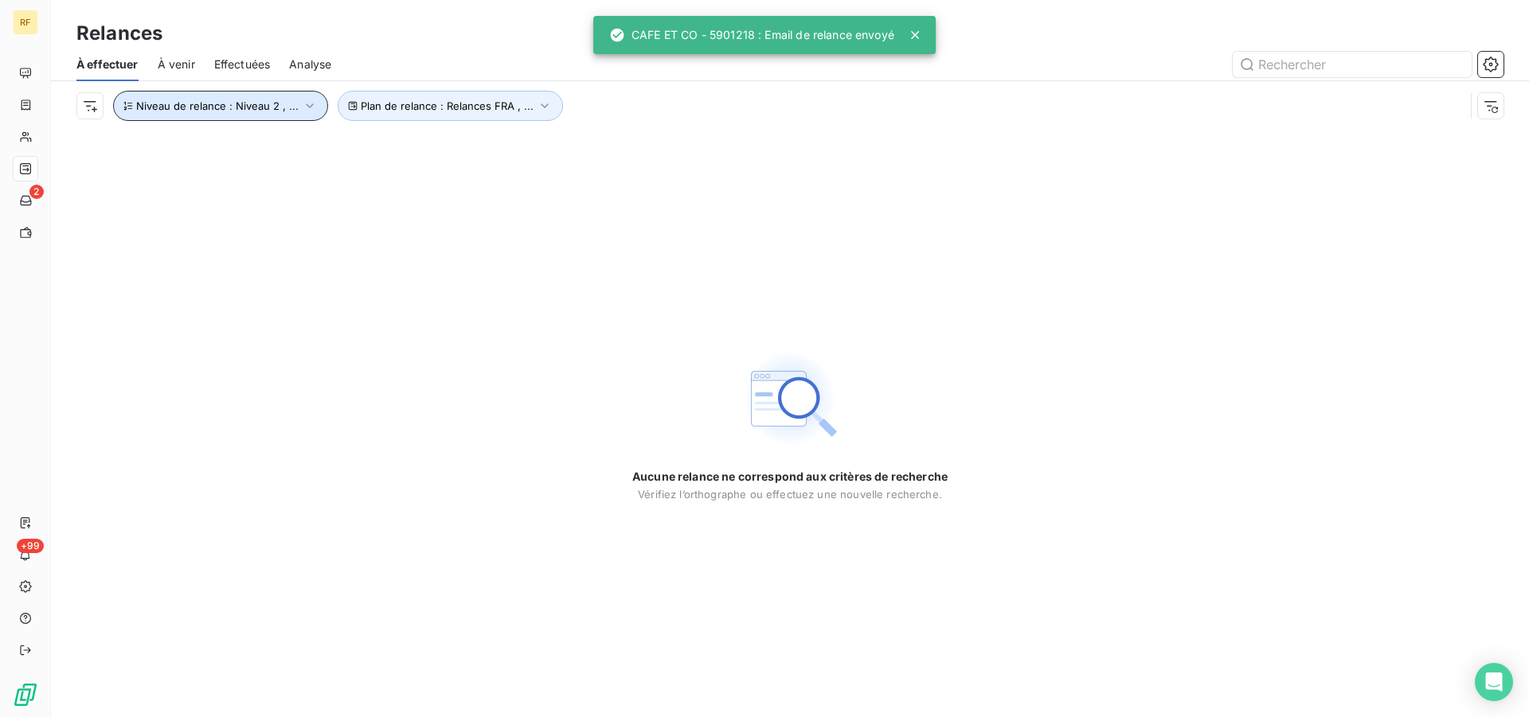
click at [246, 106] on span "Niveau de relance : Niveau 2 , ..." at bounding box center [217, 106] width 162 height 13
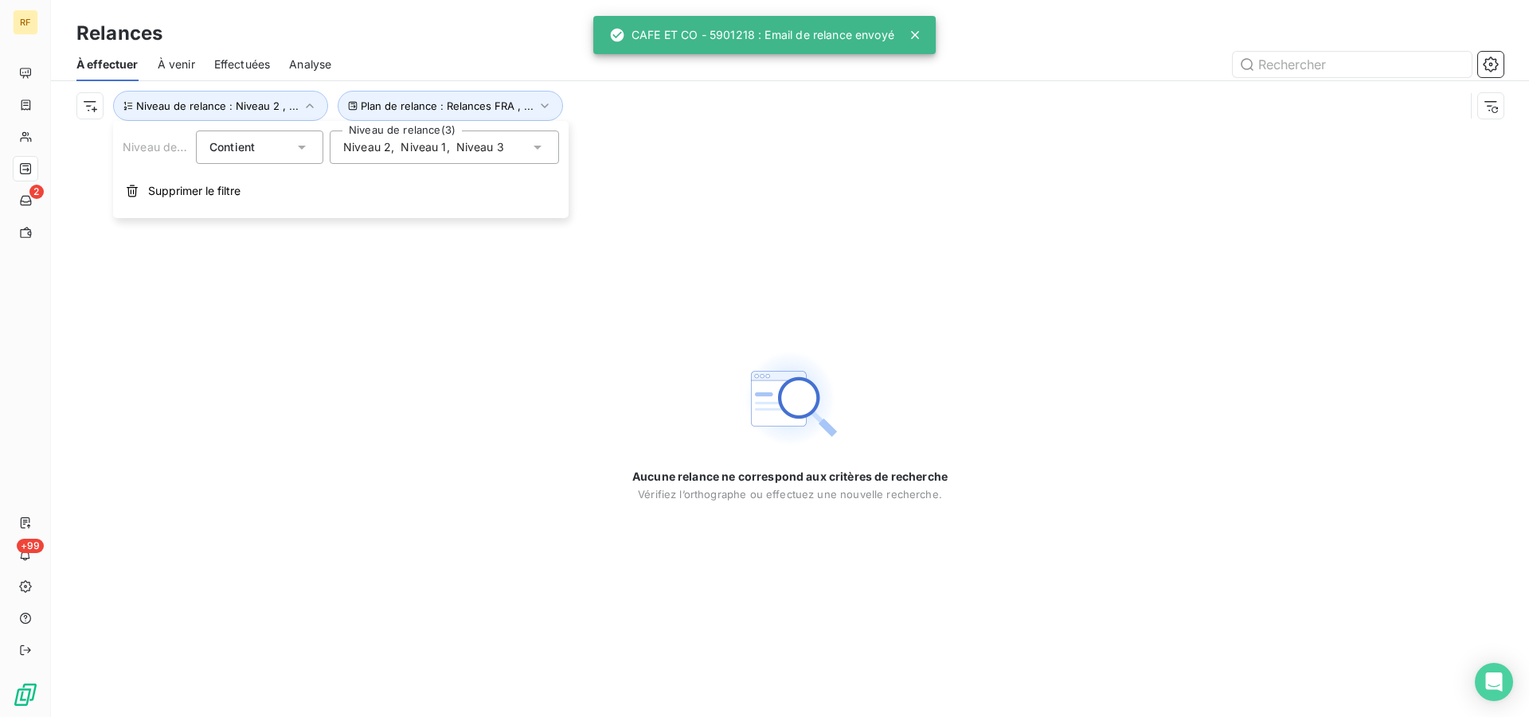
click at [409, 144] on span "Niveau 1" at bounding box center [423, 147] width 45 height 16
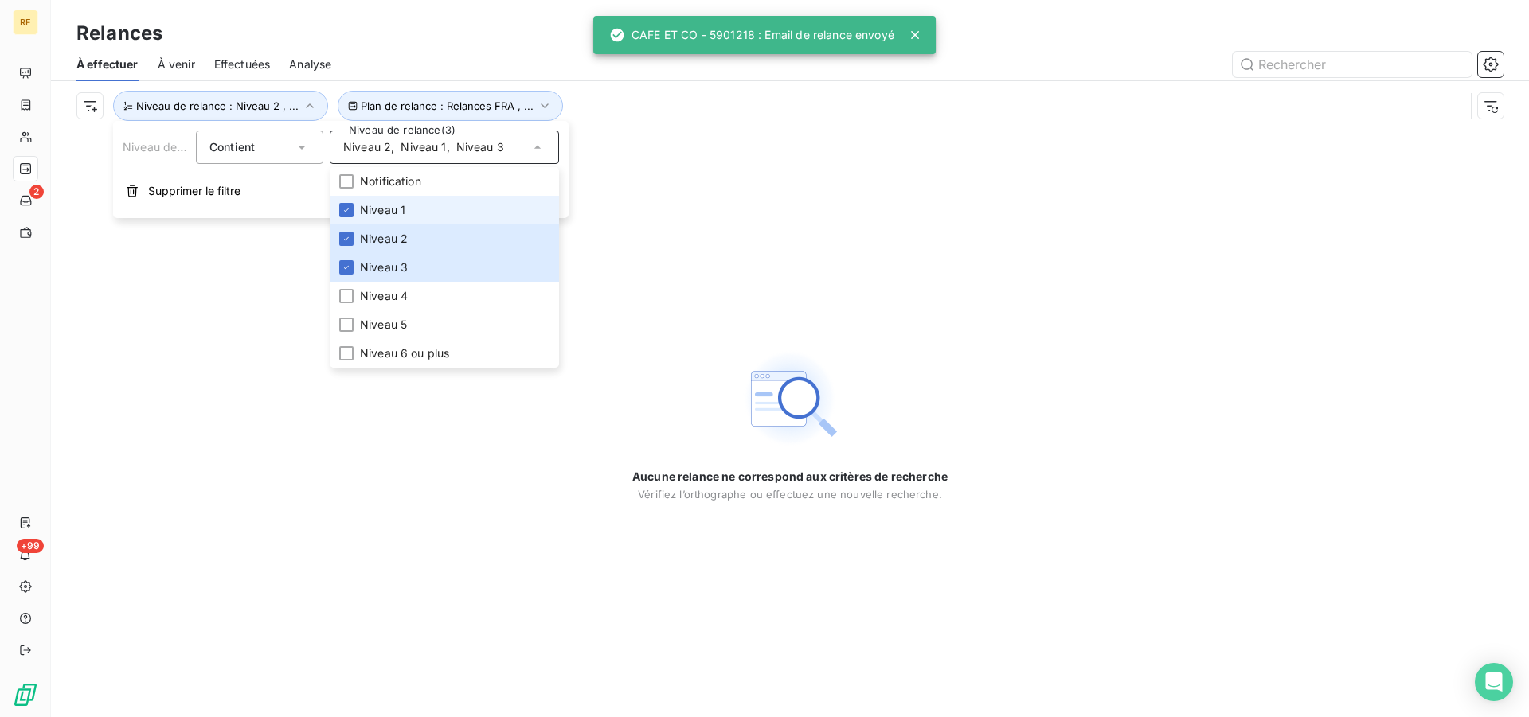
click at [391, 217] on span "Niveau 1" at bounding box center [382, 210] width 45 height 16
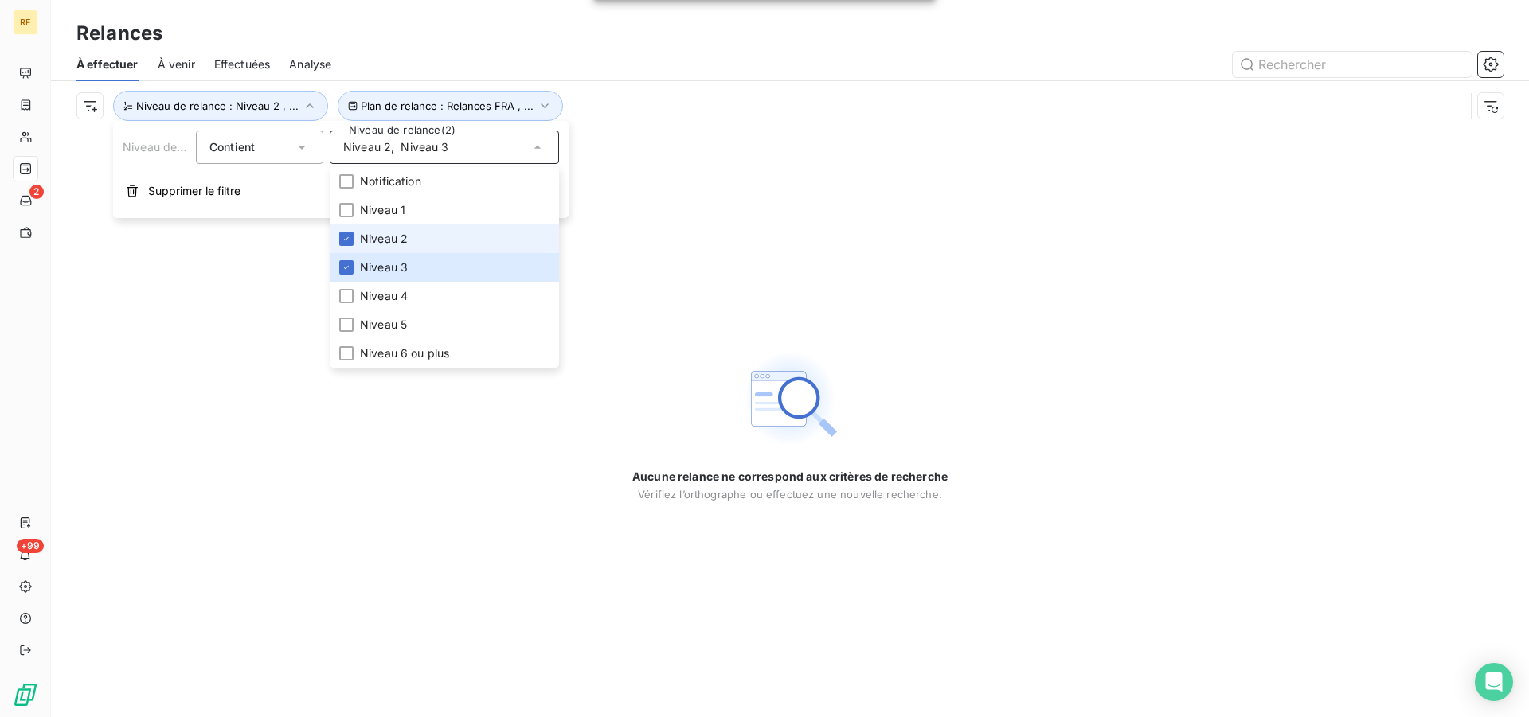
click at [390, 236] on span "Niveau 2" at bounding box center [384, 239] width 48 height 16
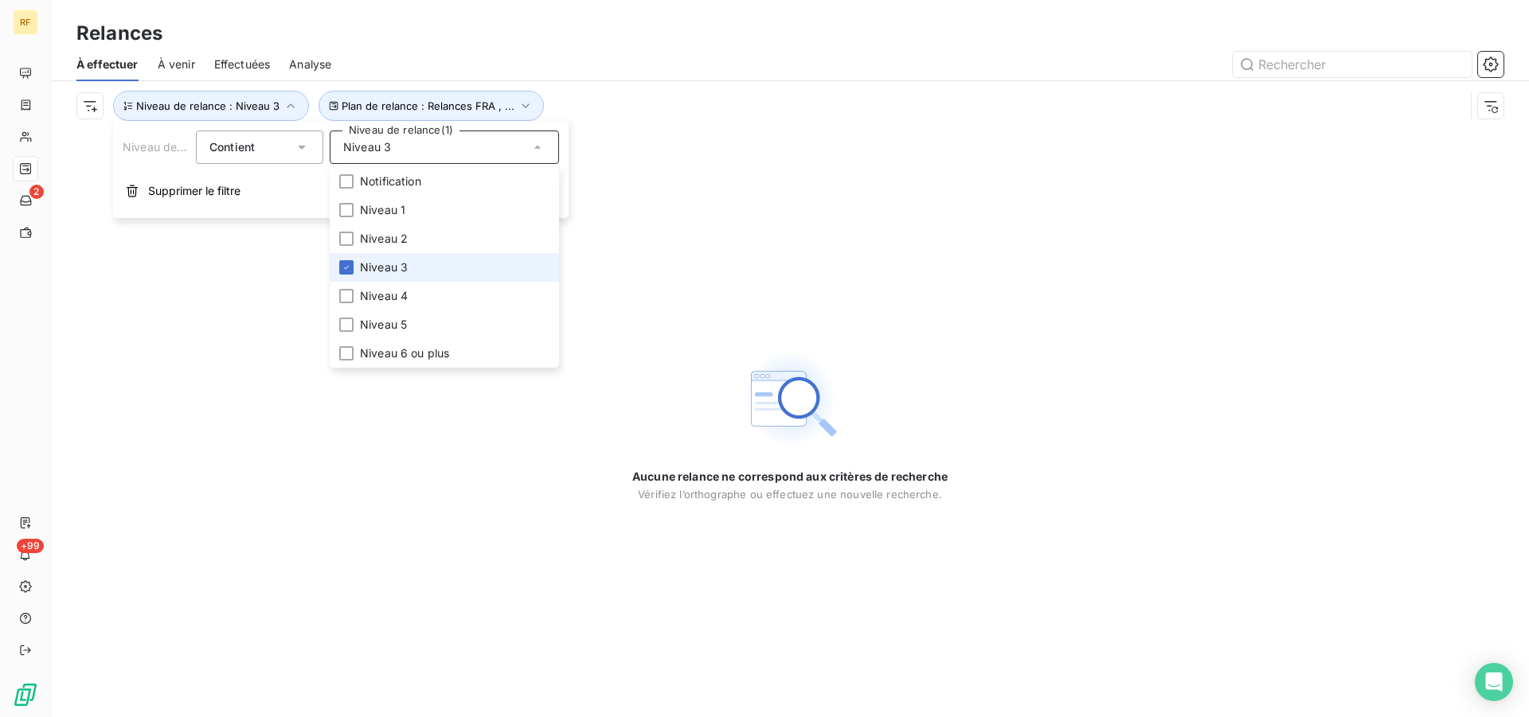
click at [397, 269] on span "Niveau 3" at bounding box center [384, 268] width 48 height 16
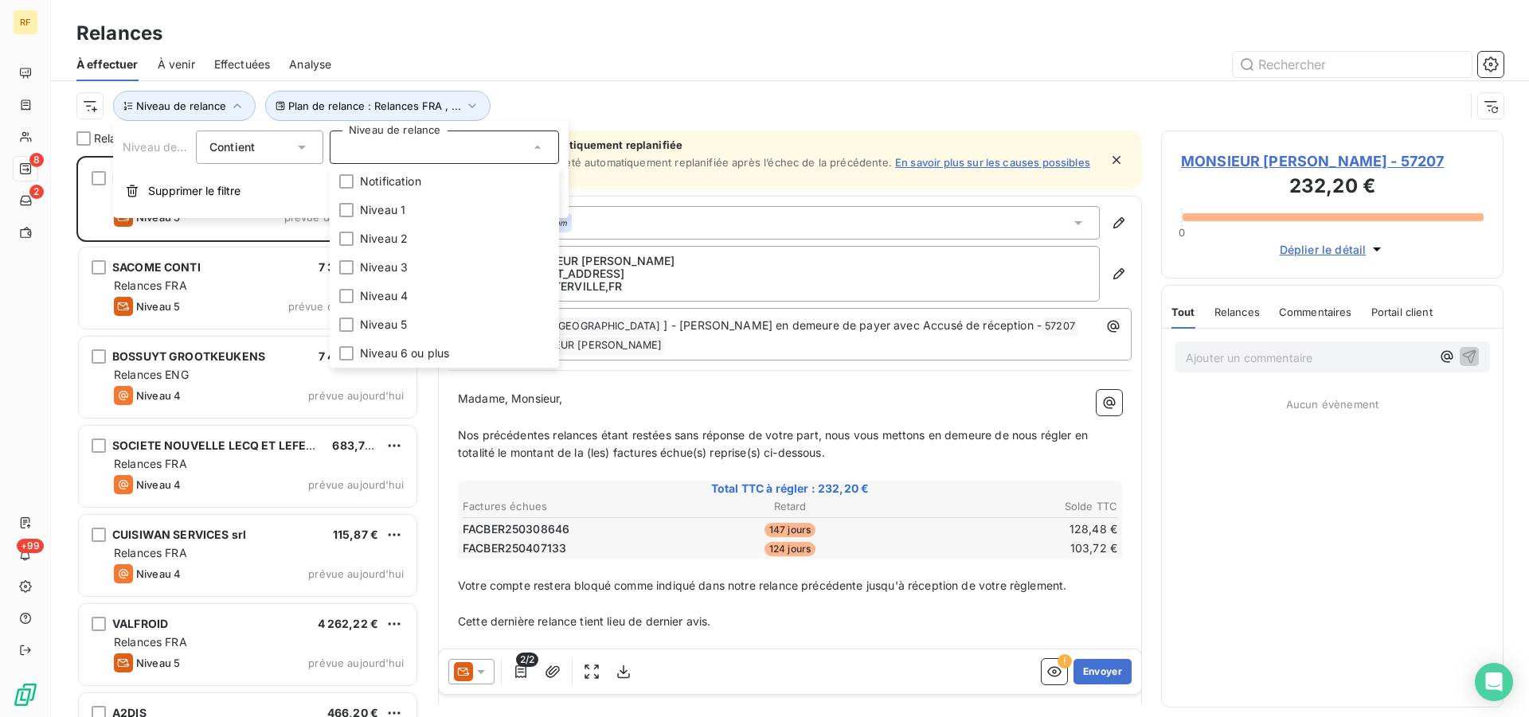
scroll to position [548, 329]
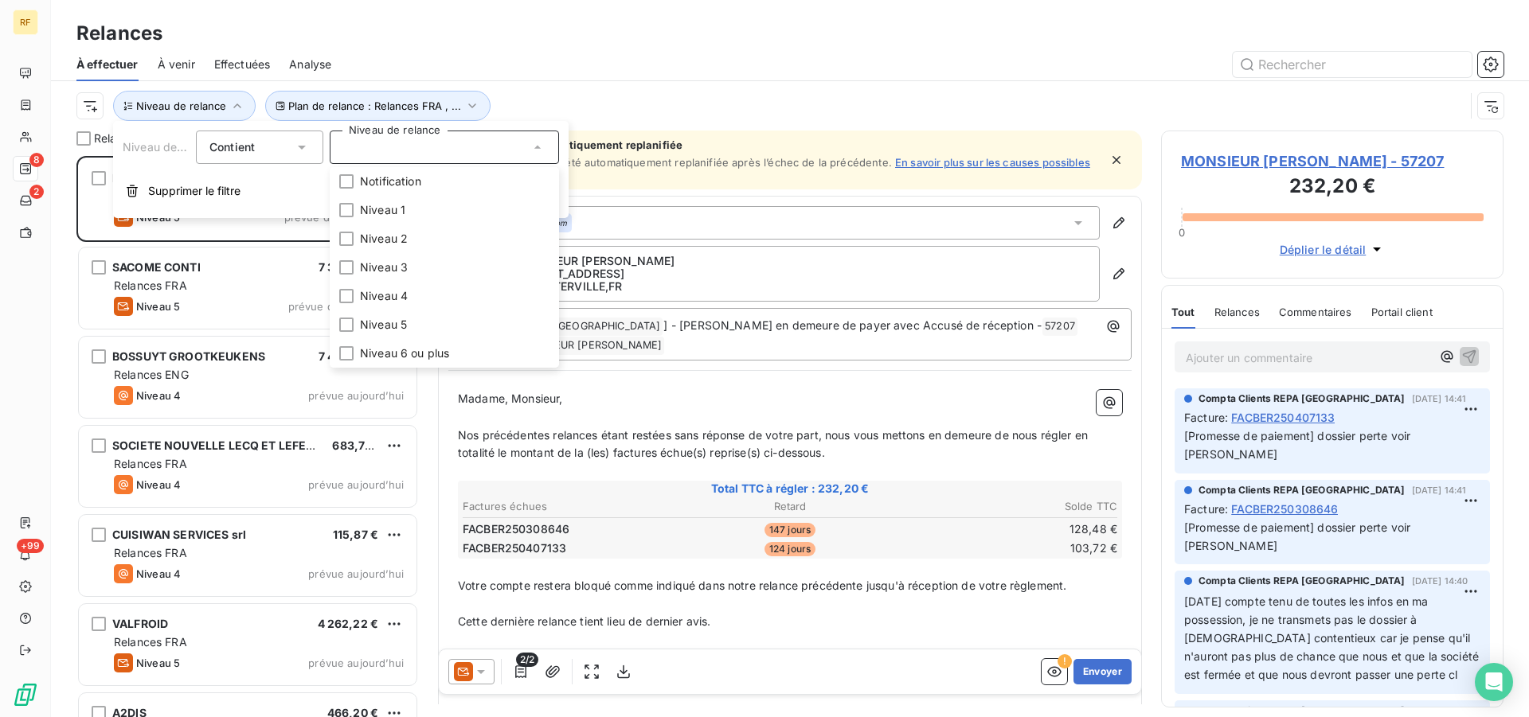
click at [647, 88] on div "Plan de relance : Relances FRA , ... Niveau de relance" at bounding box center [789, 105] width 1427 height 49
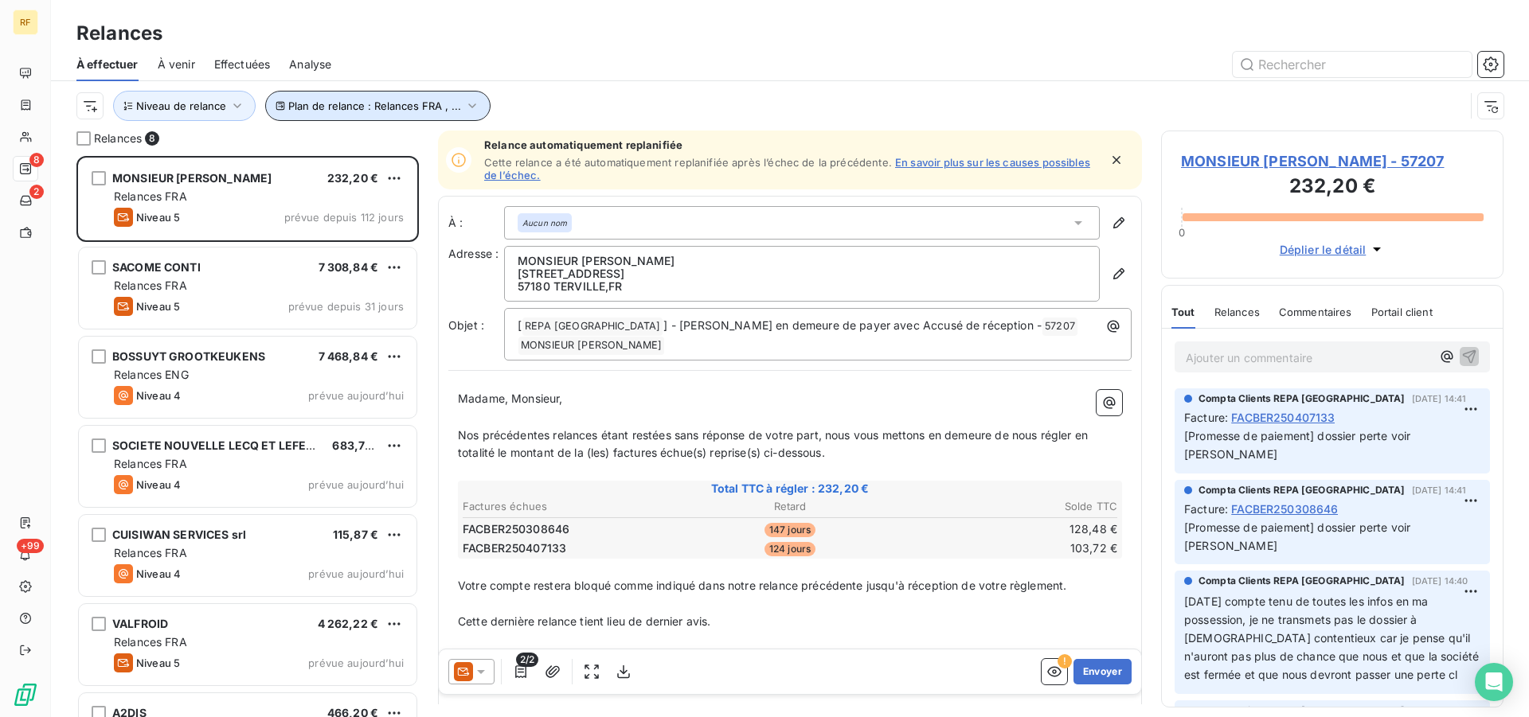
click at [338, 108] on span "Plan de relance : Relances FRA , ..." at bounding box center [374, 106] width 173 height 13
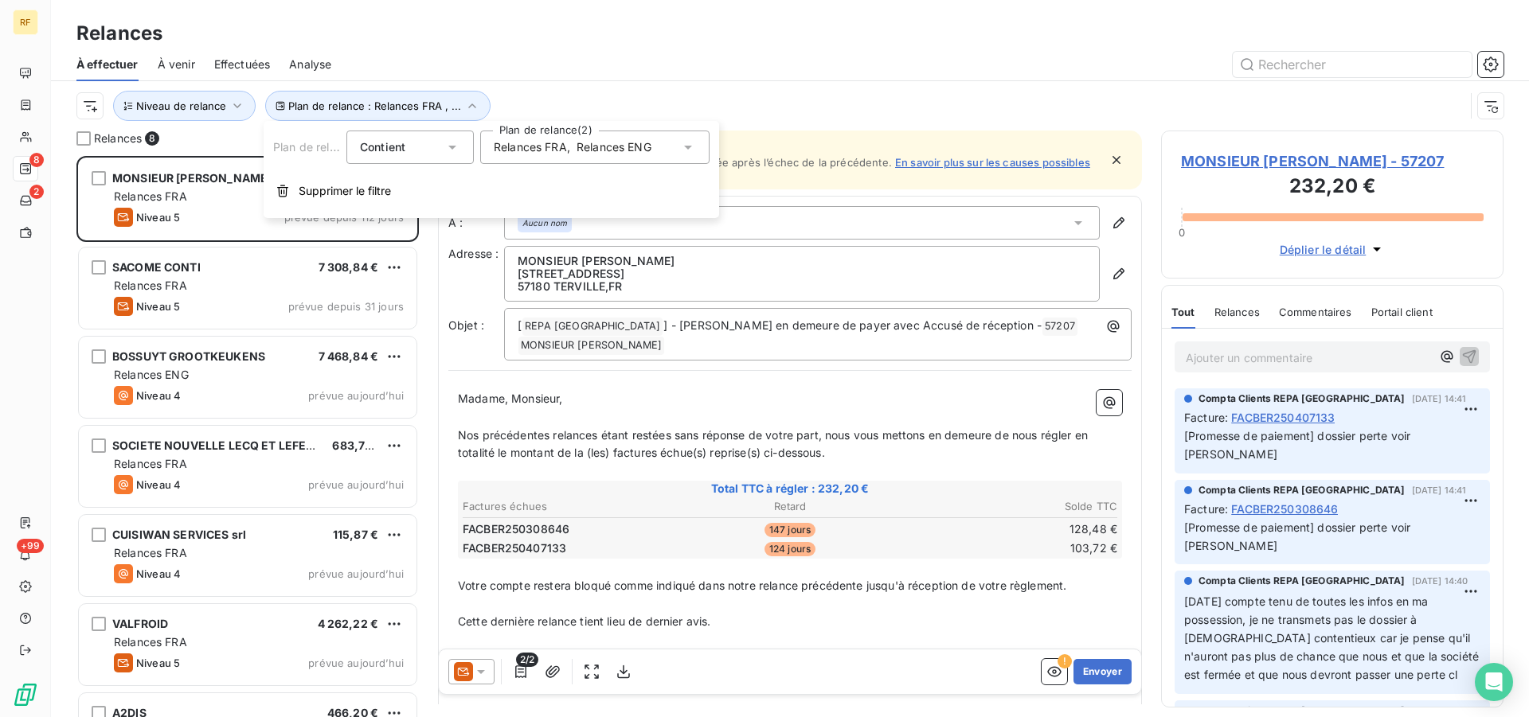
click at [564, 147] on span "Relances FRA" at bounding box center [530, 147] width 73 height 16
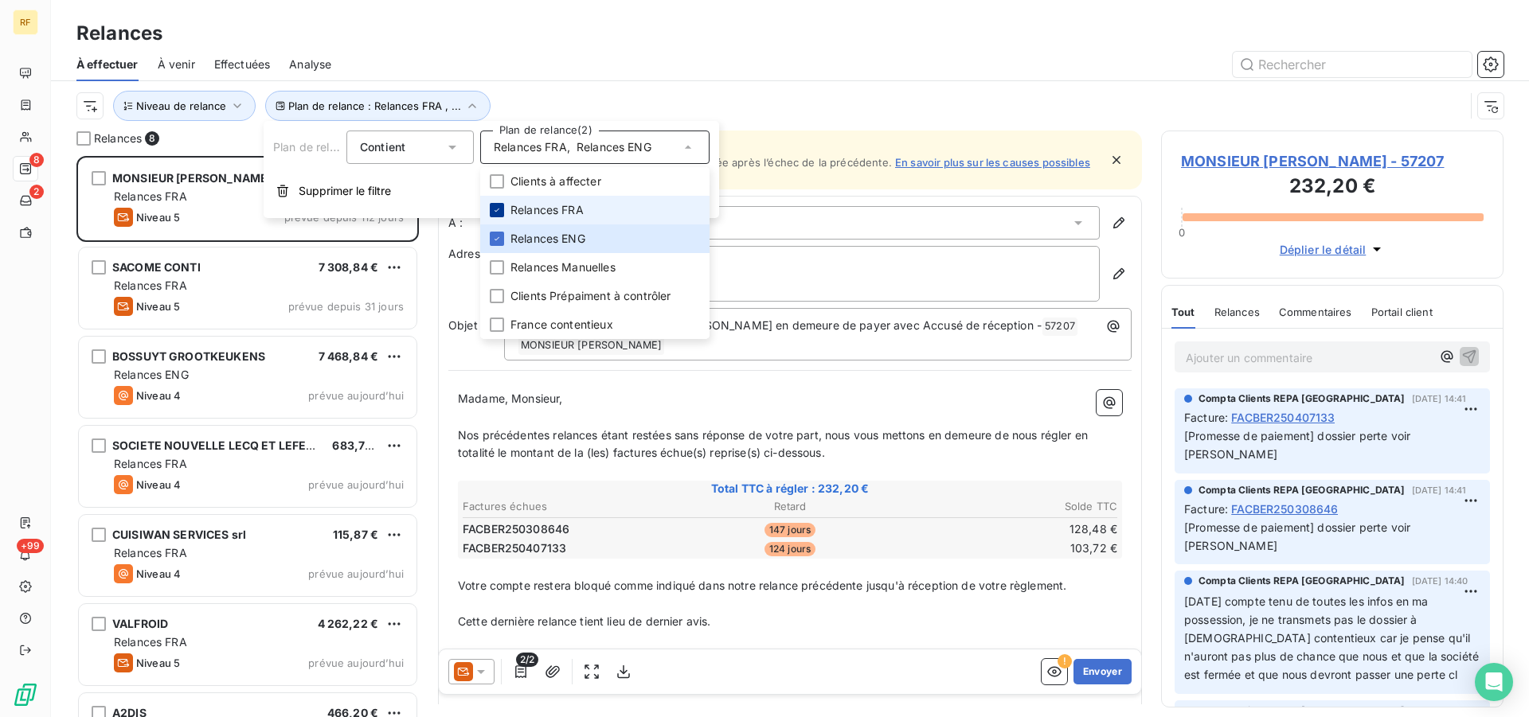
click at [499, 209] on icon at bounding box center [497, 210] width 10 height 10
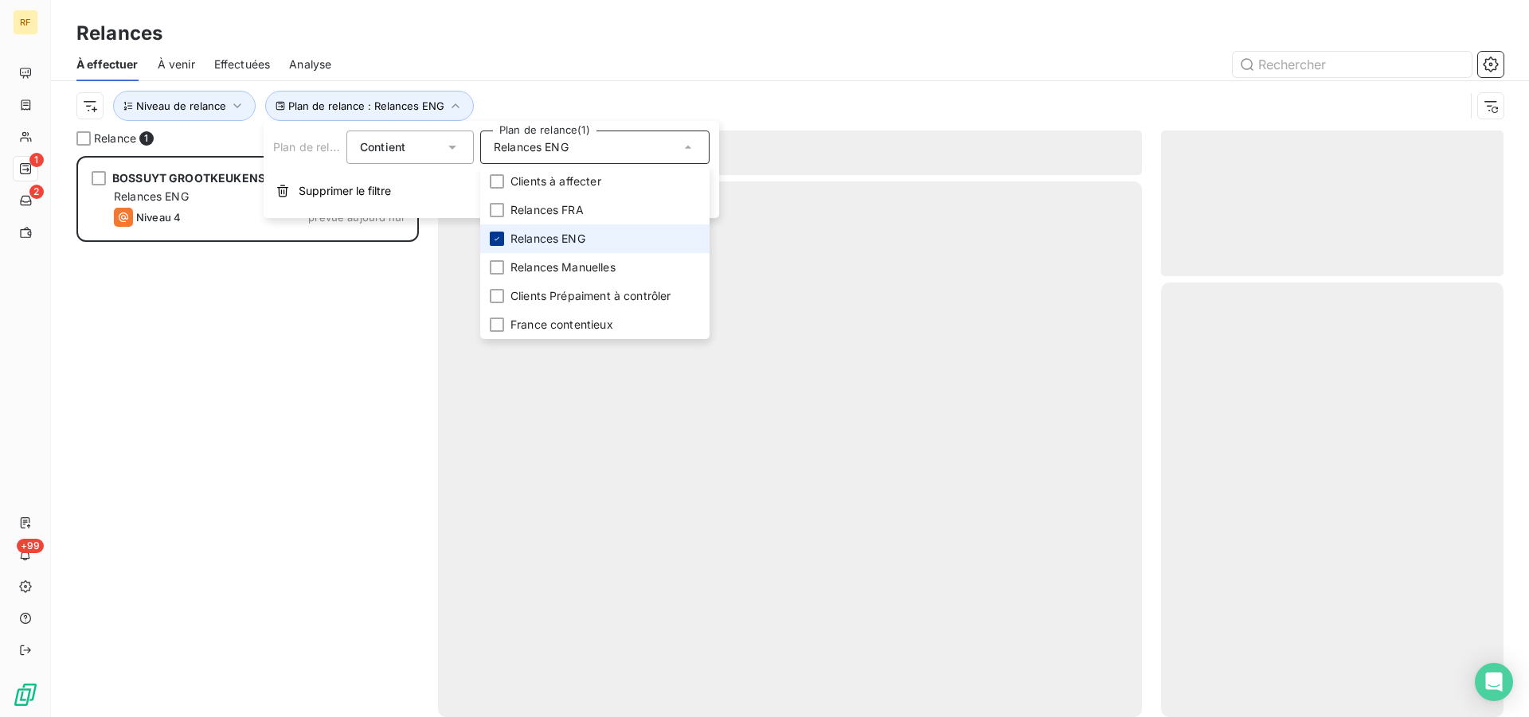
scroll to position [548, 329]
click at [496, 232] on div at bounding box center [497, 239] width 14 height 14
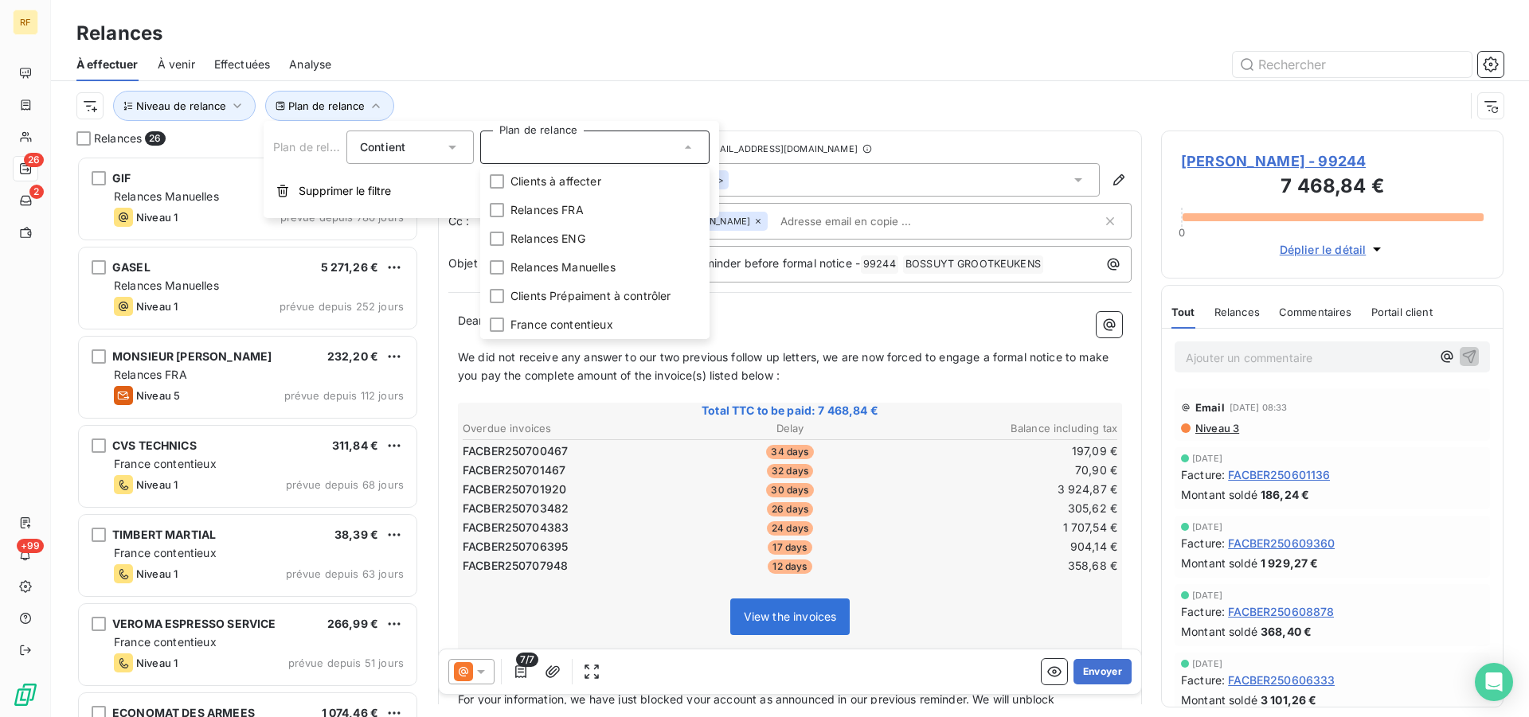
click at [676, 48] on div "À effectuer À venir Effectuées Analyse" at bounding box center [790, 64] width 1478 height 33
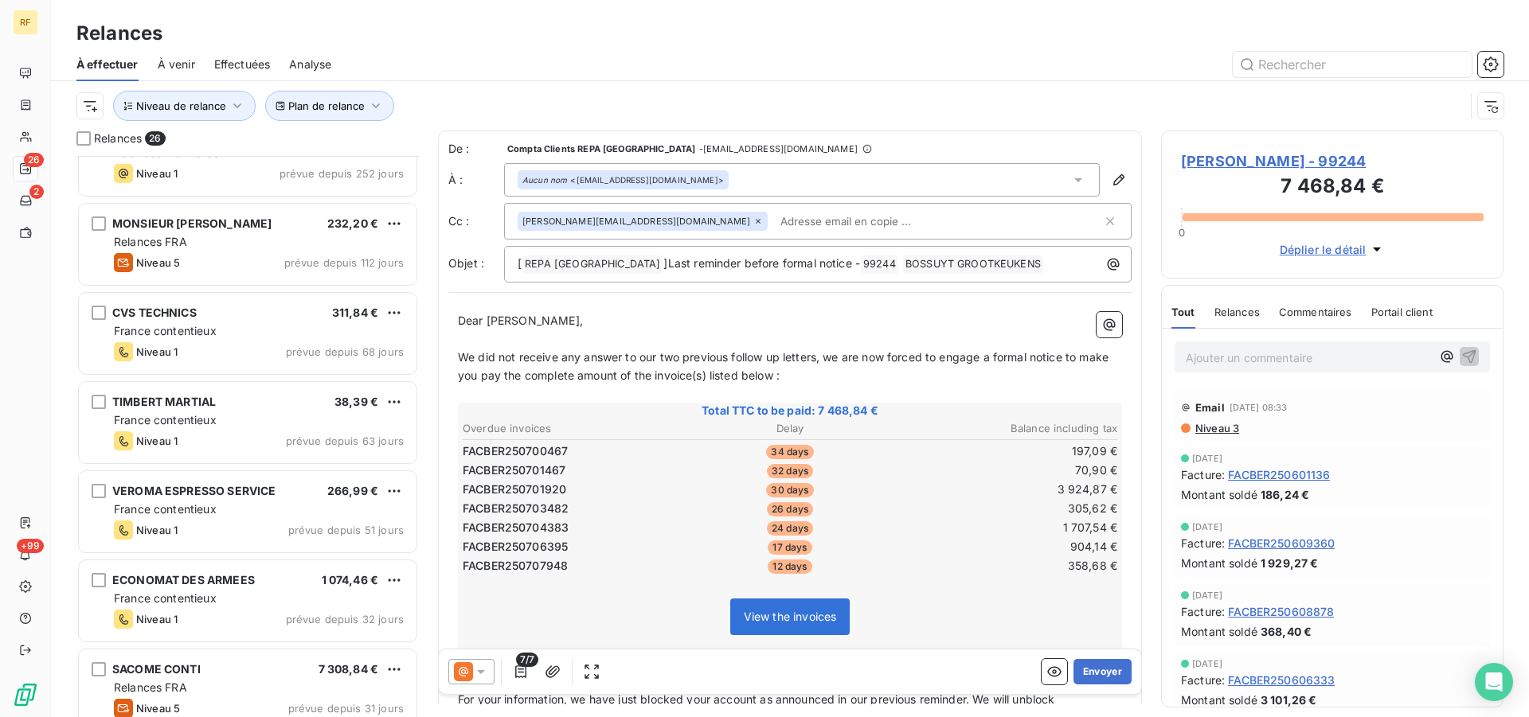
scroll to position [0, 0]
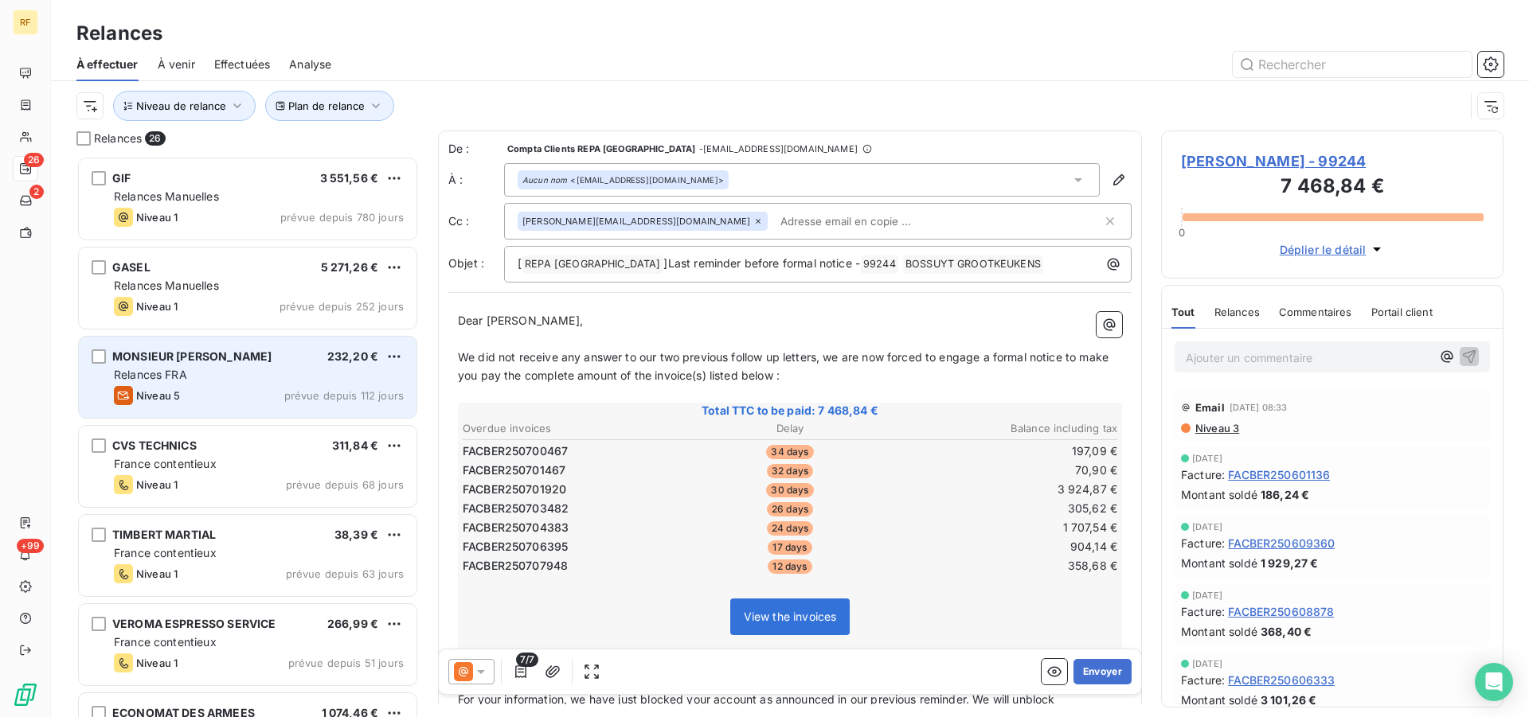
click at [209, 379] on div "Relances FRA" at bounding box center [259, 375] width 290 height 16
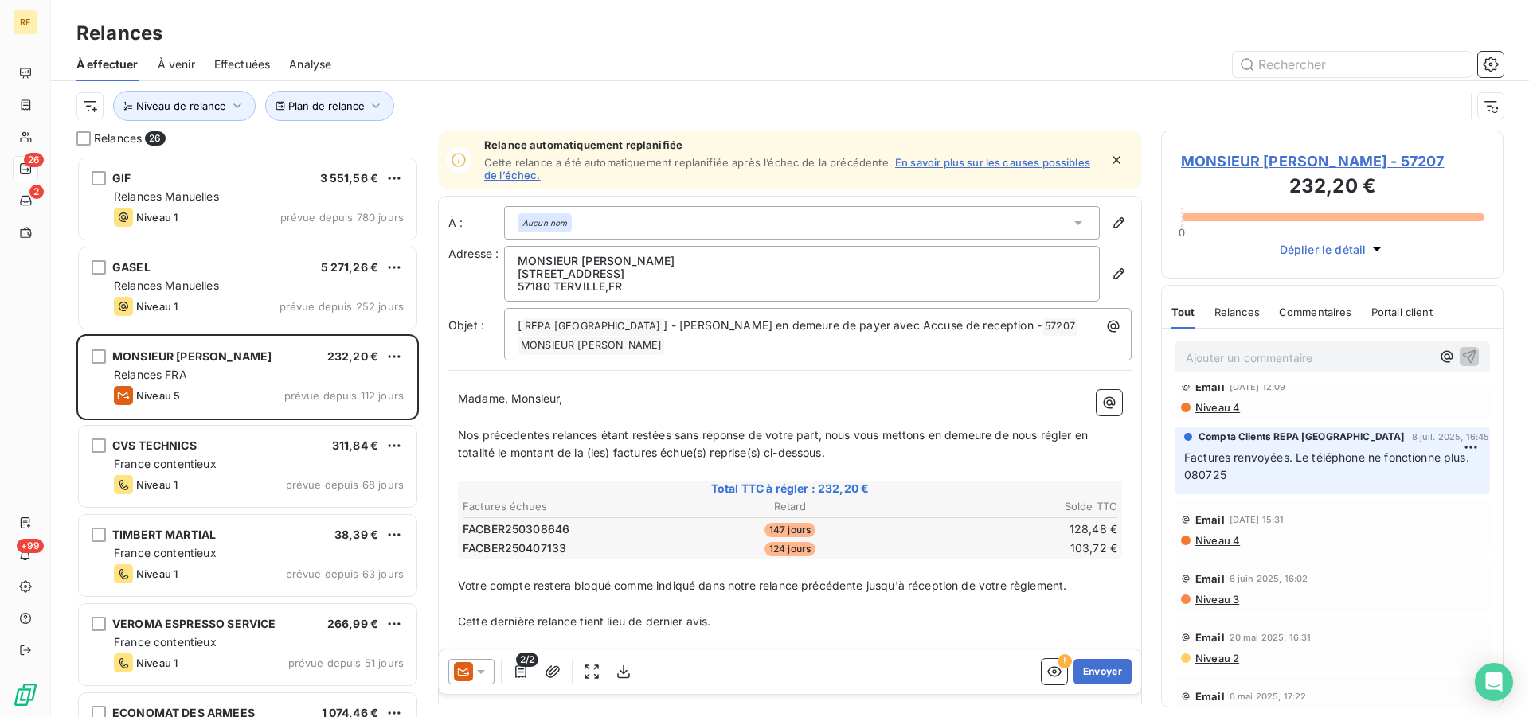
scroll to position [731, 0]
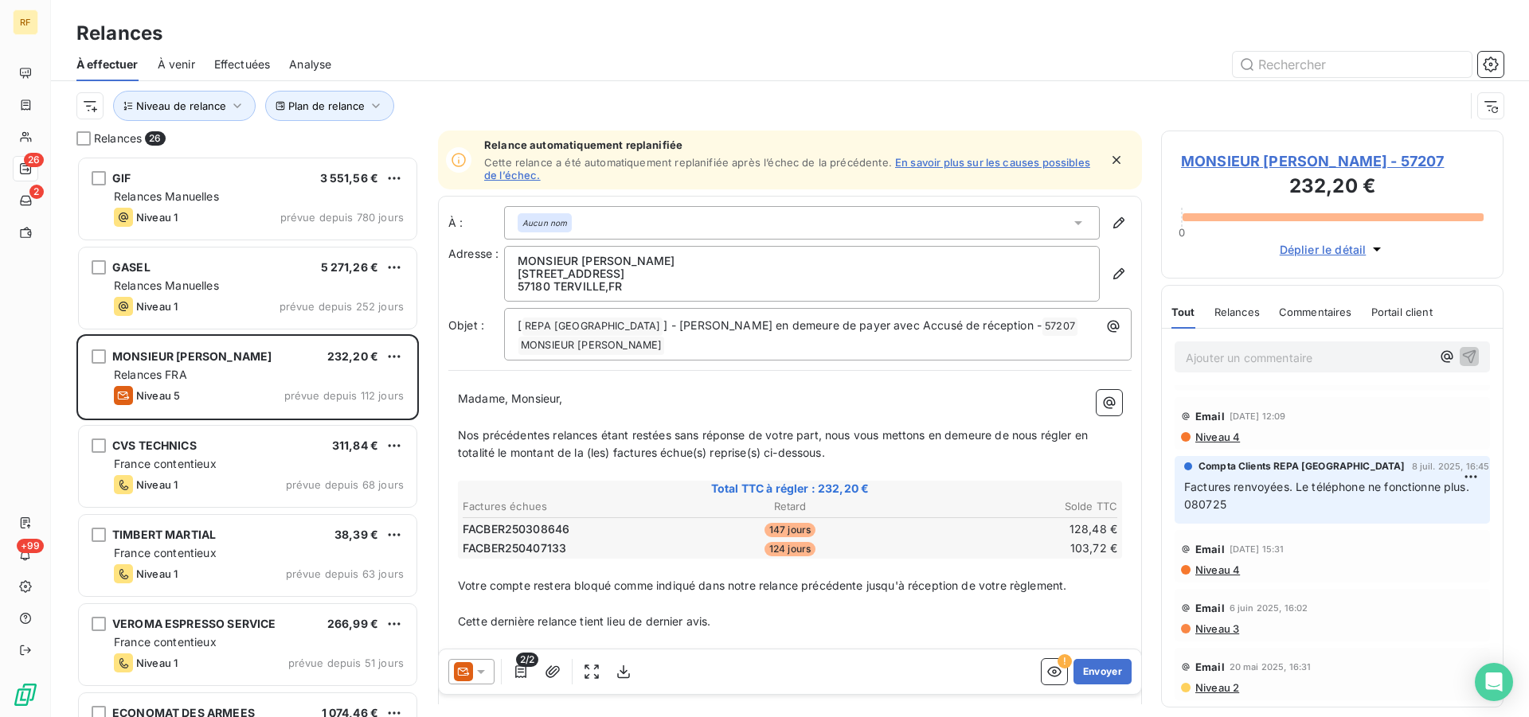
click at [1249, 385] on span "Niveau 5" at bounding box center [1269, 378] width 45 height 13
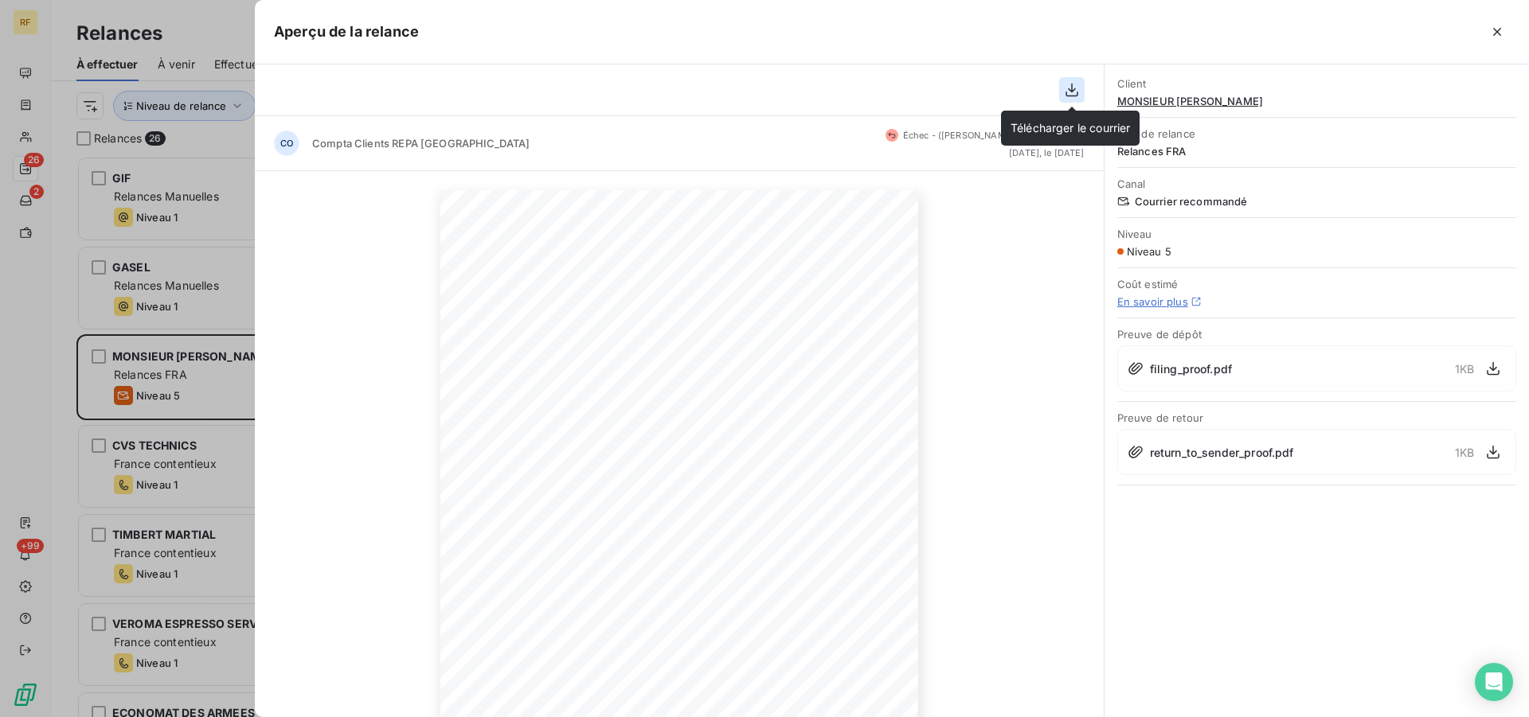
click at [1078, 88] on icon "button" at bounding box center [1072, 90] width 16 height 16
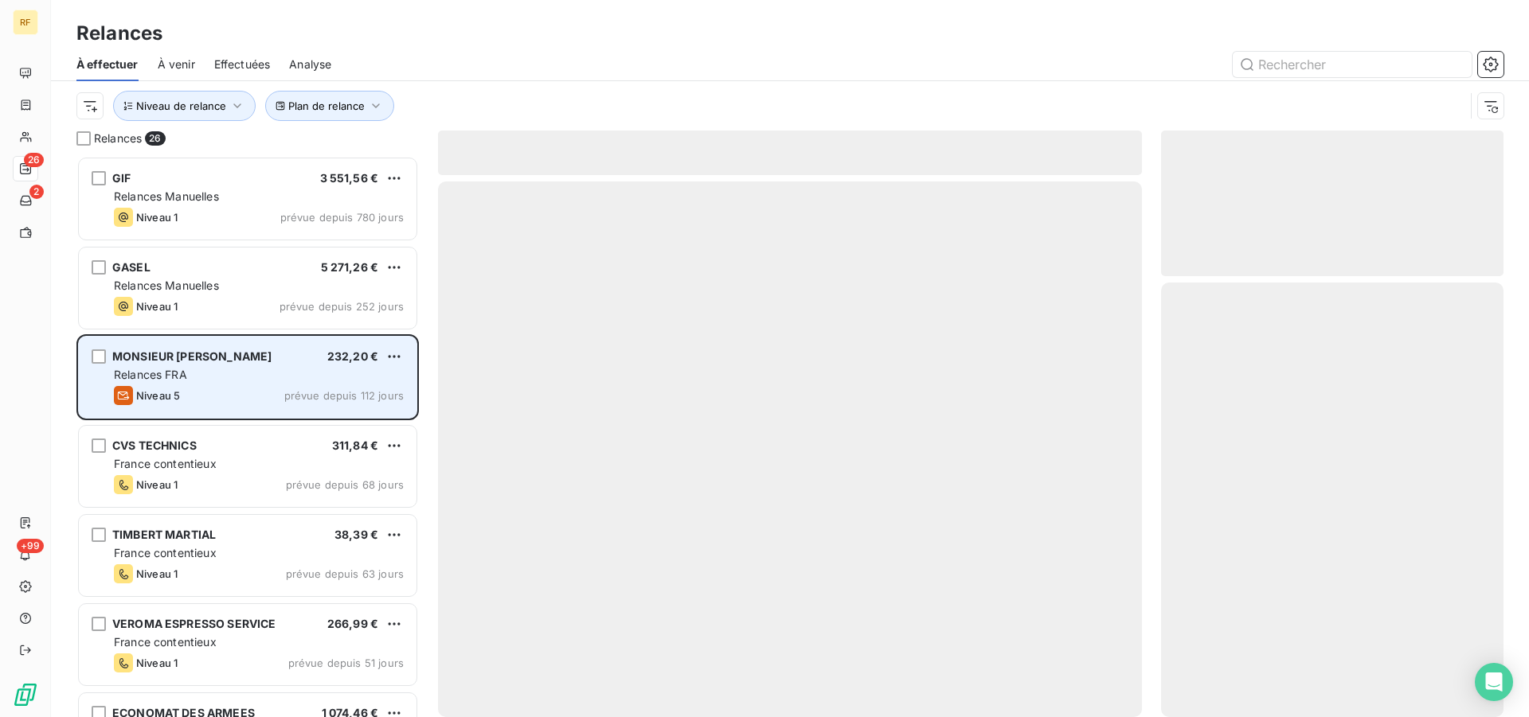
click at [239, 375] on div "Relances FRA" at bounding box center [259, 375] width 290 height 16
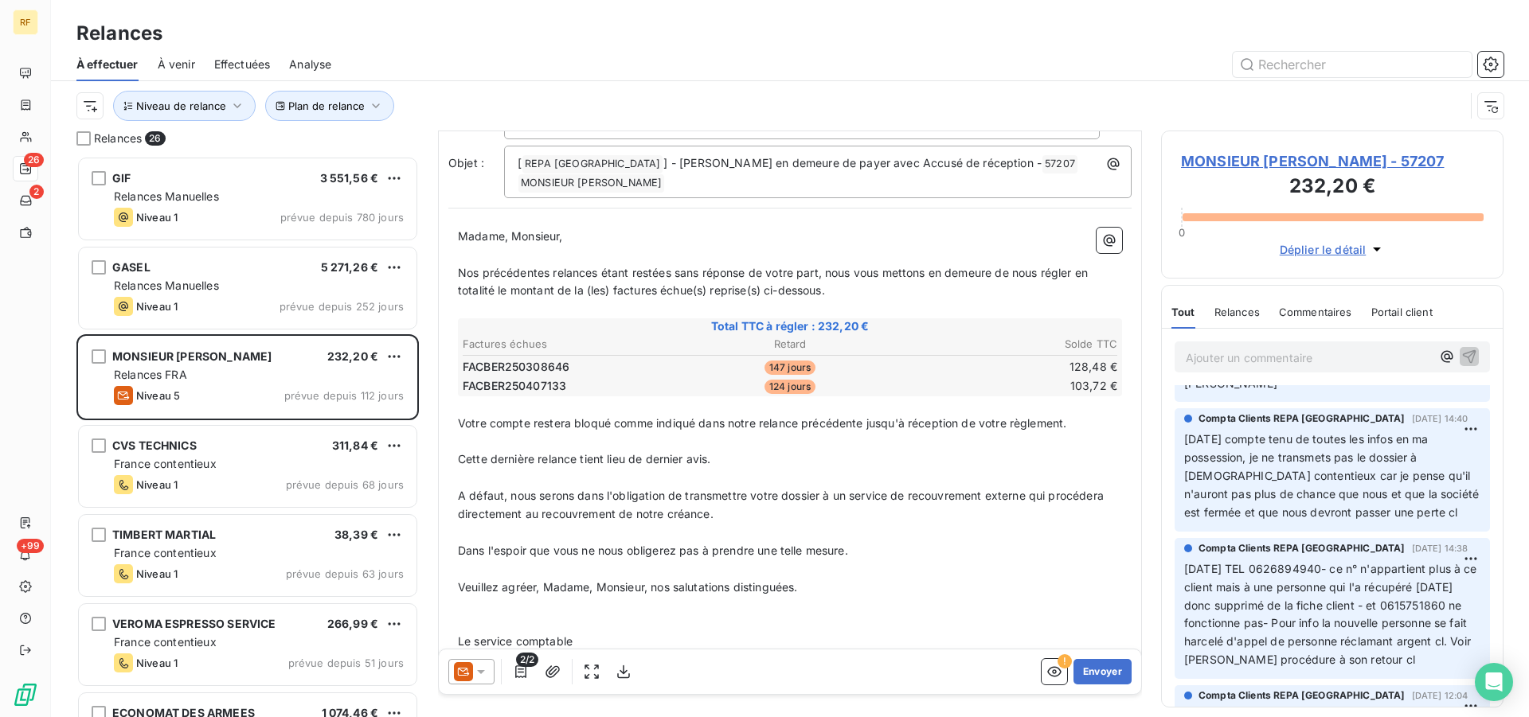
scroll to position [0, 0]
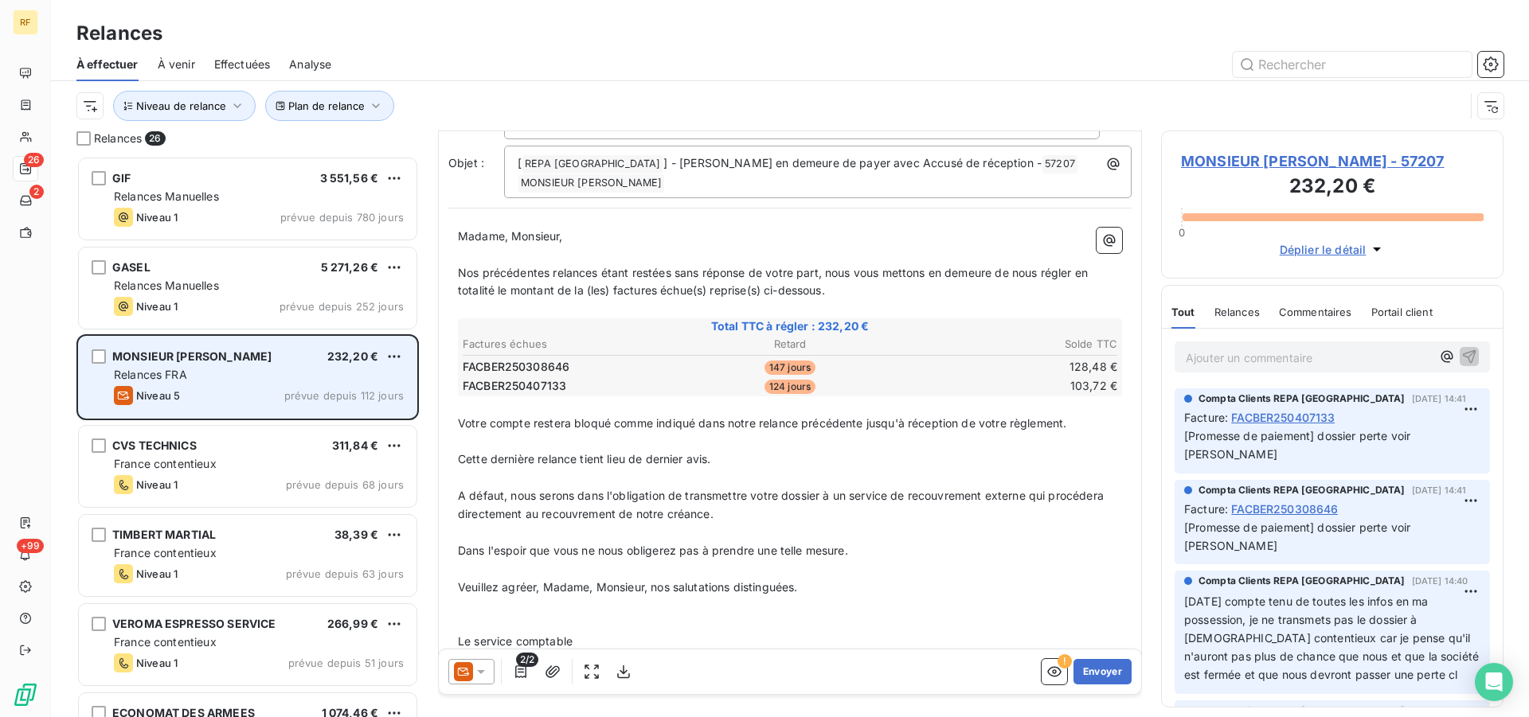
click at [295, 374] on div "Relances FRA" at bounding box center [259, 375] width 290 height 16
click at [168, 365] on div "MONSIEUR [PERSON_NAME]" at bounding box center [191, 357] width 159 height 16
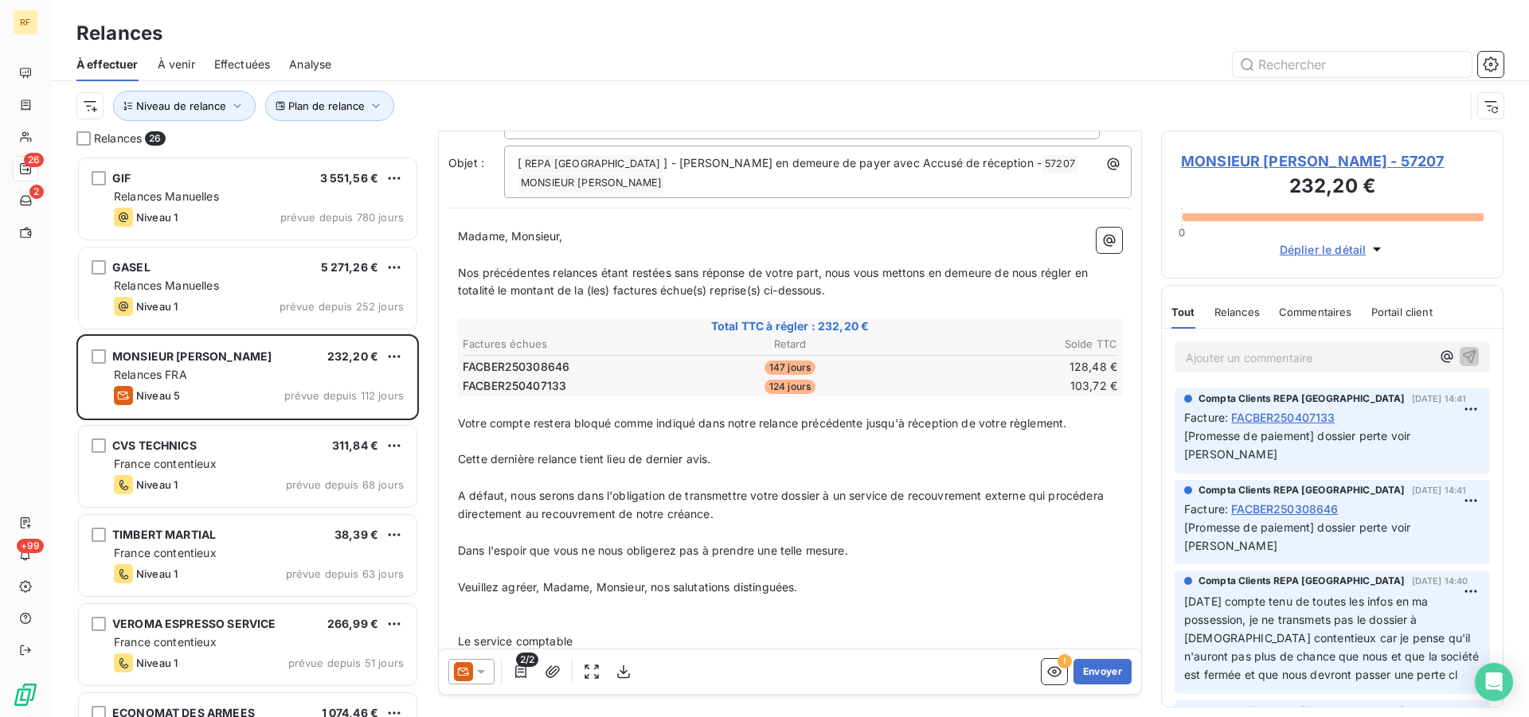
click at [1297, 310] on span "Commentaires" at bounding box center [1315, 312] width 73 height 13
click at [1236, 315] on span "Relances" at bounding box center [1235, 312] width 45 height 13
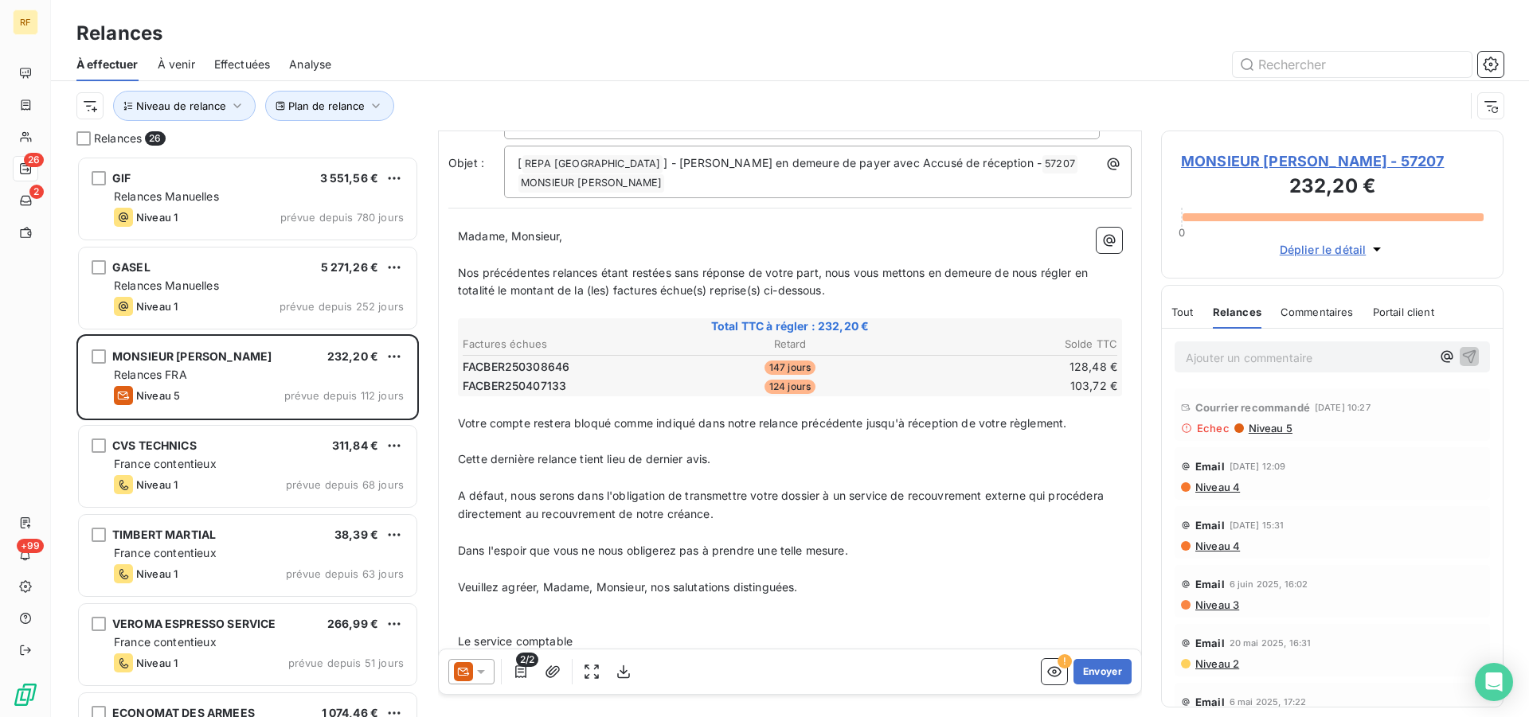
click at [1272, 428] on span "Niveau 5" at bounding box center [1269, 428] width 45 height 13
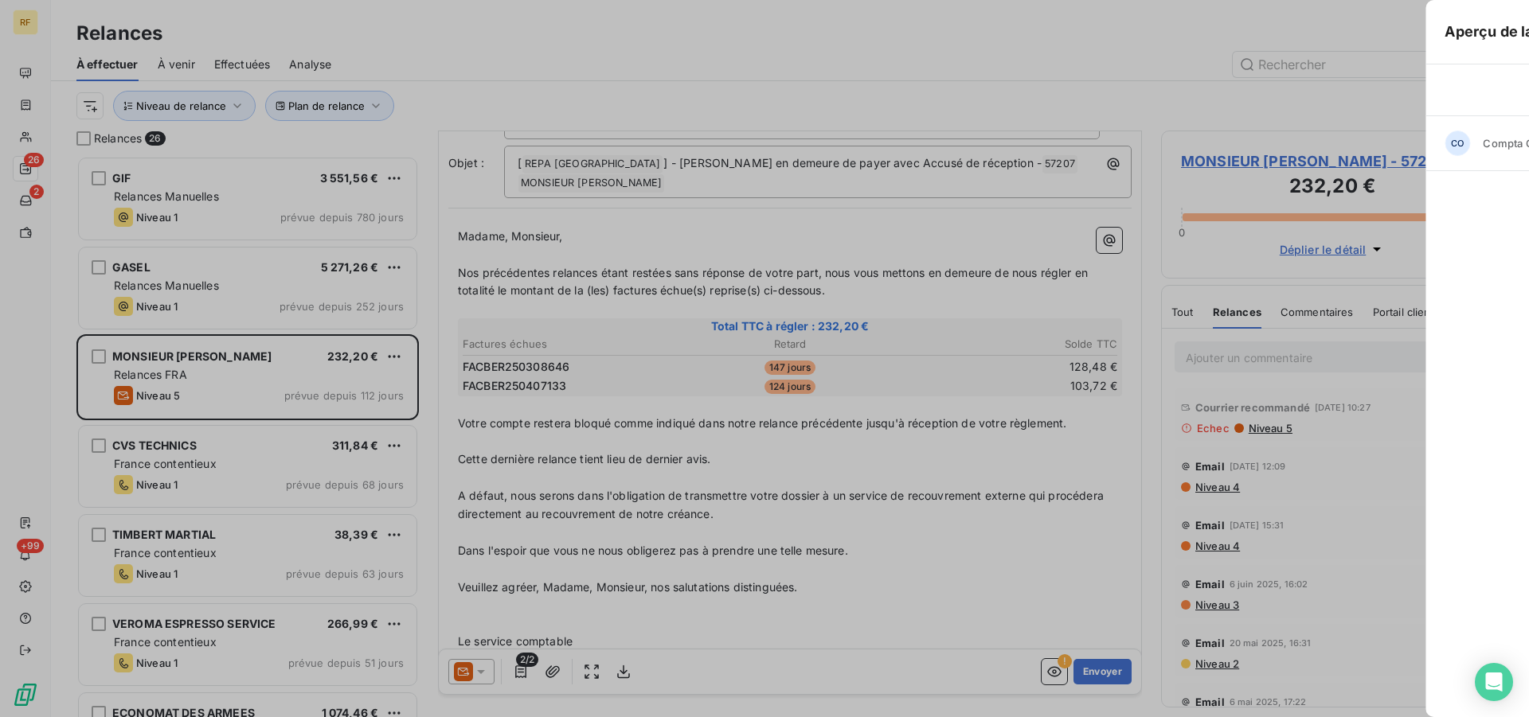
scroll to position [548, 329]
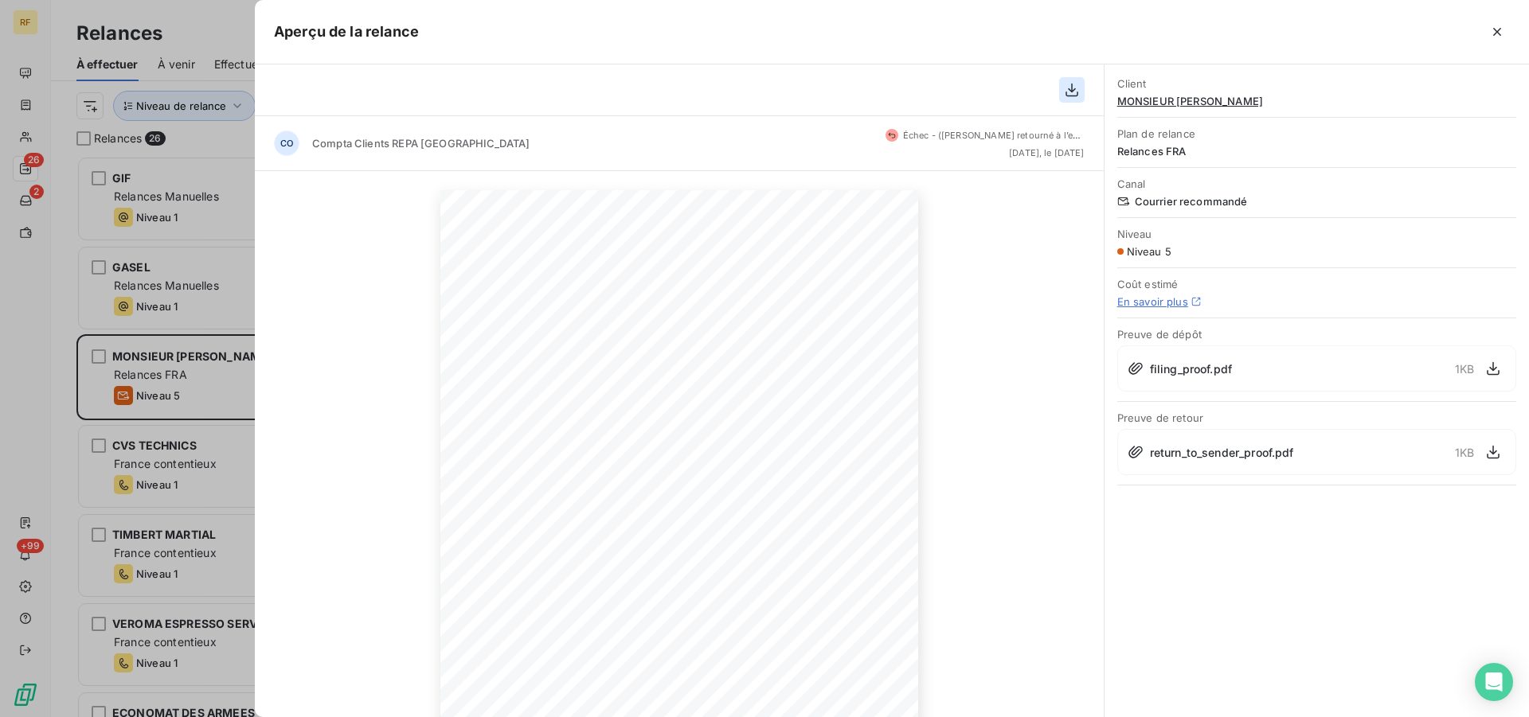
click at [1073, 95] on icon "button" at bounding box center [1072, 90] width 16 height 16
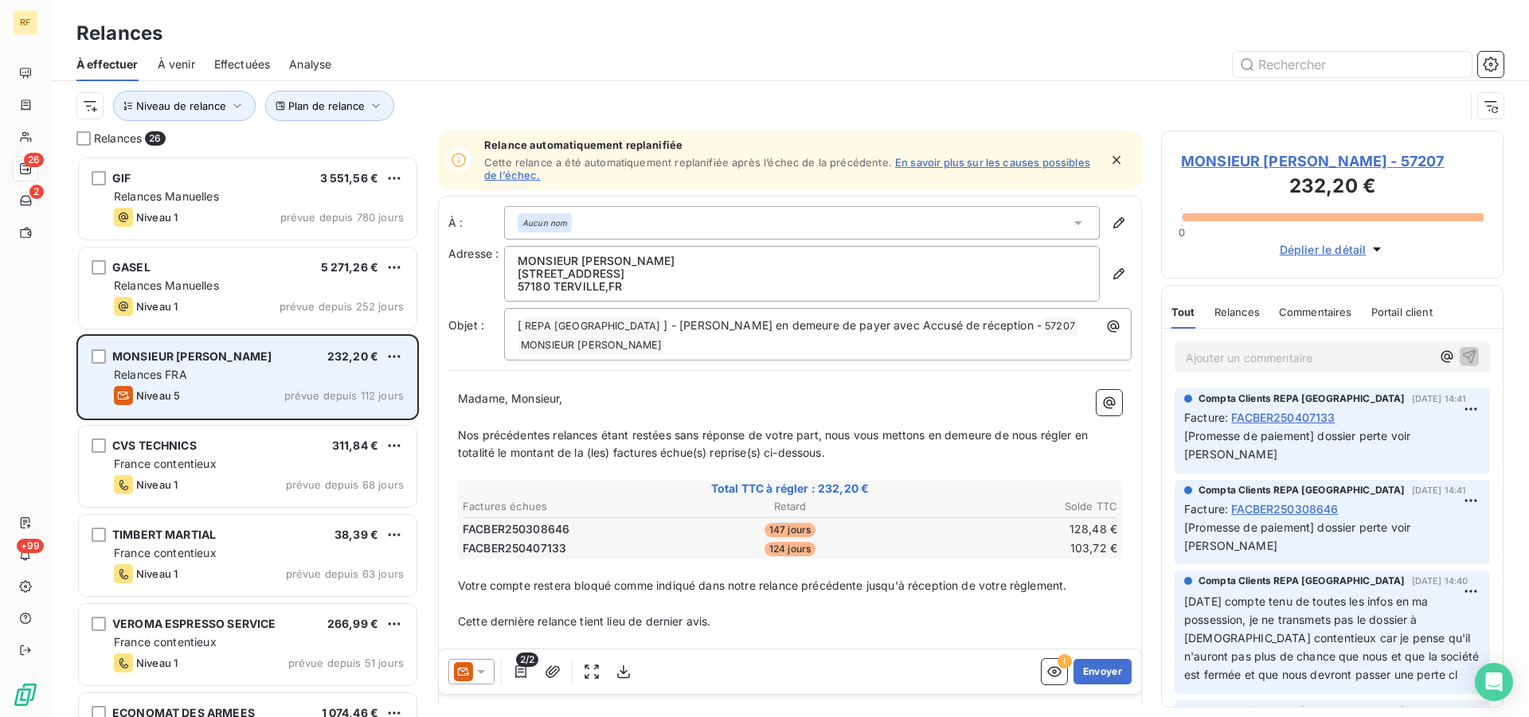
click at [201, 390] on div "Niveau 5 prévue depuis 112 jours" at bounding box center [259, 395] width 290 height 19
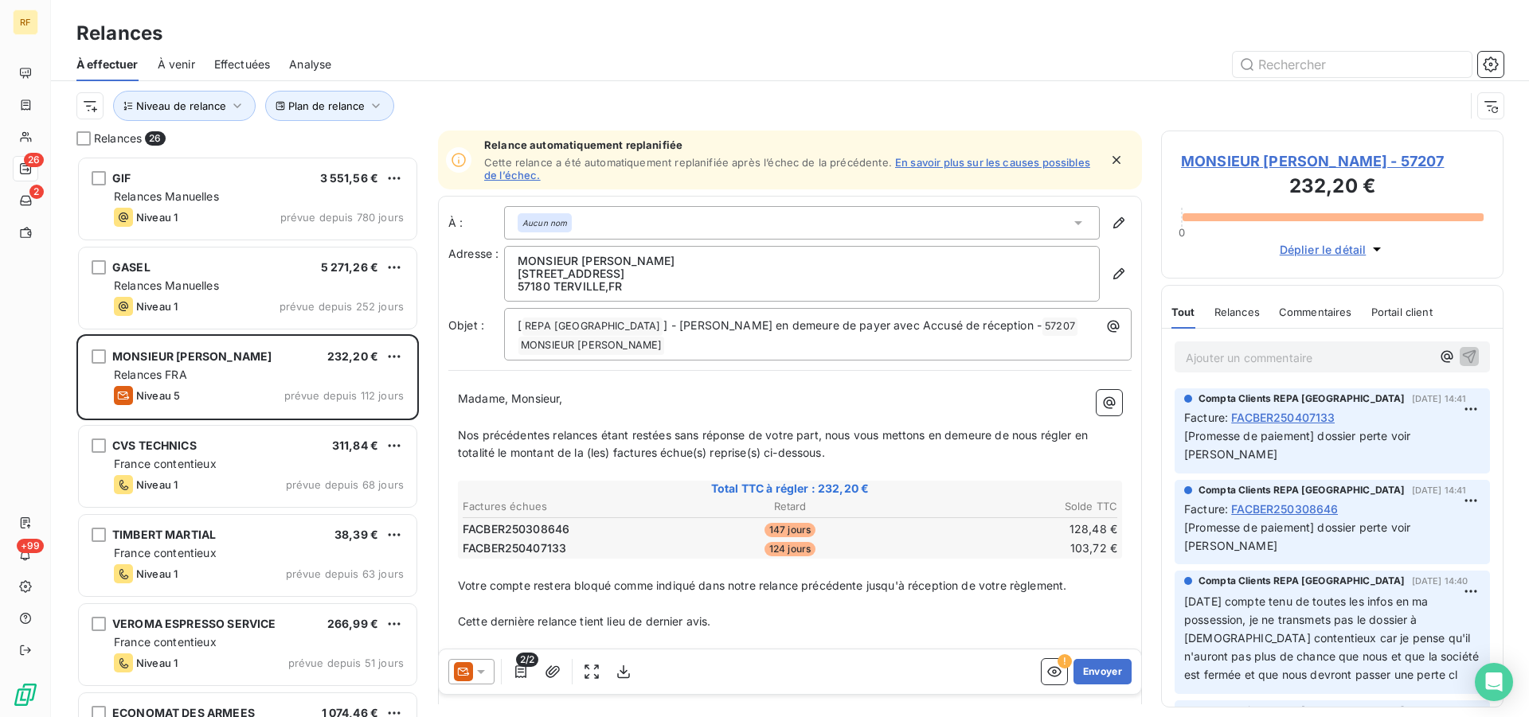
click at [1237, 315] on span "Relances" at bounding box center [1236, 312] width 45 height 13
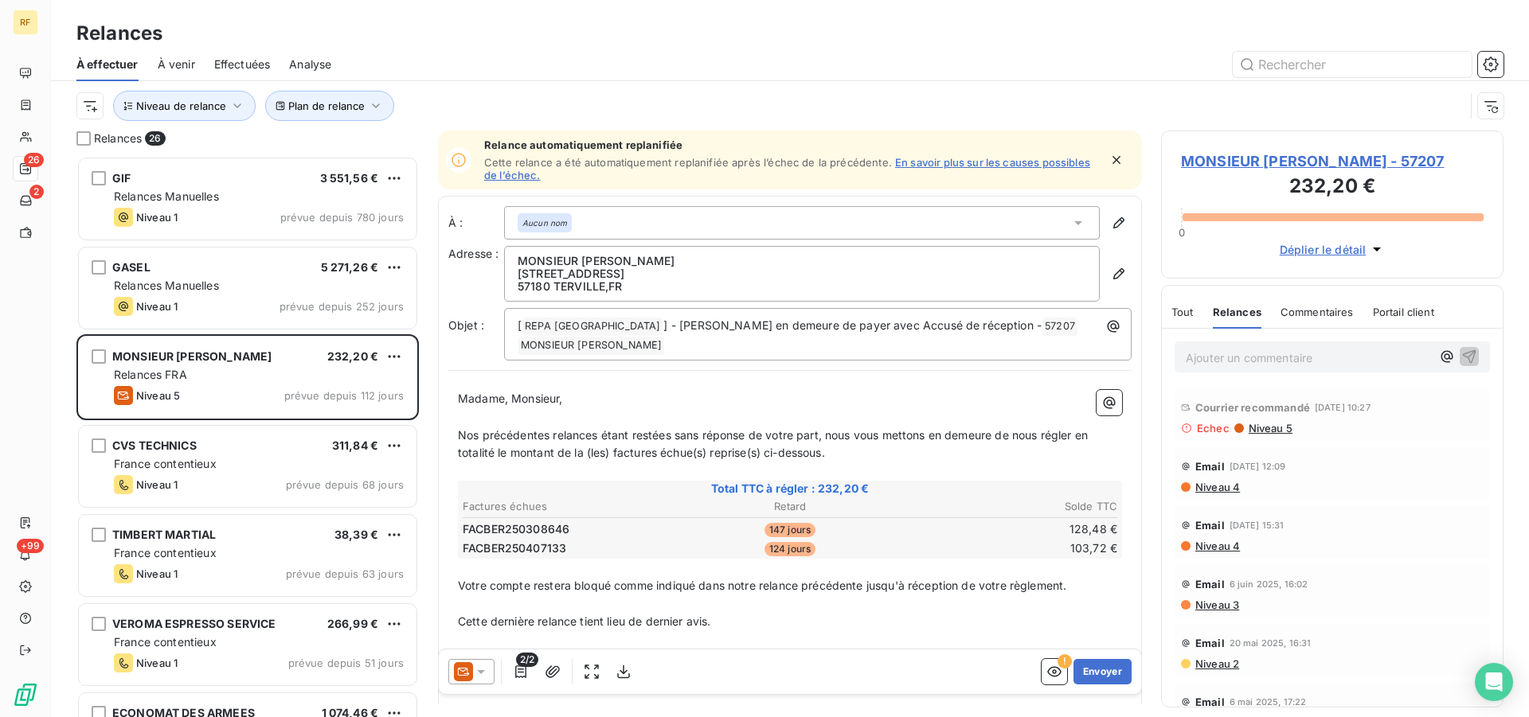
click at [1212, 487] on span "Niveau 4" at bounding box center [1217, 487] width 46 height 13
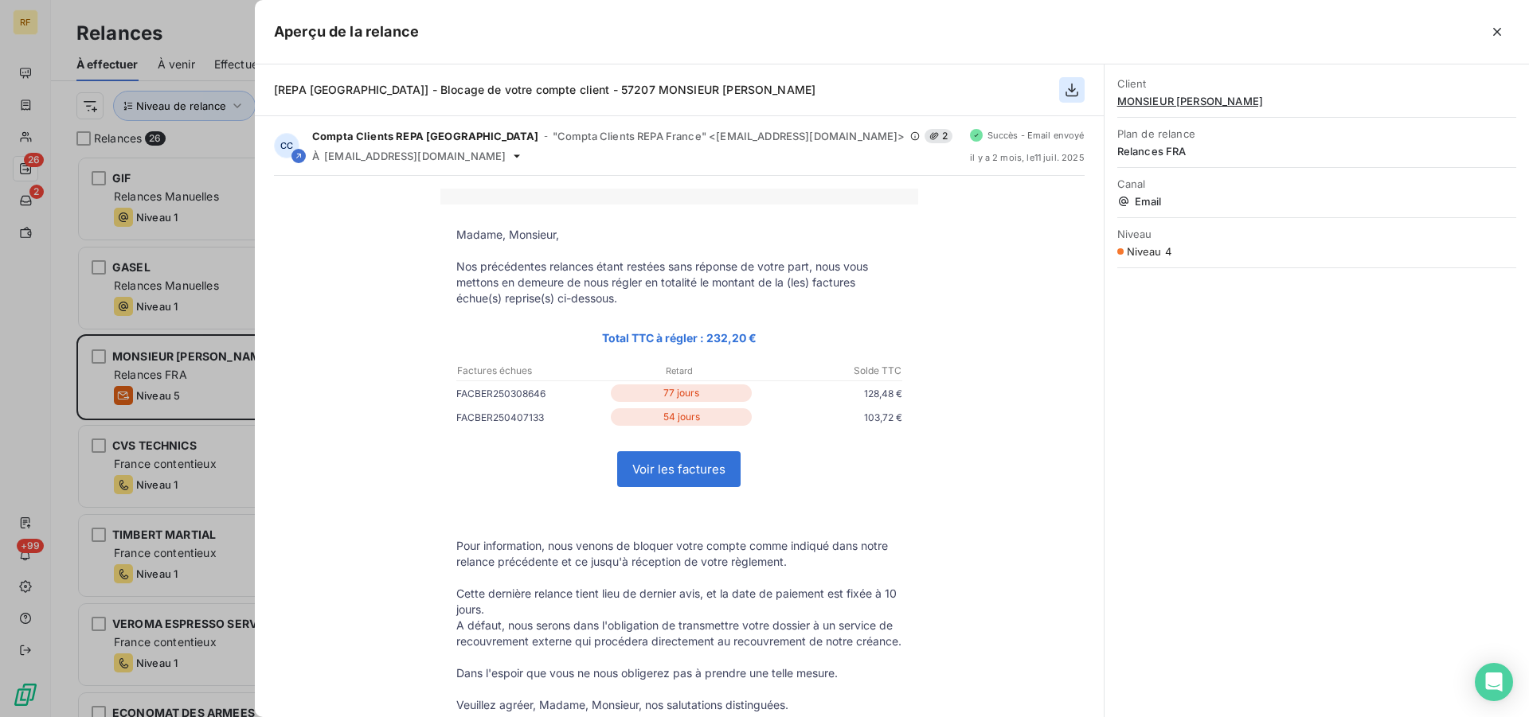
click at [1070, 87] on icon "button" at bounding box center [1072, 90] width 16 height 16
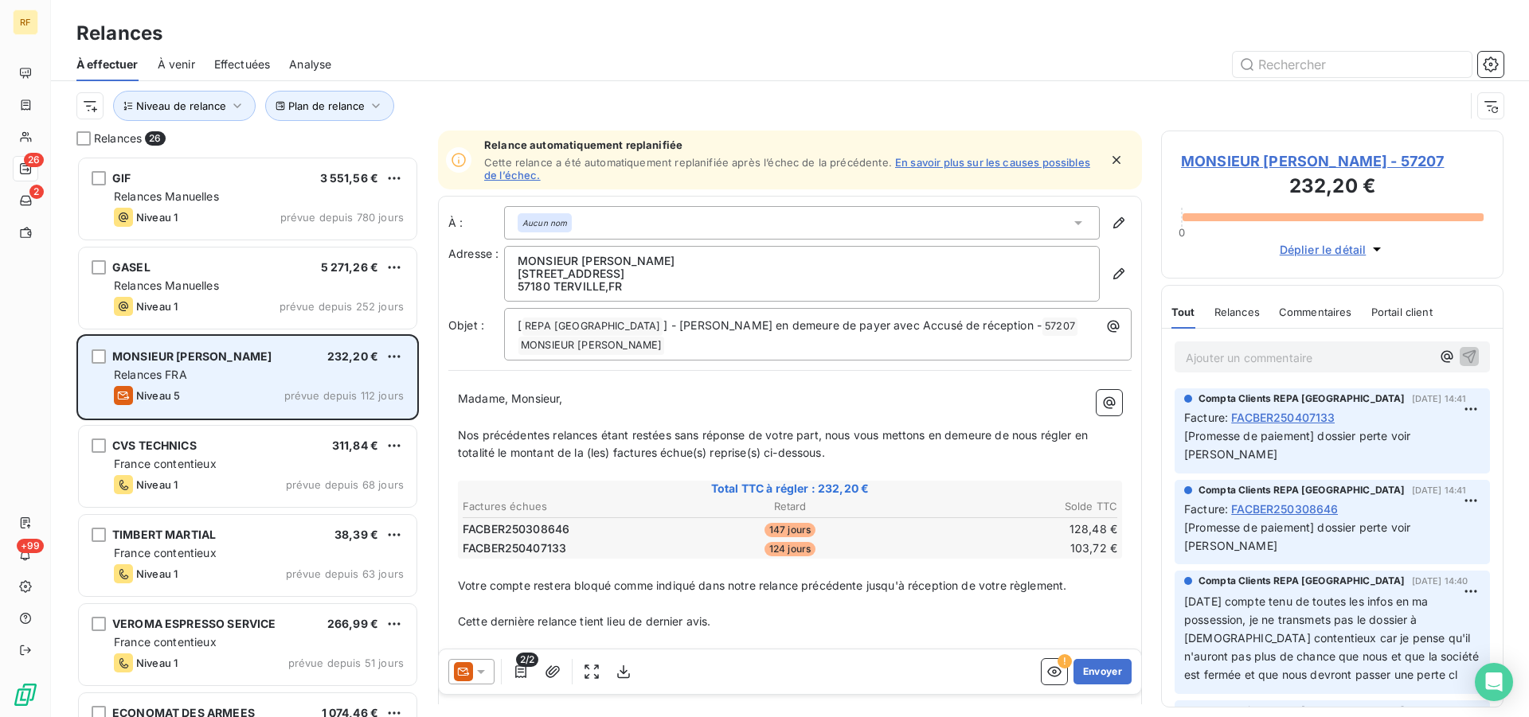
click at [343, 385] on div "MONSIEUR FROUARD JULIEN 232,20 € Relances FRA Niveau 5 prévue depuis 112 jours" at bounding box center [248, 377] width 338 height 81
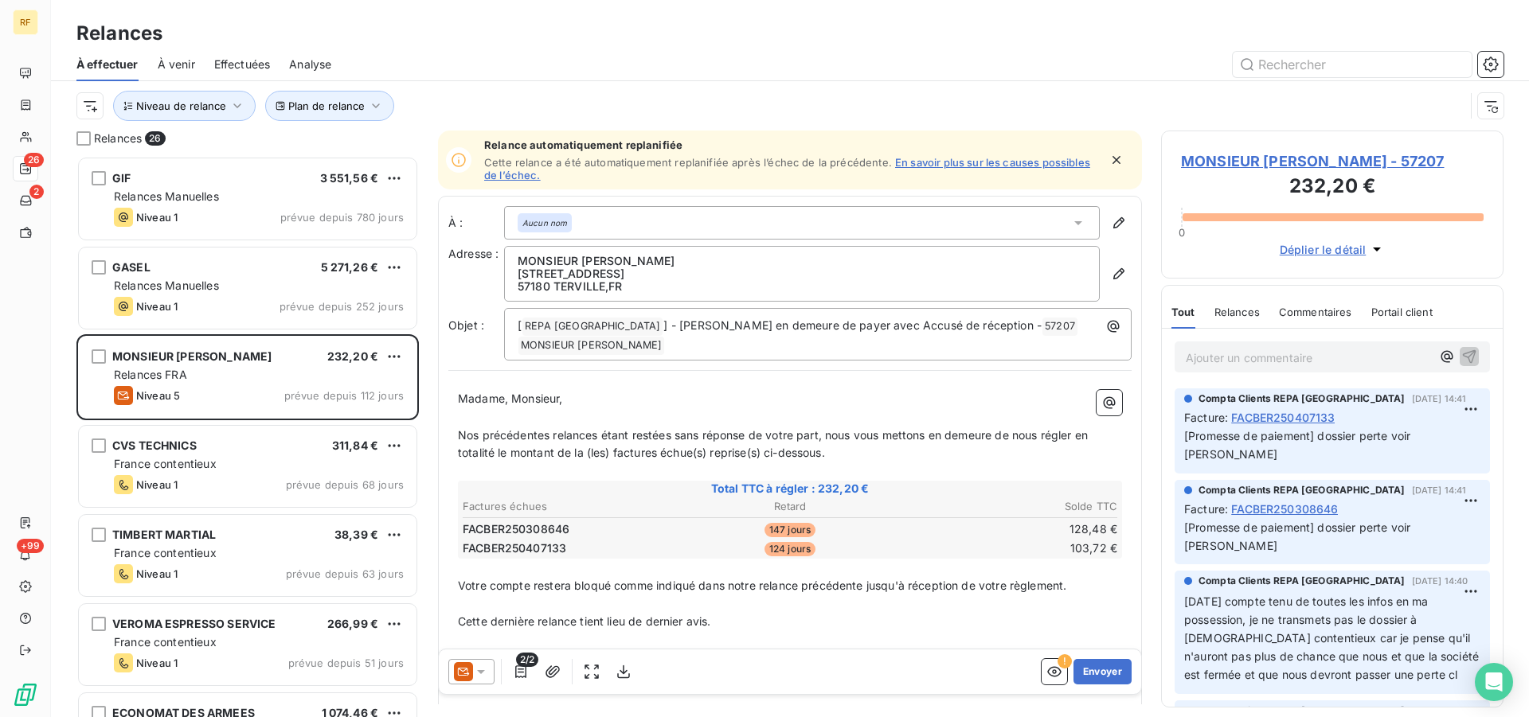
click at [1294, 362] on p "Ajouter un commentaire ﻿" at bounding box center [1308, 358] width 245 height 20
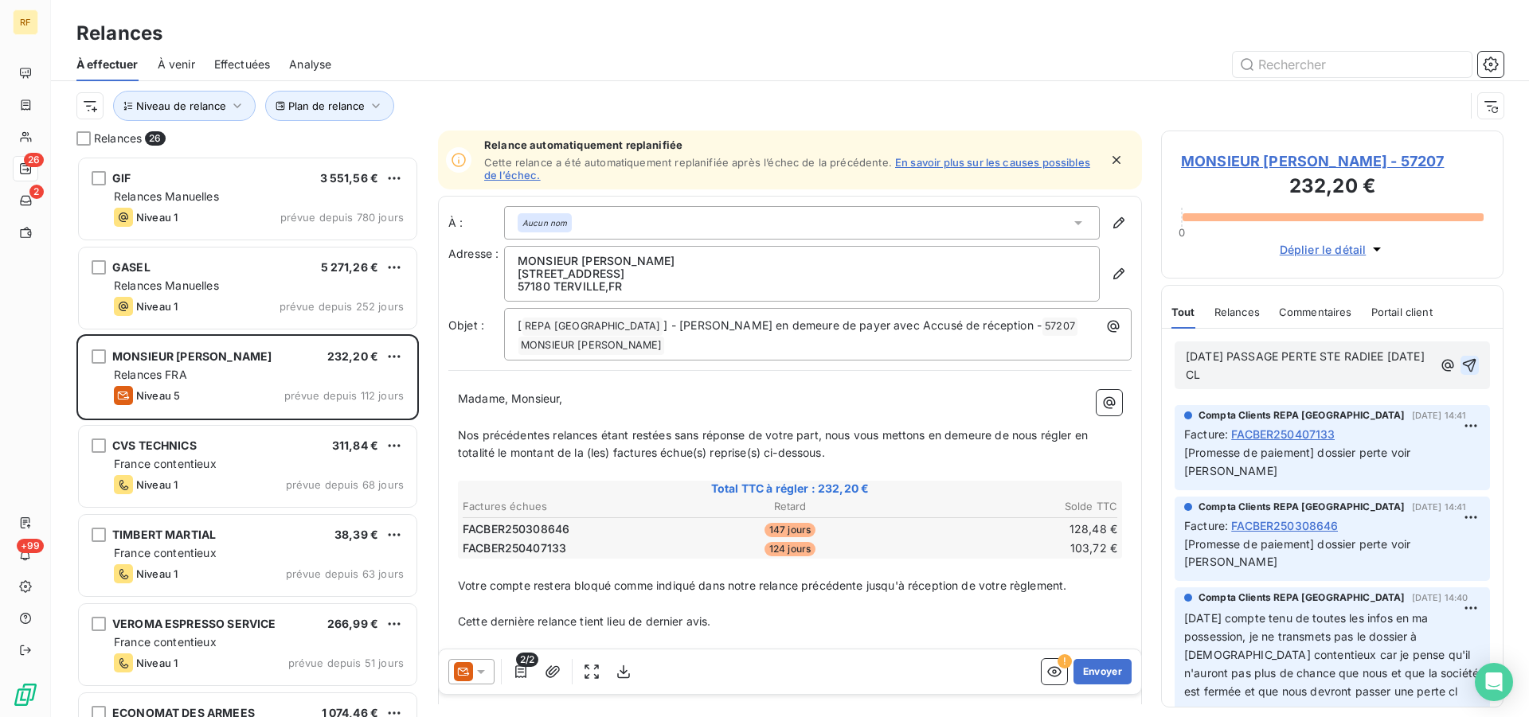
click at [1464, 367] on icon "button" at bounding box center [1469, 366] width 16 height 16
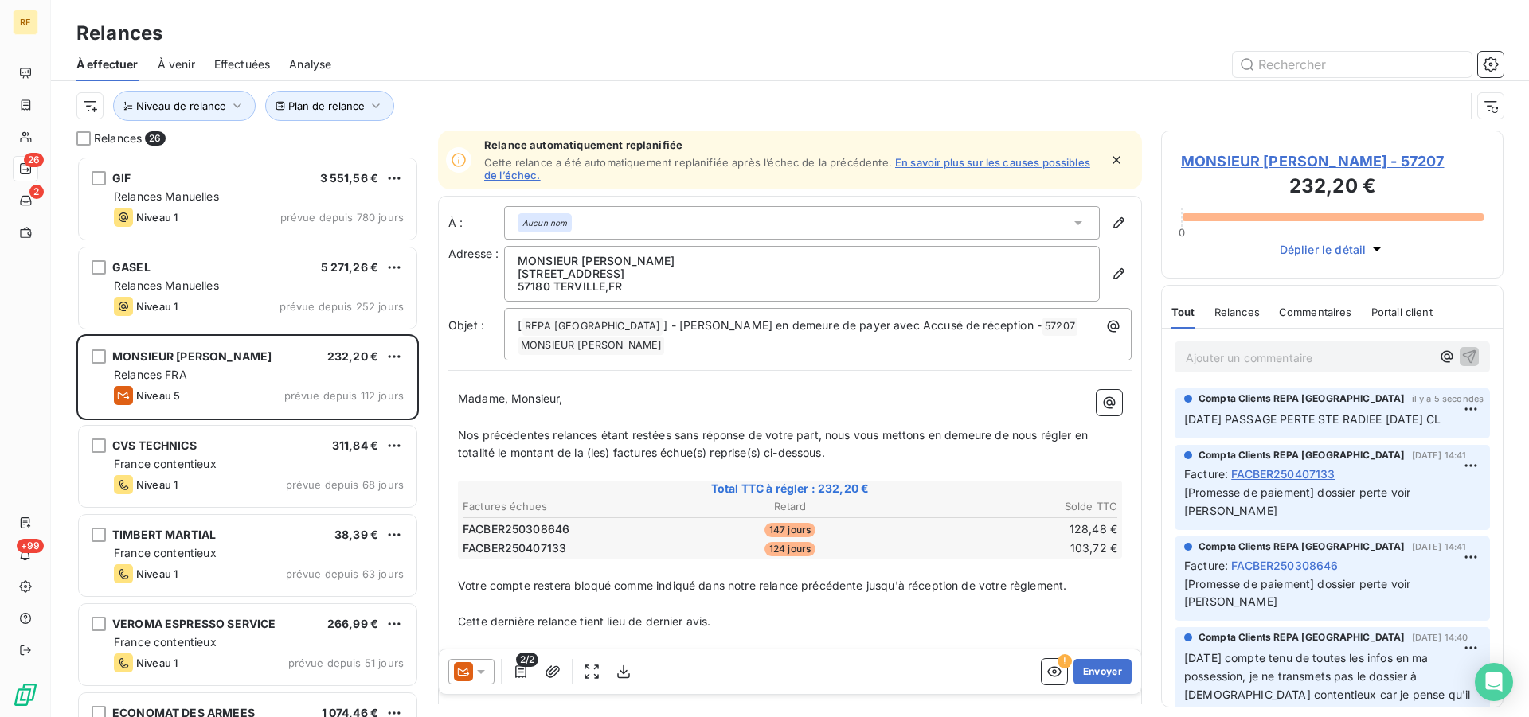
click at [1322, 158] on span "MONSIEUR [PERSON_NAME] - 57207" at bounding box center [1332, 162] width 303 height 22
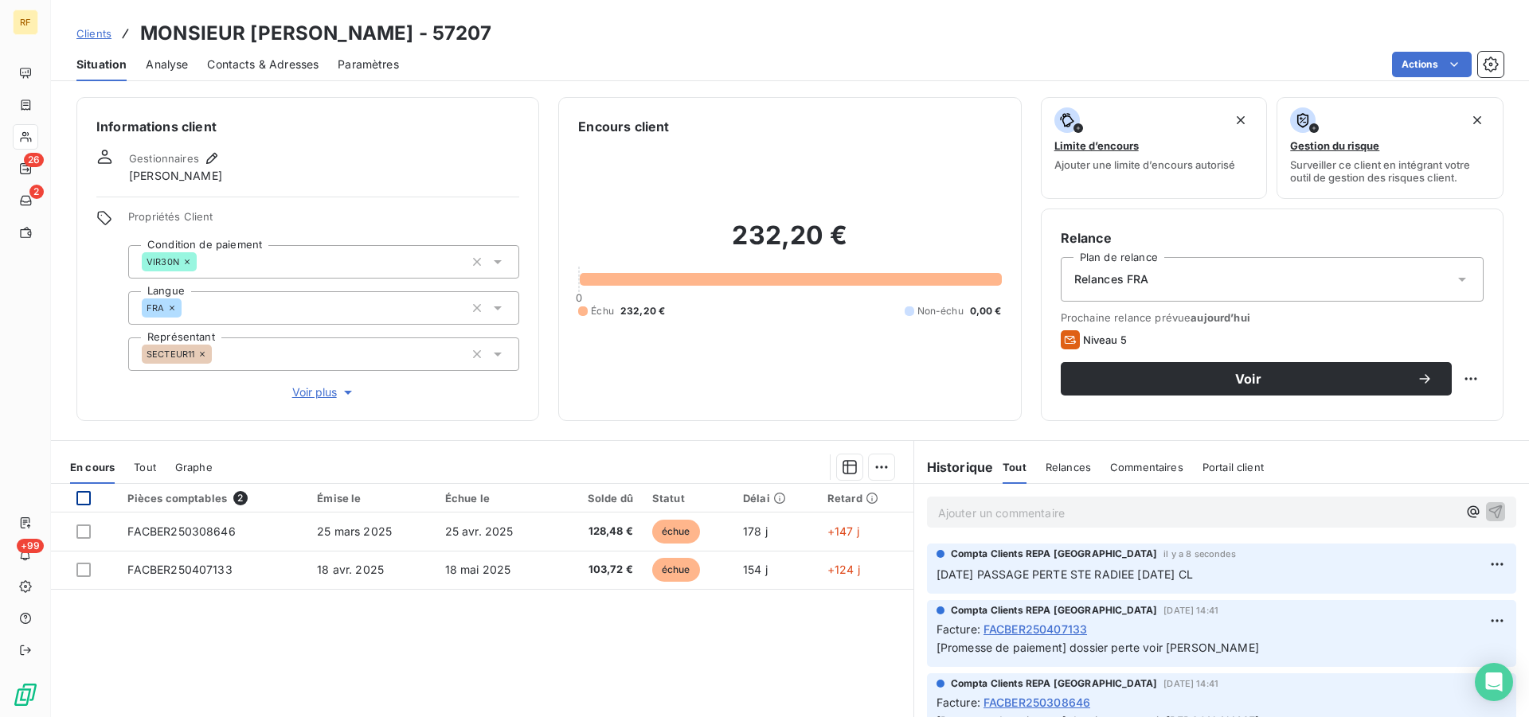
click at [81, 499] on div at bounding box center [83, 498] width 14 height 14
click at [874, 466] on html "RF 26 2 +99 Clients MONSIEUR FROUARD JULIEN - 57207 Situation Analyse Contacts …" at bounding box center [764, 358] width 1529 height 717
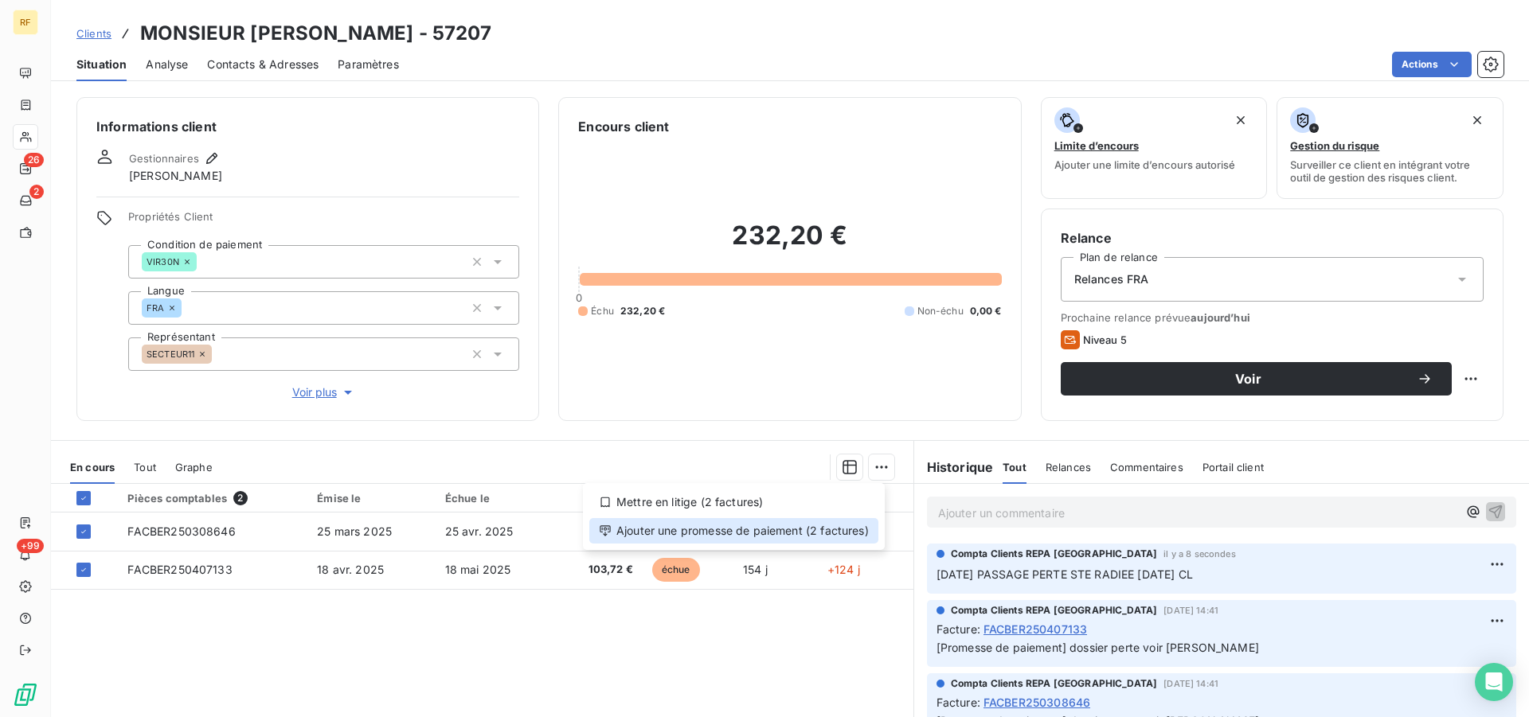
click at [728, 522] on div "Ajouter une promesse de paiement (2 factures)" at bounding box center [733, 530] width 289 height 25
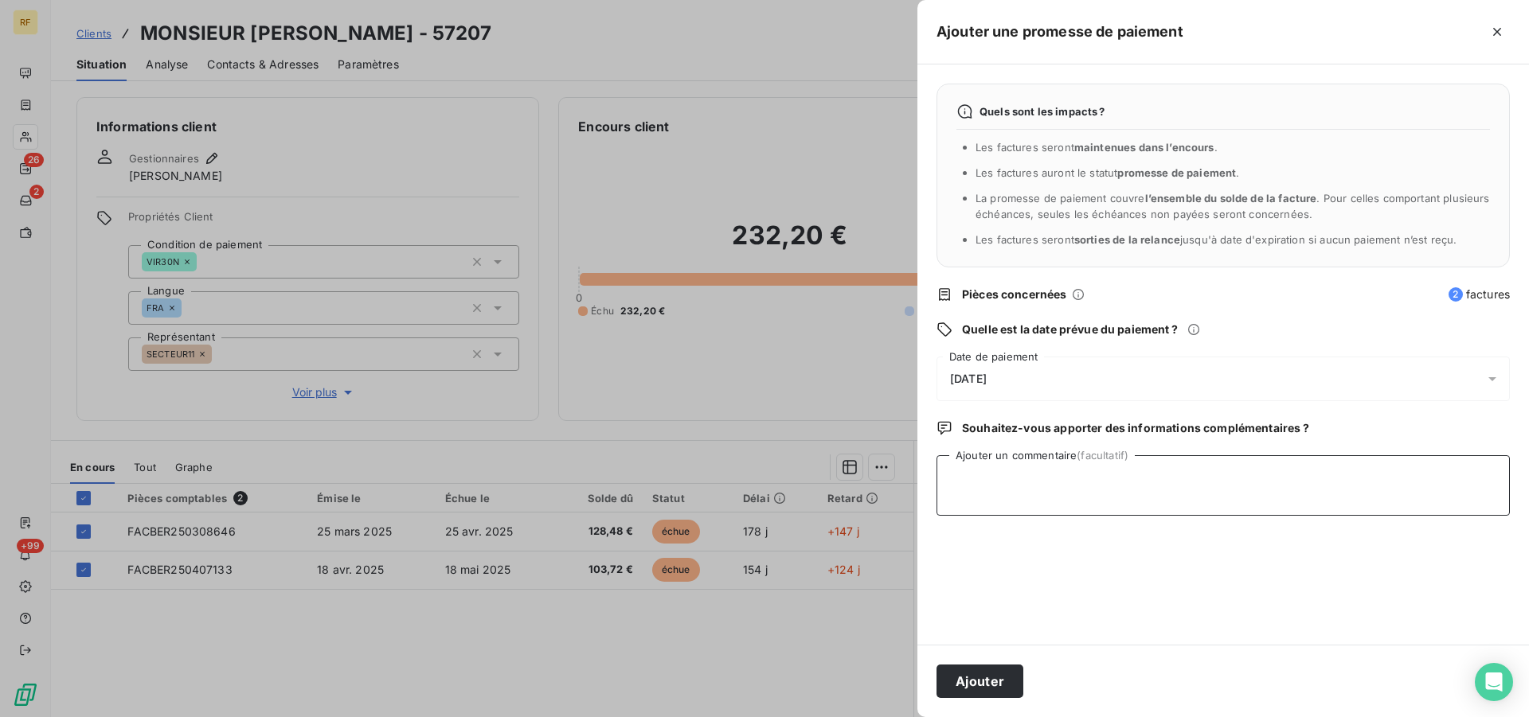
click at [1124, 497] on textarea "Ajouter un commentaire (facultatif)" at bounding box center [1222, 486] width 573 height 61
type textarea "P"
type textarea "PERTE PASSE CL"
click at [1005, 702] on div "Ajouter" at bounding box center [1223, 681] width 612 height 72
click at [1010, 679] on button "Ajouter" at bounding box center [979, 681] width 87 height 33
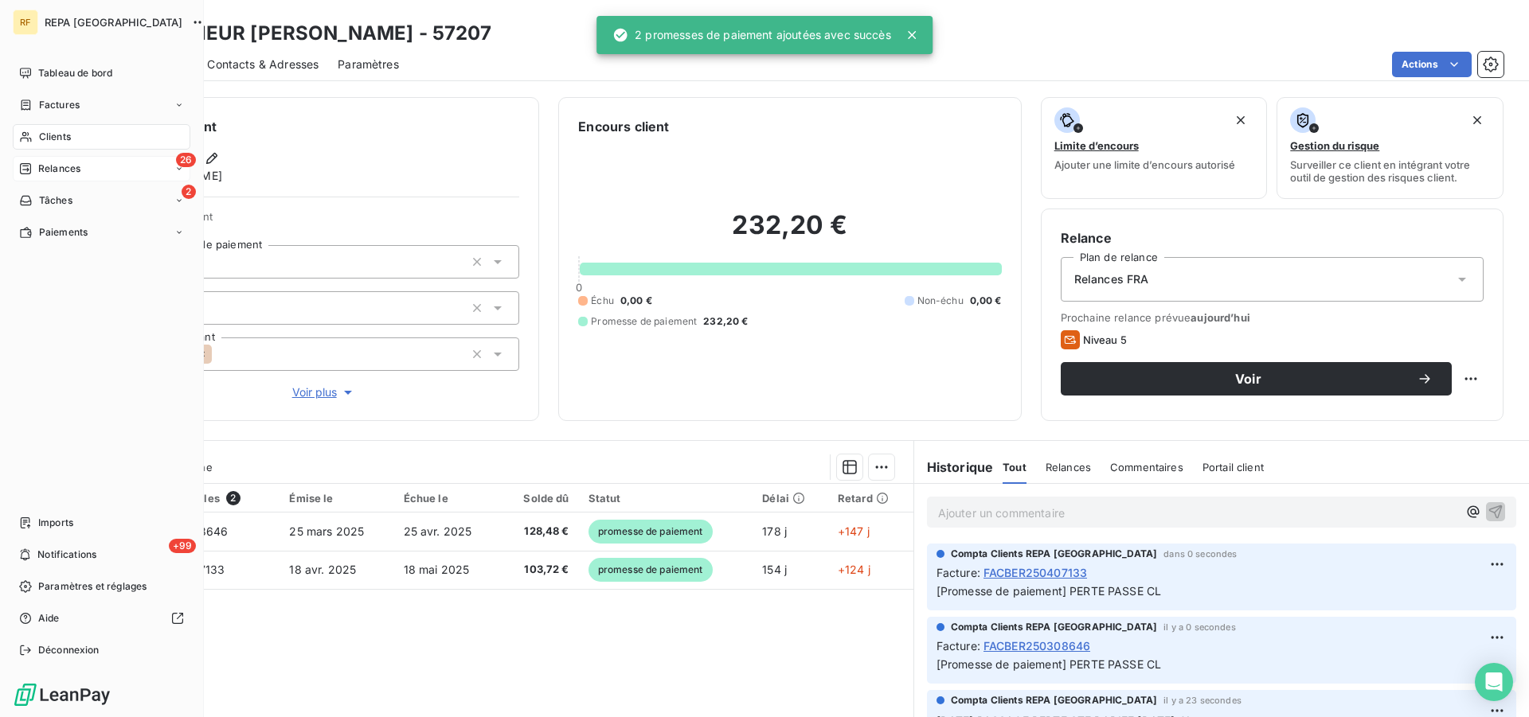
click at [72, 166] on span "Relances" at bounding box center [59, 169] width 42 height 14
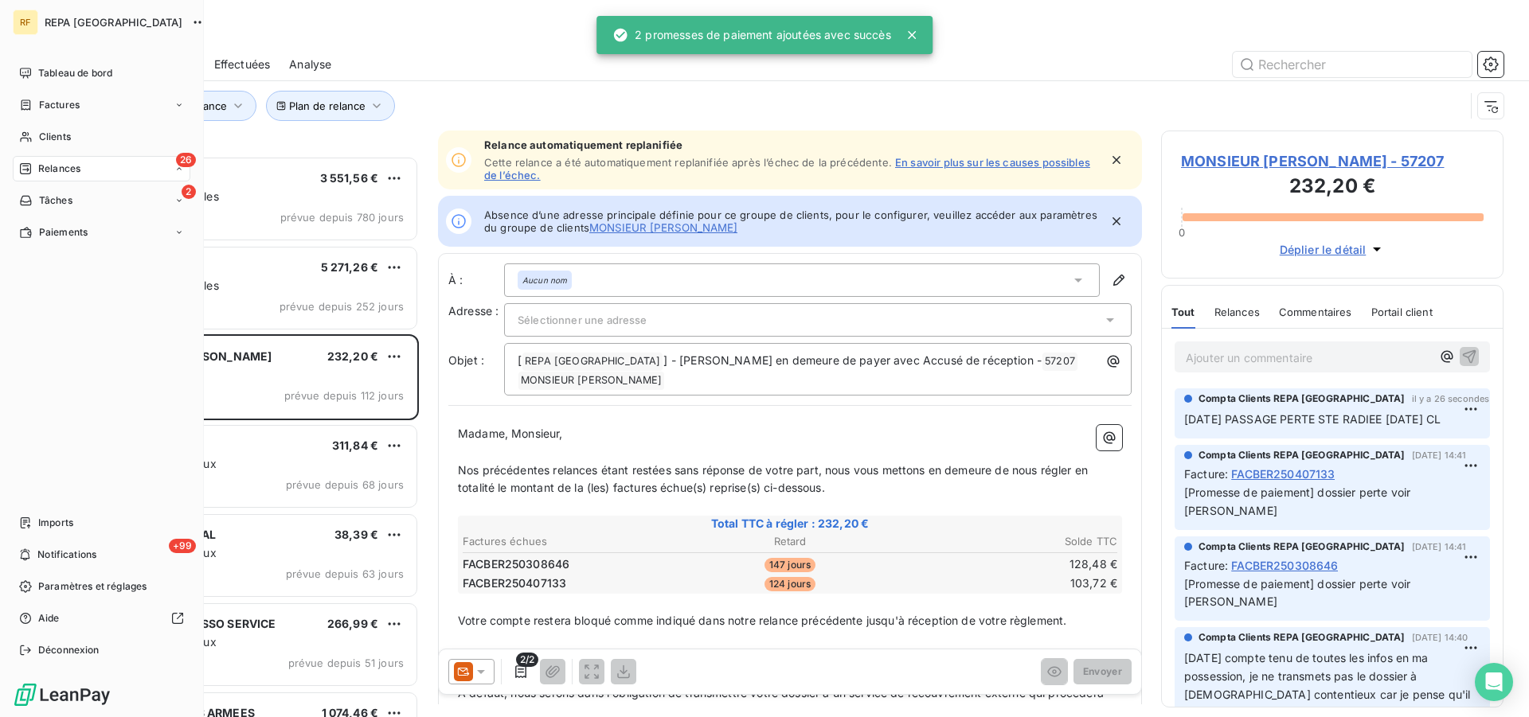
scroll to position [548, 329]
